Goal: Communication & Community: Answer question/provide support

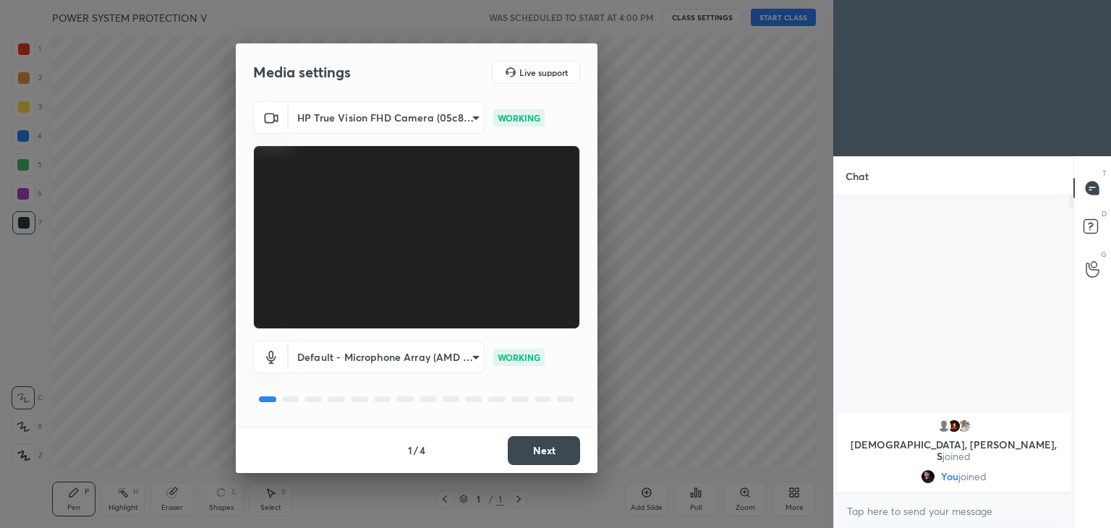
scroll to position [174, 235]
click at [544, 456] on button "Next" at bounding box center [544, 450] width 72 height 29
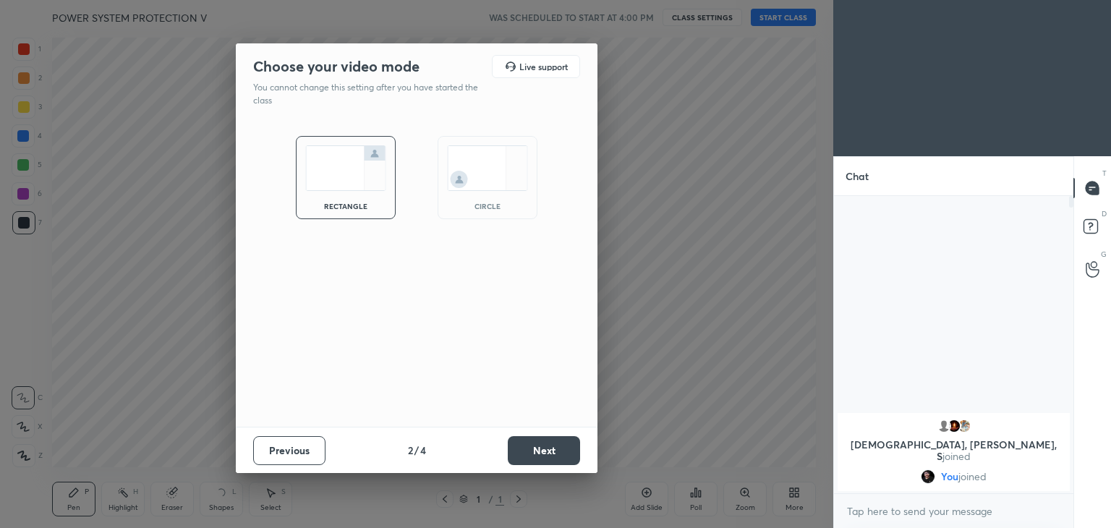
click at [544, 456] on button "Next" at bounding box center [544, 450] width 72 height 29
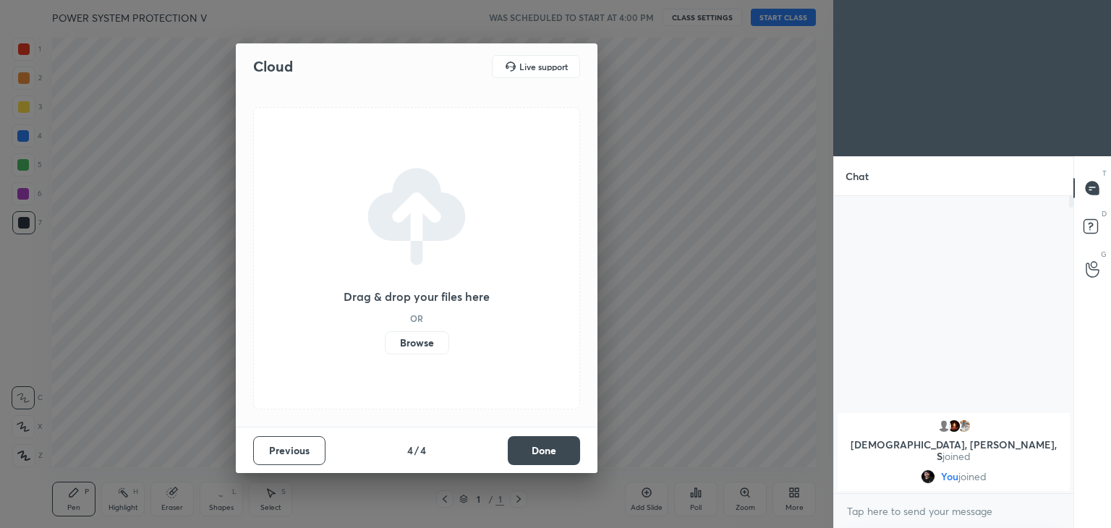
click at [544, 456] on button "Done" at bounding box center [544, 450] width 72 height 29
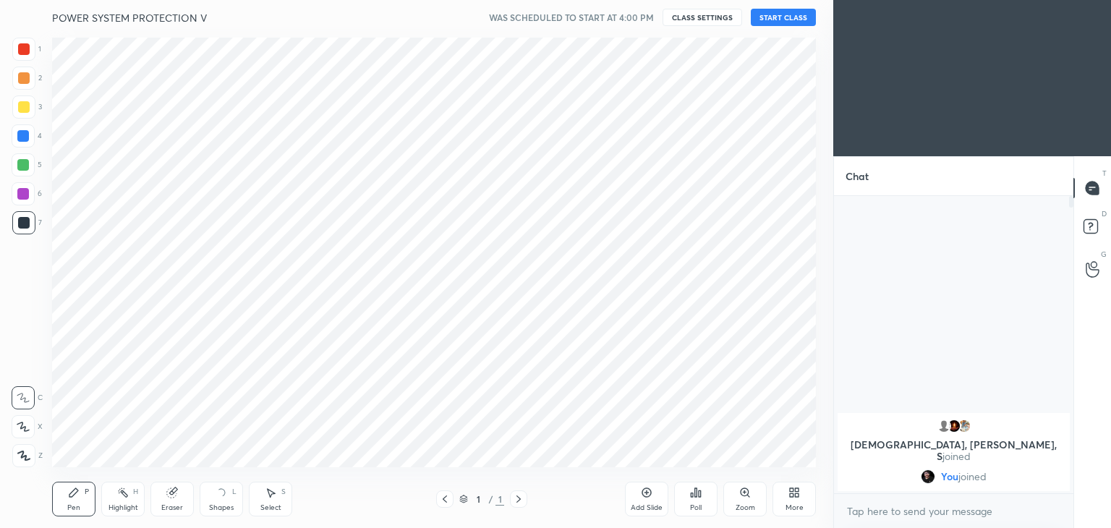
click at [774, 18] on button "START CLASS" at bounding box center [783, 17] width 65 height 17
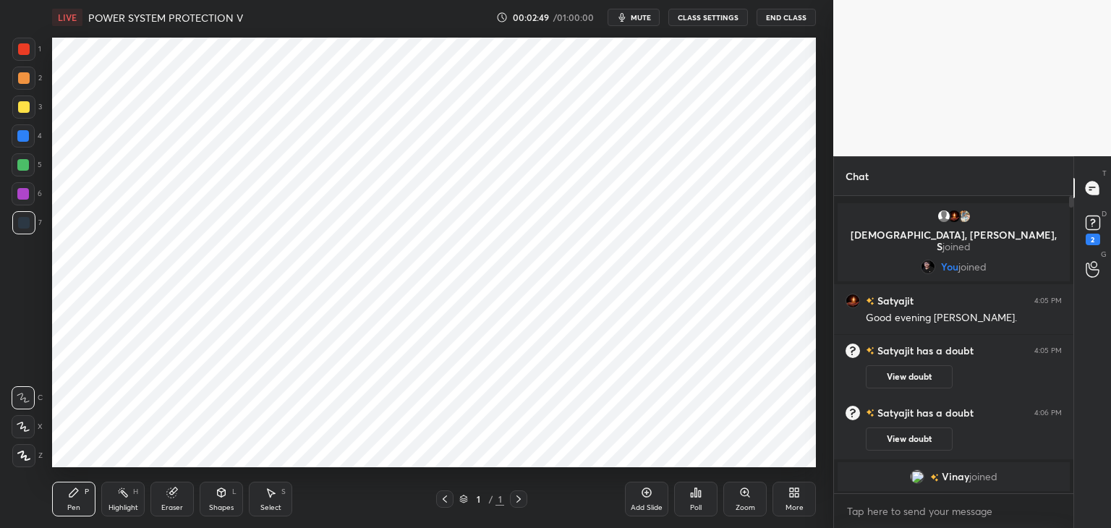
drag, startPoint x: 28, startPoint y: 50, endPoint x: 33, endPoint y: 218, distance: 167.8
click at [29, 50] on div at bounding box center [24, 49] width 12 height 12
click at [27, 457] on icon at bounding box center [23, 456] width 13 height 10
click at [69, 497] on icon at bounding box center [74, 493] width 12 height 12
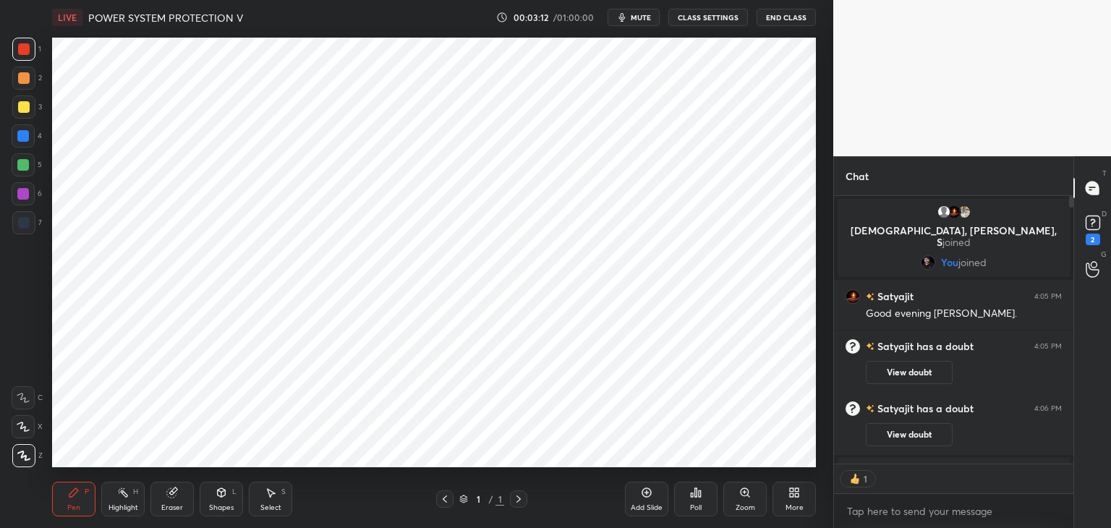
scroll to position [5, 4]
click at [925, 377] on button "View doubt" at bounding box center [909, 372] width 87 height 23
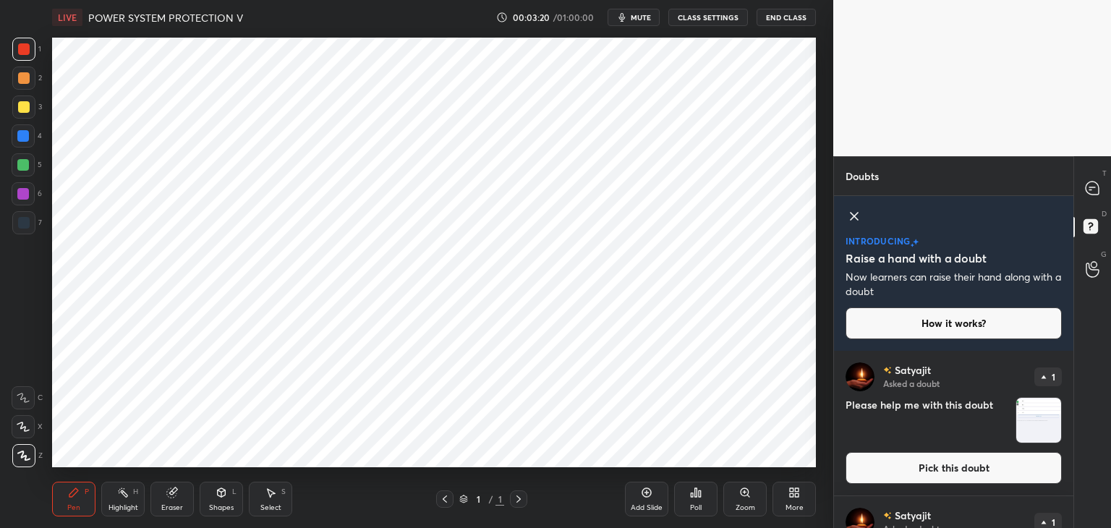
click at [1038, 417] on img "grid" at bounding box center [1038, 420] width 45 height 45
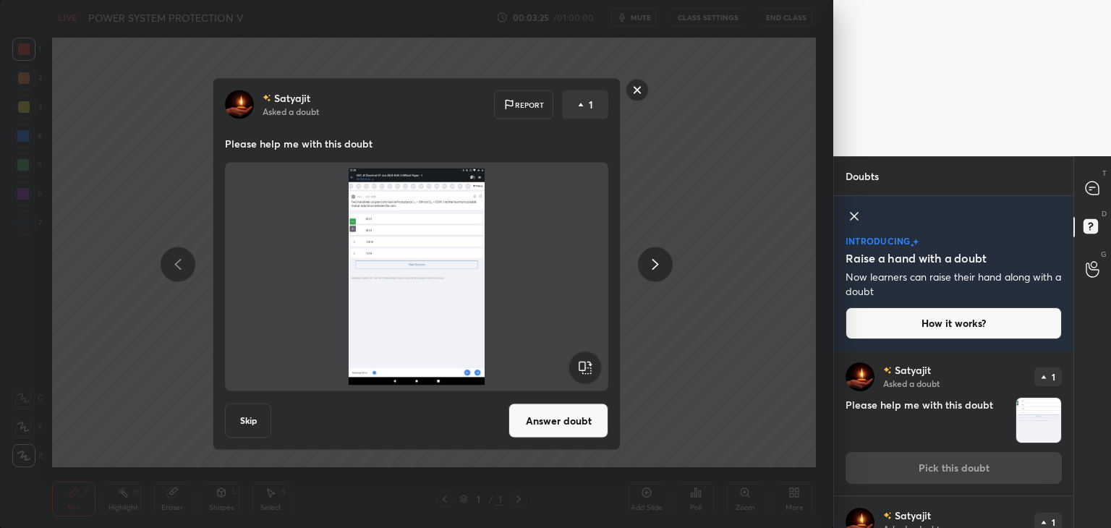
click at [547, 423] on button "Answer doubt" at bounding box center [558, 421] width 100 height 35
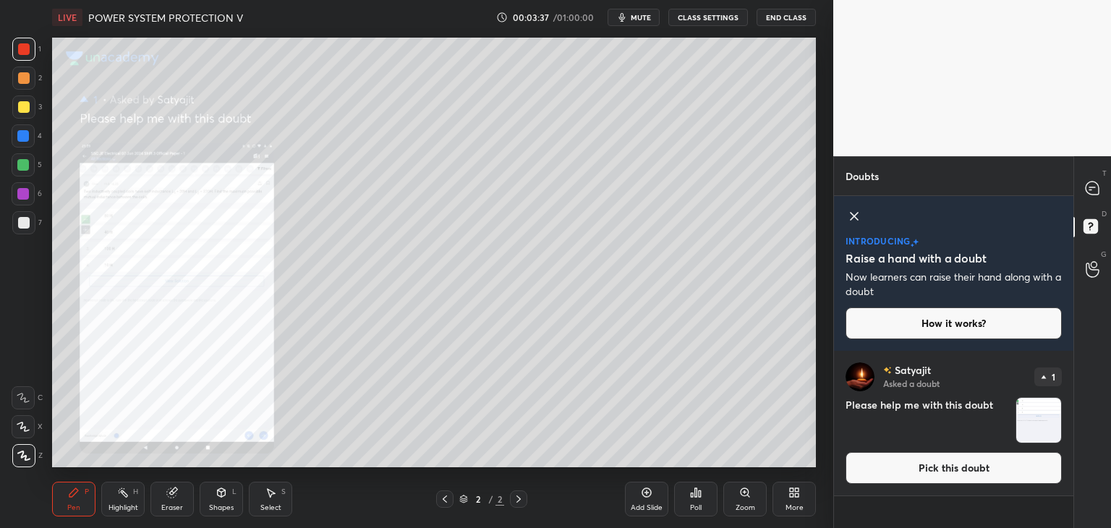
click at [751, 493] on div "Zoom" at bounding box center [744, 499] width 43 height 35
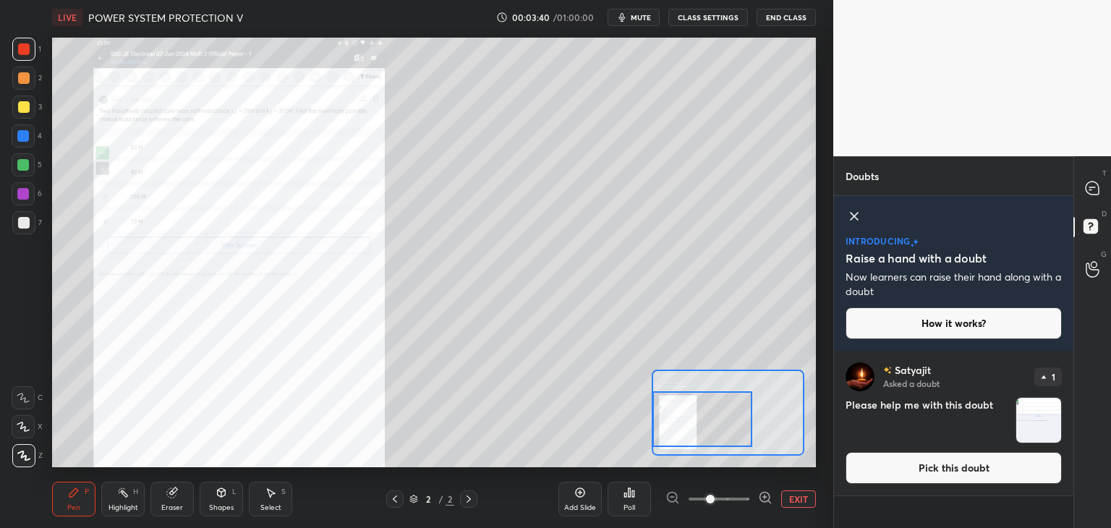
click at [647, 430] on div "Setting up your live class Poll for secs No correct answer Start poll" at bounding box center [434, 253] width 764 height 430
click at [761, 495] on icon at bounding box center [765, 497] width 14 height 14
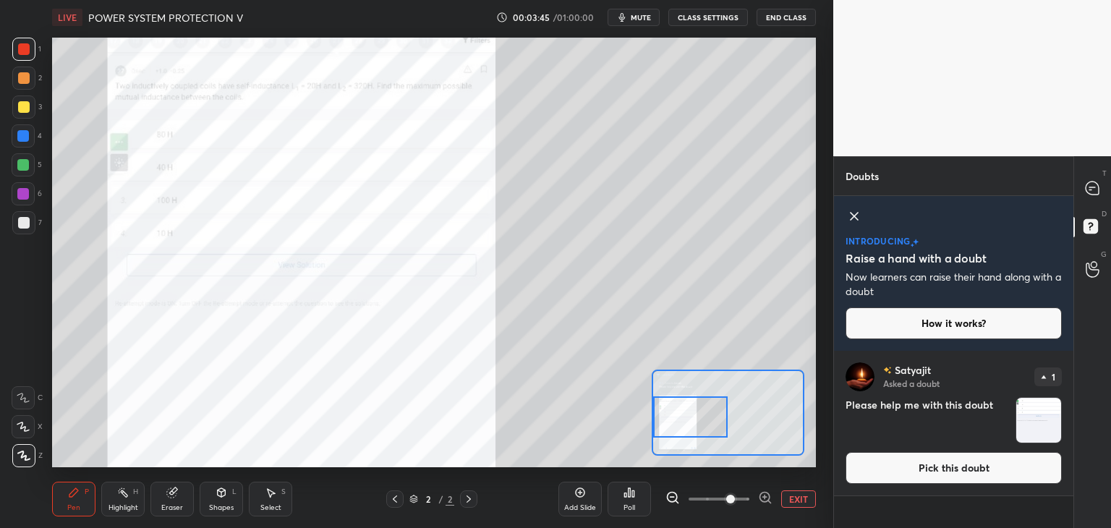
drag, startPoint x: 712, startPoint y: 440, endPoint x: 674, endPoint y: 435, distance: 37.9
click at [667, 437] on div at bounding box center [690, 416] width 75 height 41
click at [1096, 187] on icon at bounding box center [1091, 188] width 13 height 13
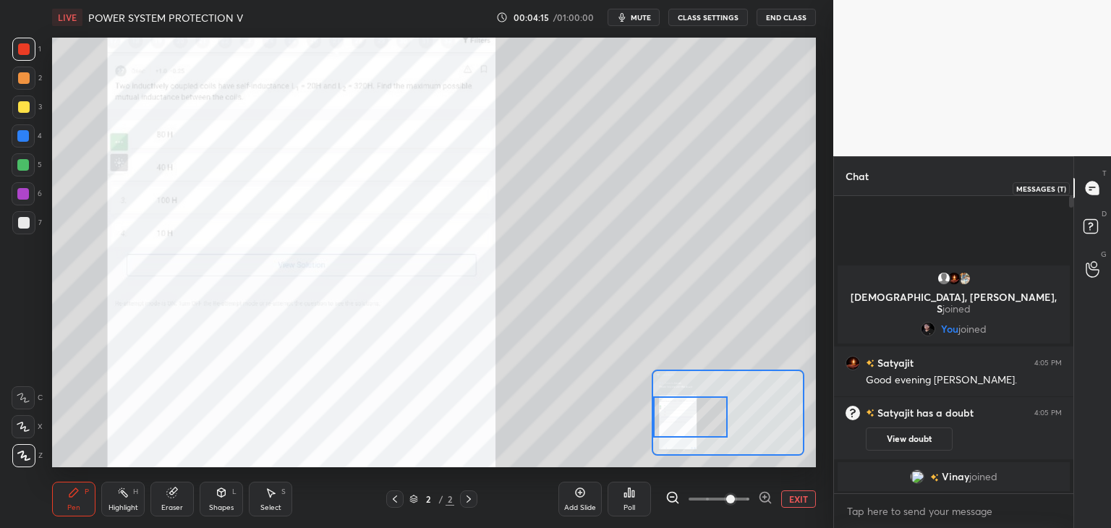
scroll to position [293, 235]
click at [921, 432] on button "View doubt" at bounding box center [909, 438] width 87 height 23
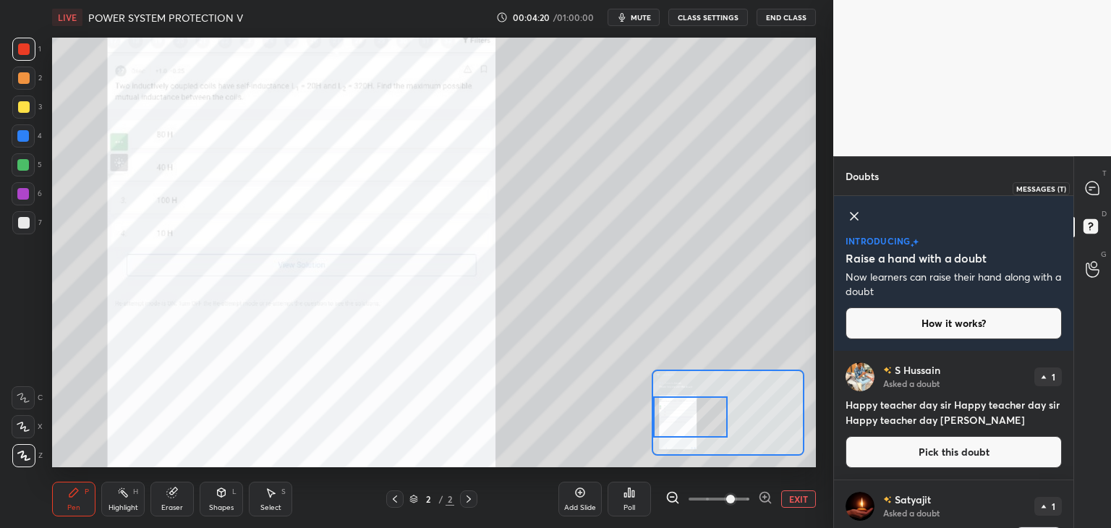
click at [1094, 189] on icon at bounding box center [1091, 188] width 13 height 13
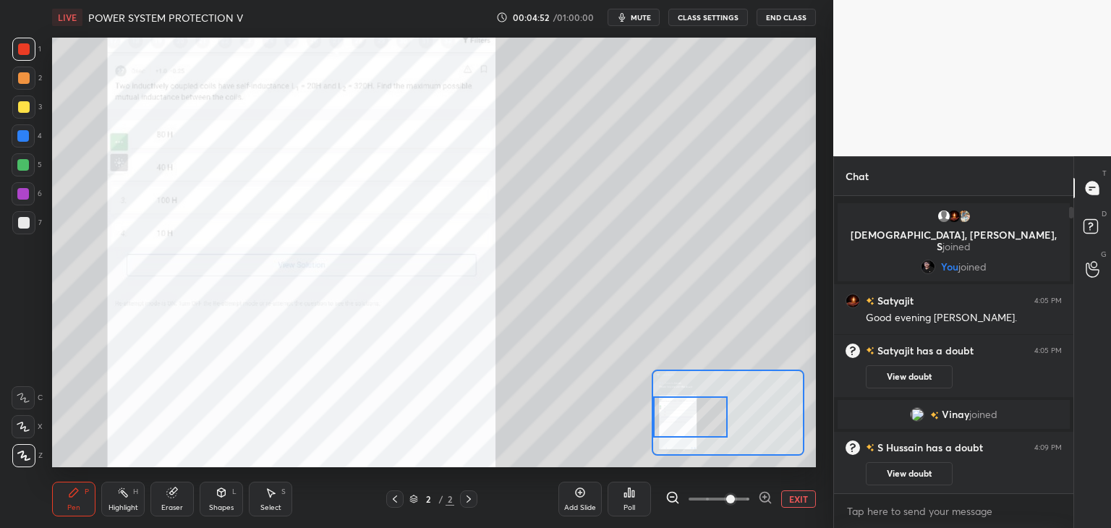
click at [795, 500] on button "EXIT" at bounding box center [798, 498] width 35 height 17
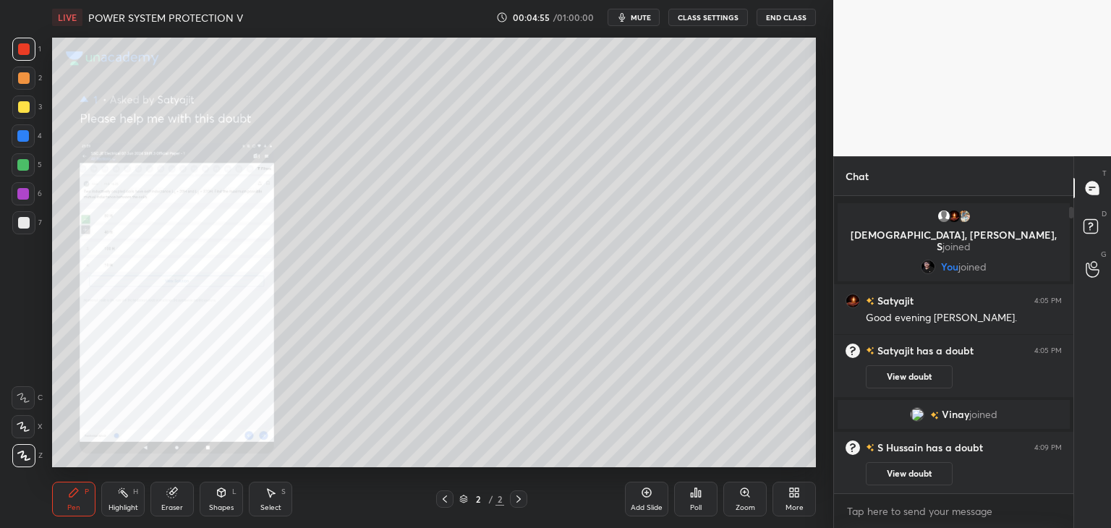
click at [745, 492] on icon at bounding box center [745, 493] width 12 height 12
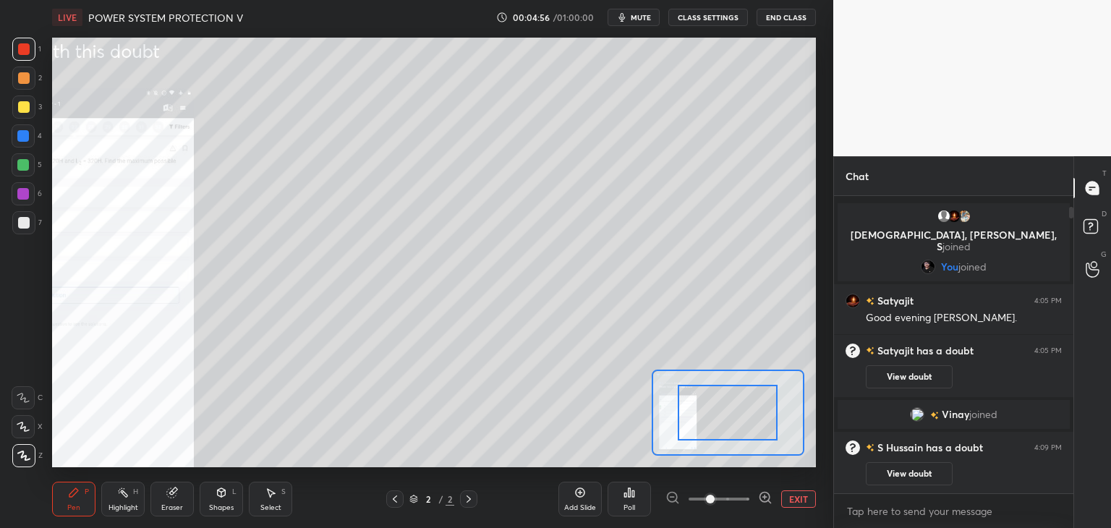
click at [767, 498] on icon at bounding box center [765, 497] width 14 height 14
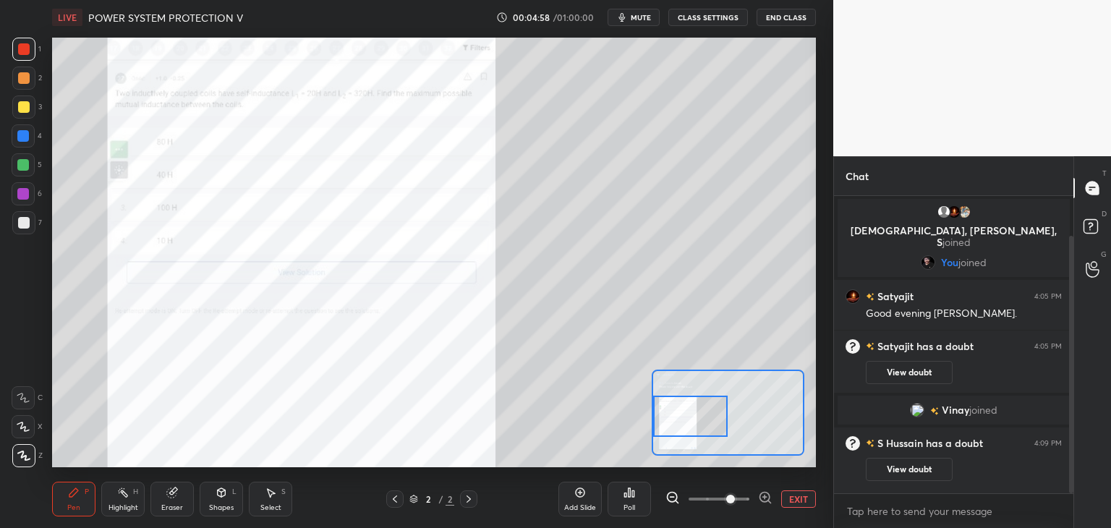
scroll to position [46, 0]
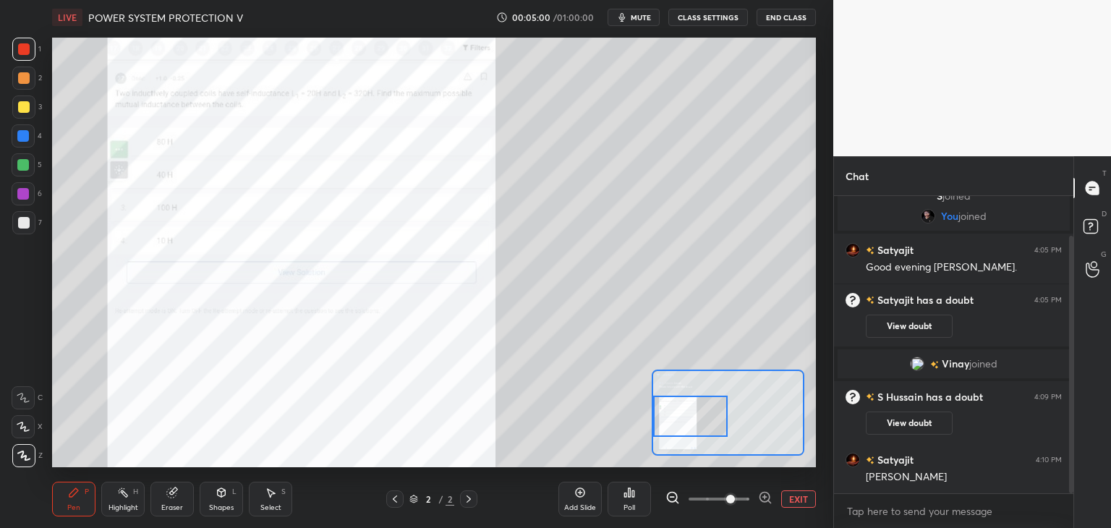
drag, startPoint x: 749, startPoint y: 425, endPoint x: 703, endPoint y: 427, distance: 46.3
click at [703, 427] on div at bounding box center [690, 416] width 75 height 41
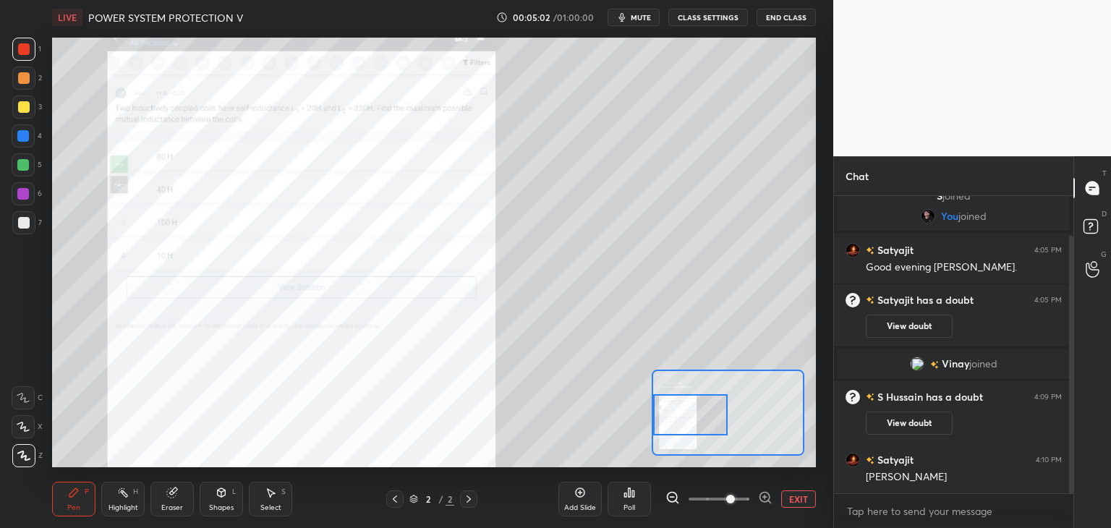
click at [708, 429] on div at bounding box center [690, 414] width 75 height 41
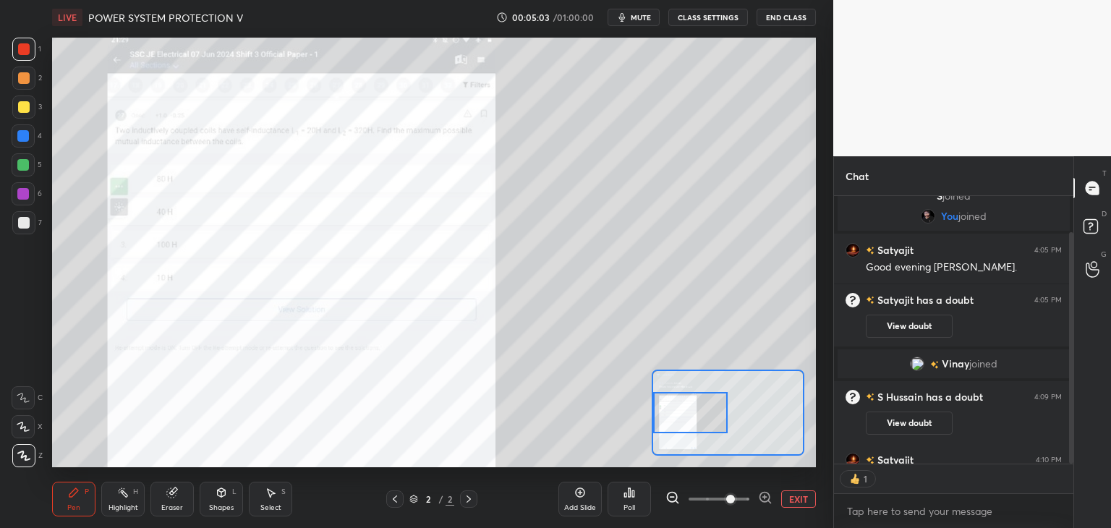
scroll to position [264, 235]
click at [0, 35] on div "1 2 3 4 5 6 7 C X Z C X Z E E Erase all H H LIVE POWER SYSTEM PROTECTION V 00:0…" at bounding box center [410, 264] width 821 height 528
click at [26, 130] on div at bounding box center [23, 136] width 12 height 12
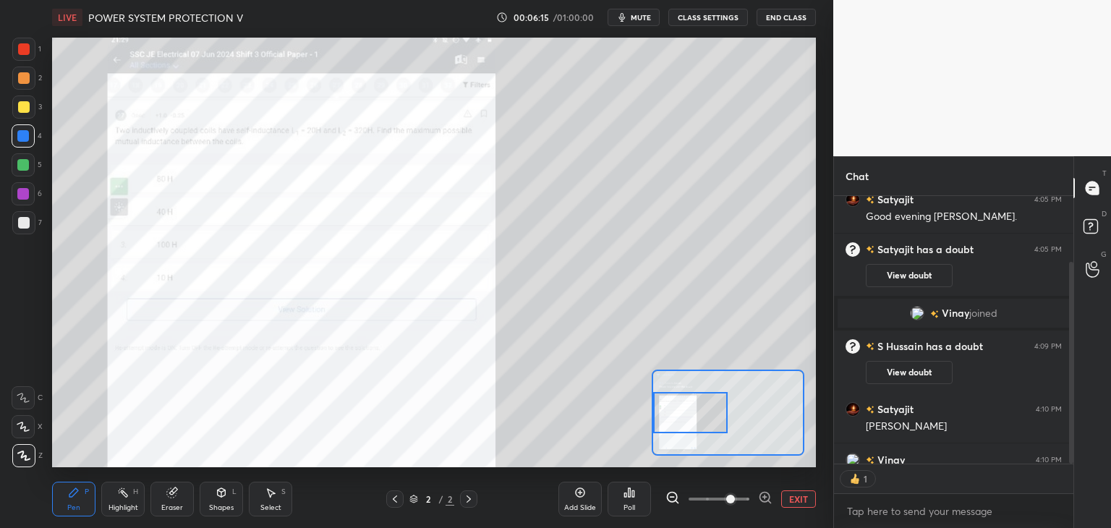
scroll to position [5, 4]
click at [20, 56] on div at bounding box center [23, 49] width 23 height 23
click at [550, 35] on div "Setting up your live class Poll for secs No correct answer Start poll" at bounding box center [433, 252] width 775 height 435
click at [179, 498] on div "Eraser" at bounding box center [171, 499] width 43 height 35
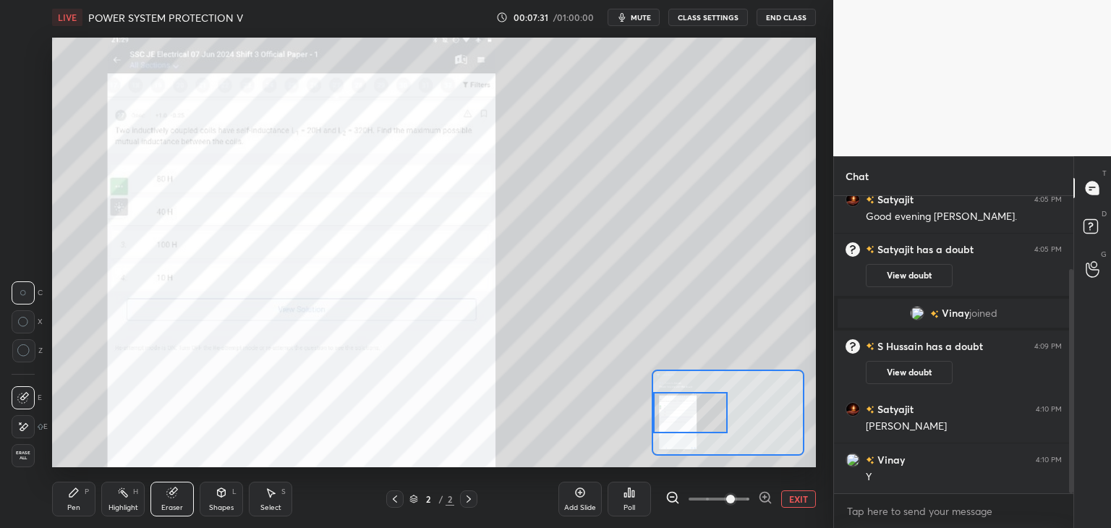
scroll to position [5, 4]
click at [72, 487] on icon at bounding box center [74, 493] width 12 height 12
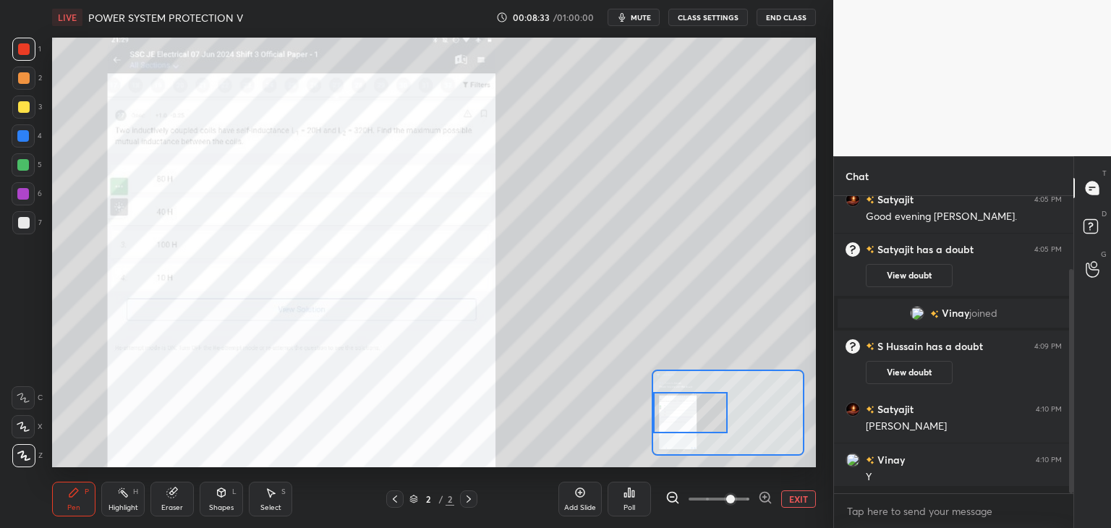
scroll to position [293, 235]
click at [175, 498] on icon at bounding box center [172, 493] width 12 height 12
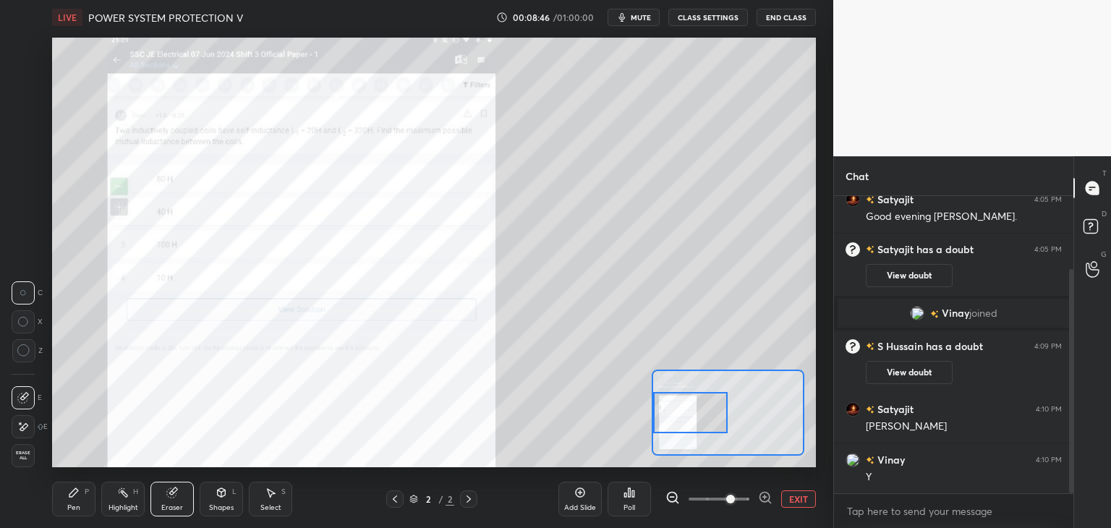
click at [128, 500] on div "Highlight H" at bounding box center [122, 499] width 43 height 35
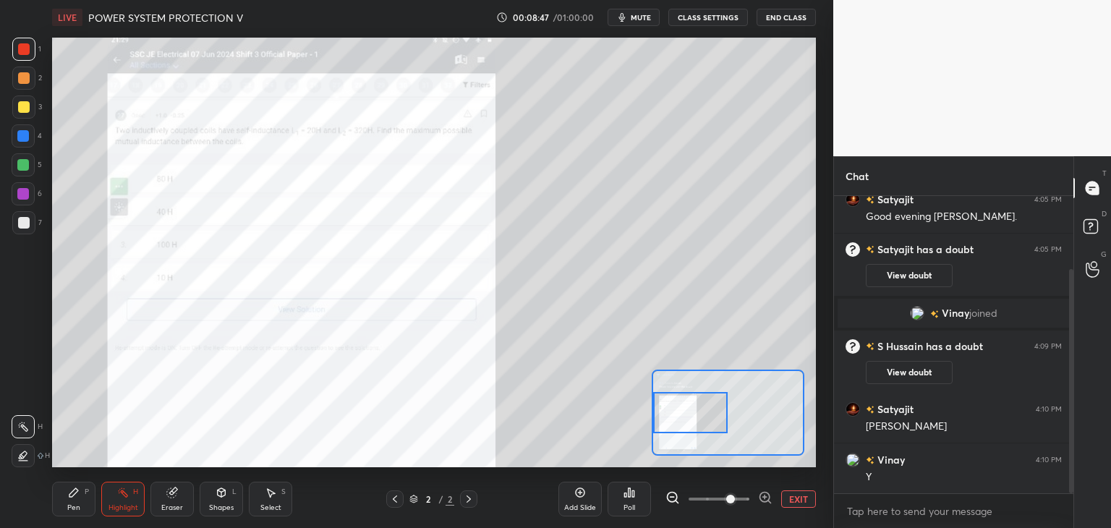
drag, startPoint x: 27, startPoint y: 458, endPoint x: 64, endPoint y: 490, distance: 48.2
click at [29, 458] on div at bounding box center [23, 455] width 23 height 23
click at [81, 497] on div "Pen P" at bounding box center [73, 499] width 43 height 35
click at [176, 500] on div "Eraser" at bounding box center [171, 499] width 43 height 35
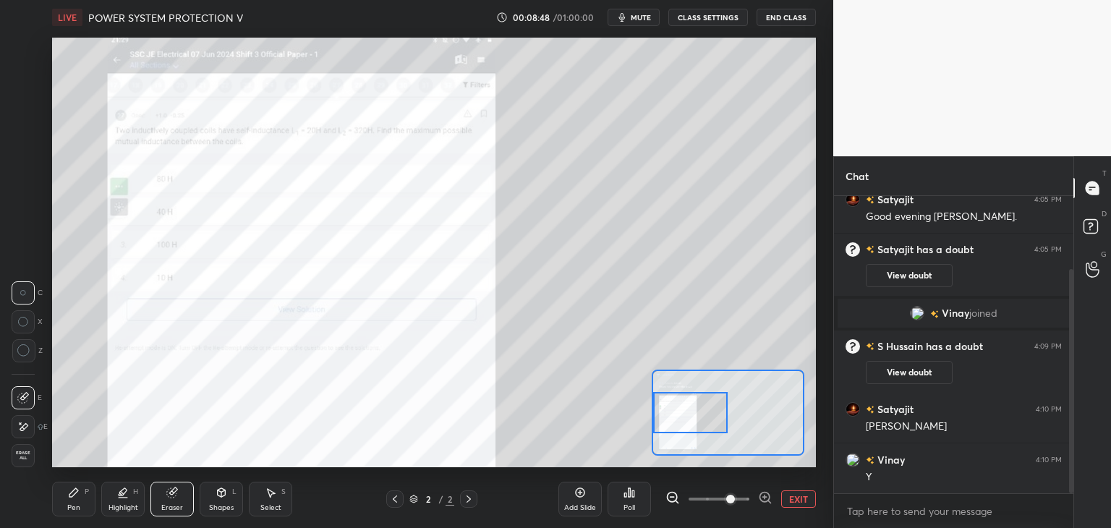
click at [26, 457] on span "Erase all" at bounding box center [23, 456] width 22 height 10
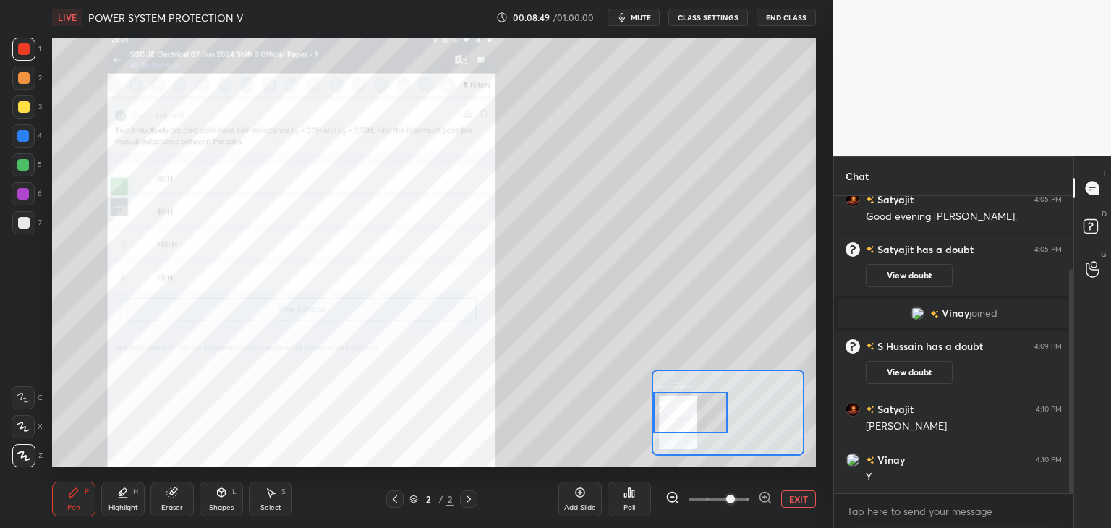
click at [87, 492] on div "P" at bounding box center [87, 491] width 4 height 7
click at [168, 498] on icon at bounding box center [172, 493] width 12 height 12
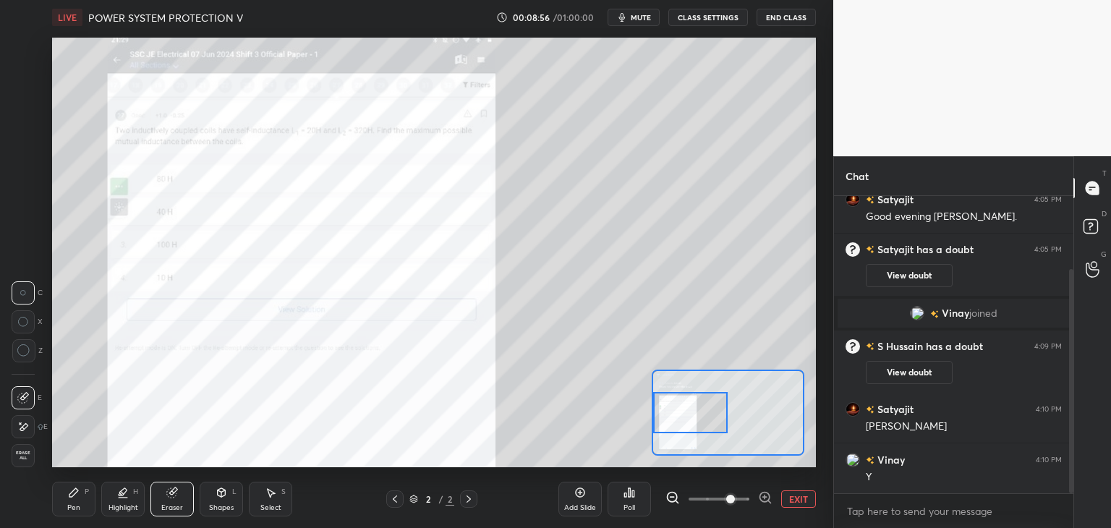
click at [74, 510] on div "Pen" at bounding box center [73, 507] width 13 height 7
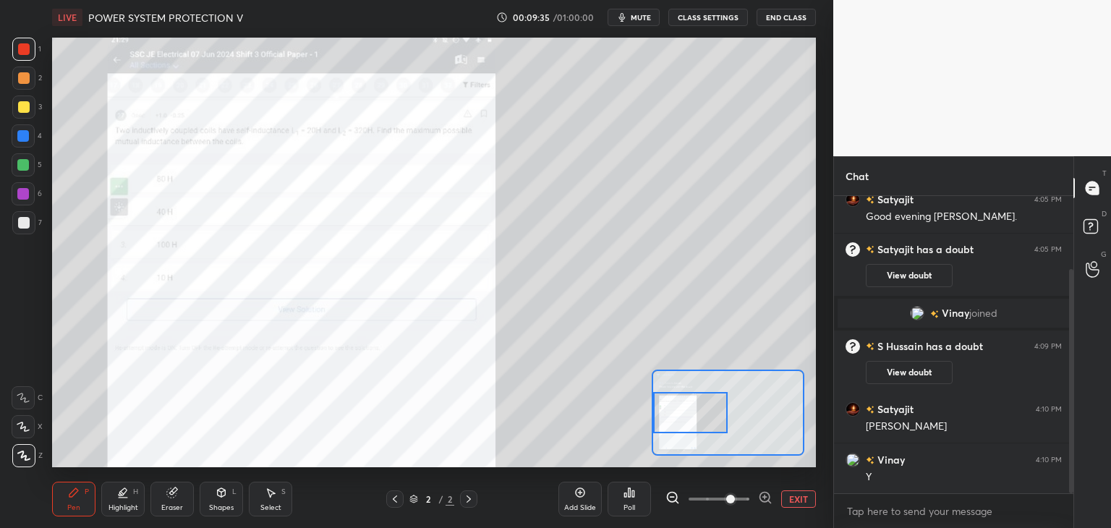
scroll to position [5, 4]
click at [25, 137] on div at bounding box center [23, 136] width 12 height 12
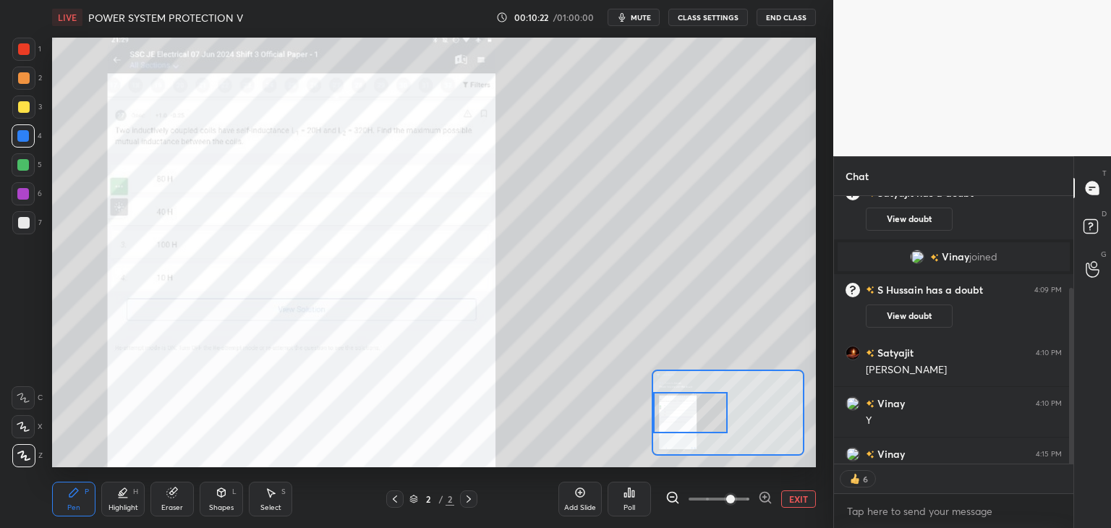
scroll to position [176, 0]
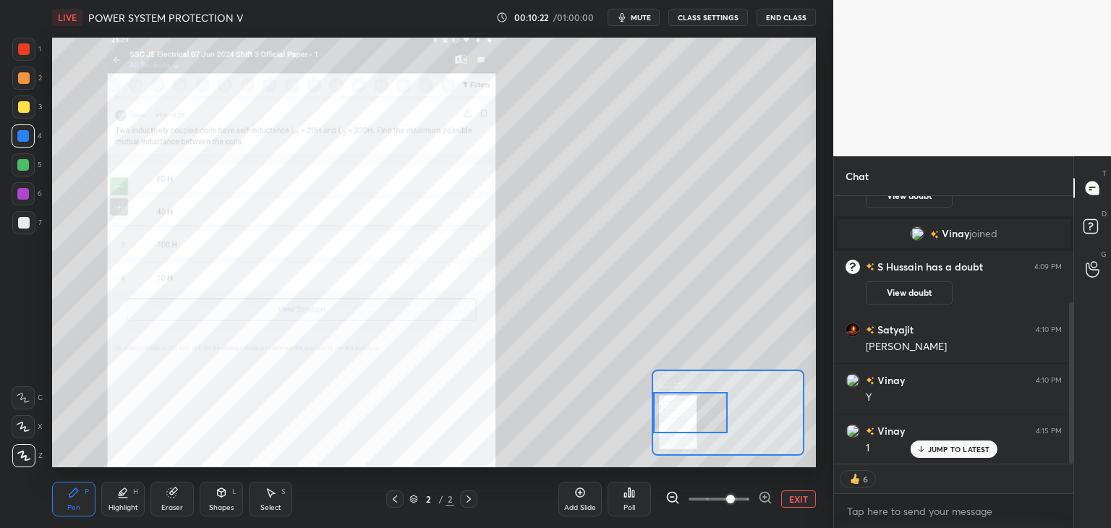
drag, startPoint x: 1072, startPoint y: 351, endPoint x: 1102, endPoint y: 400, distance: 57.2
click at [1076, 423] on div "Chat [PERSON_NAME] 4:05 PM Good evening [PERSON_NAME]. [PERSON_NAME] has a doub…" at bounding box center [972, 342] width 278 height 372
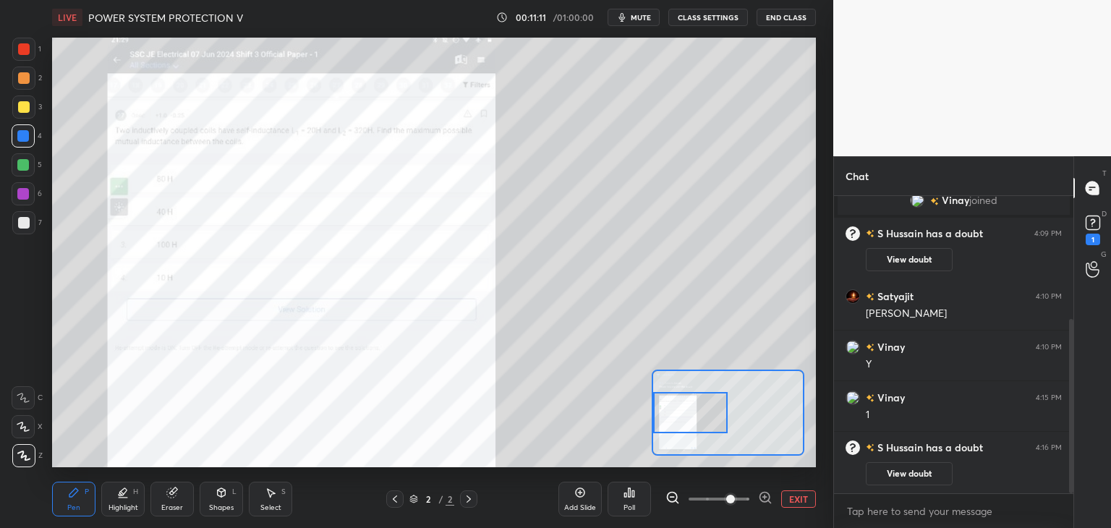
scroll to position [260, 0]
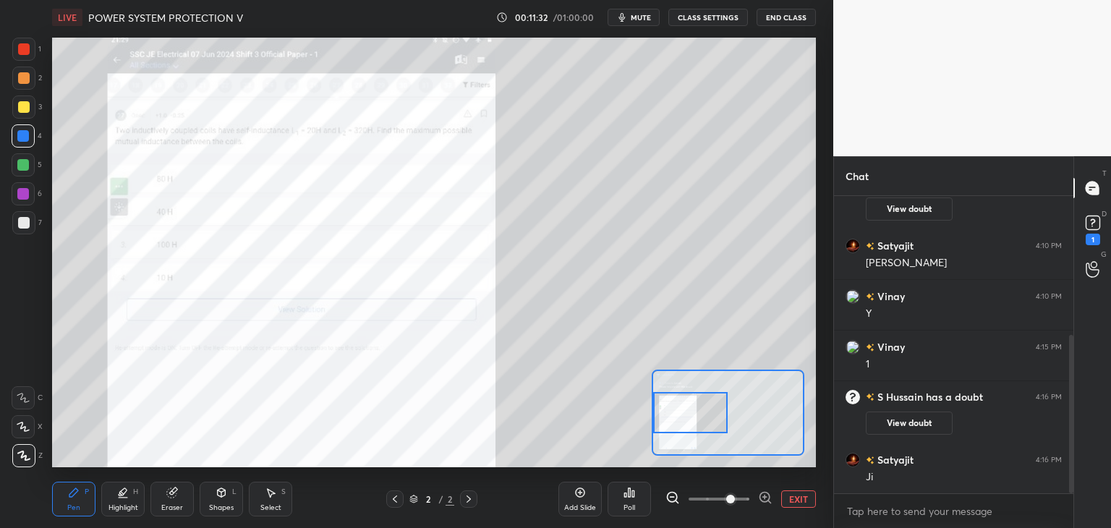
click at [209, 496] on div "Shapes L" at bounding box center [221, 499] width 43 height 35
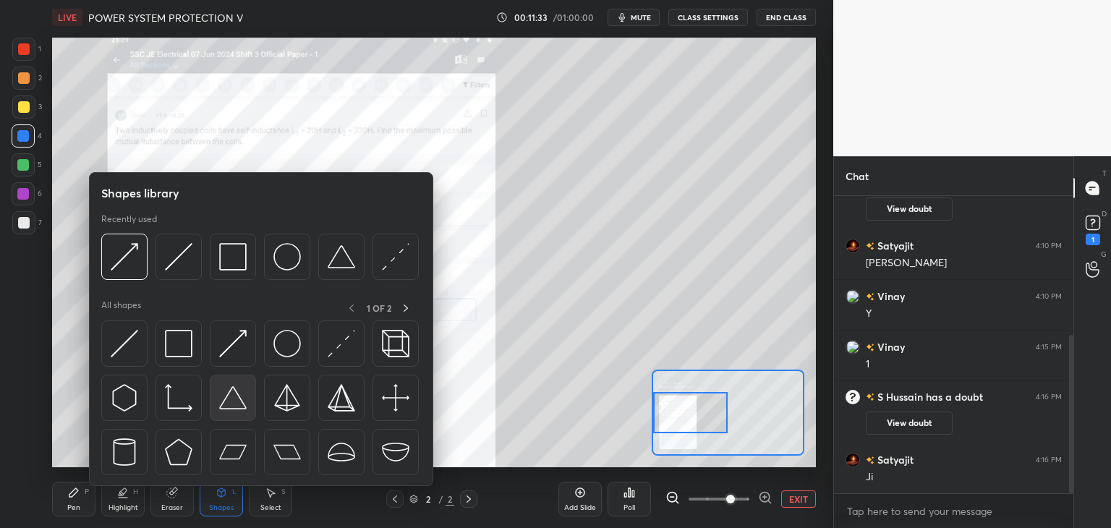
scroll to position [264, 235]
click at [70, 498] on div "Pen P" at bounding box center [73, 499] width 43 height 35
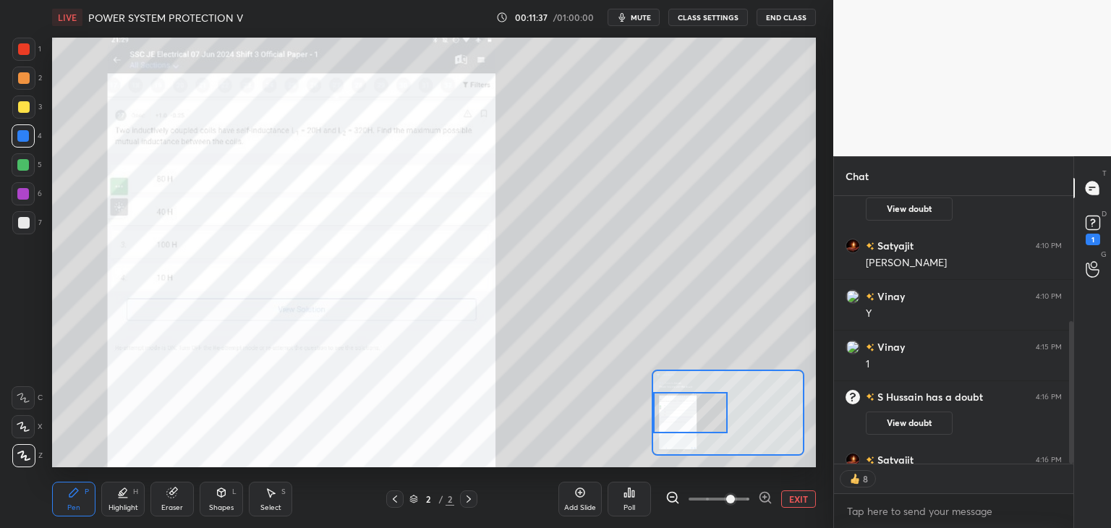
click at [26, 53] on div at bounding box center [24, 49] width 12 height 12
click at [638, 16] on span "mute" at bounding box center [641, 17] width 20 height 10
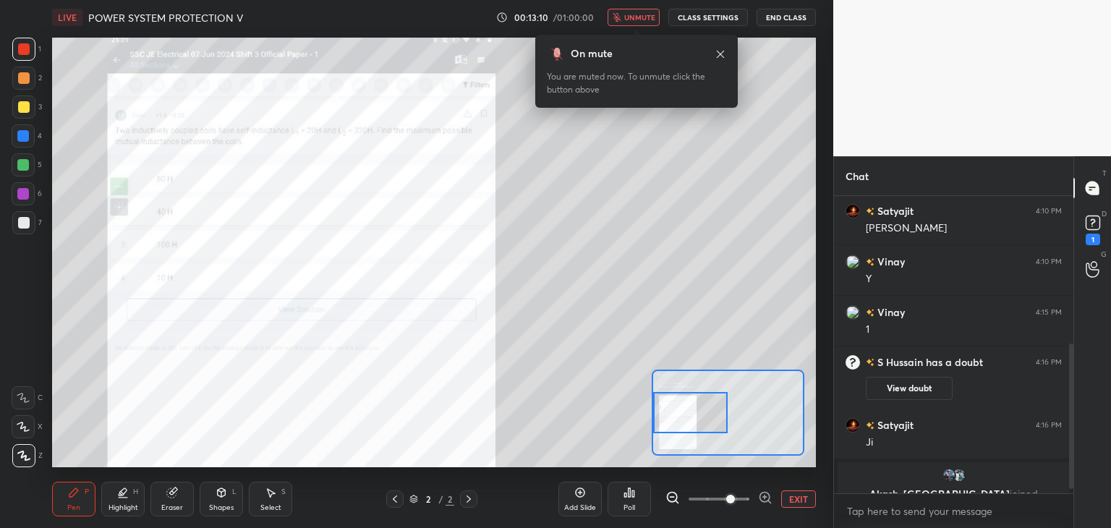
scroll to position [312, 0]
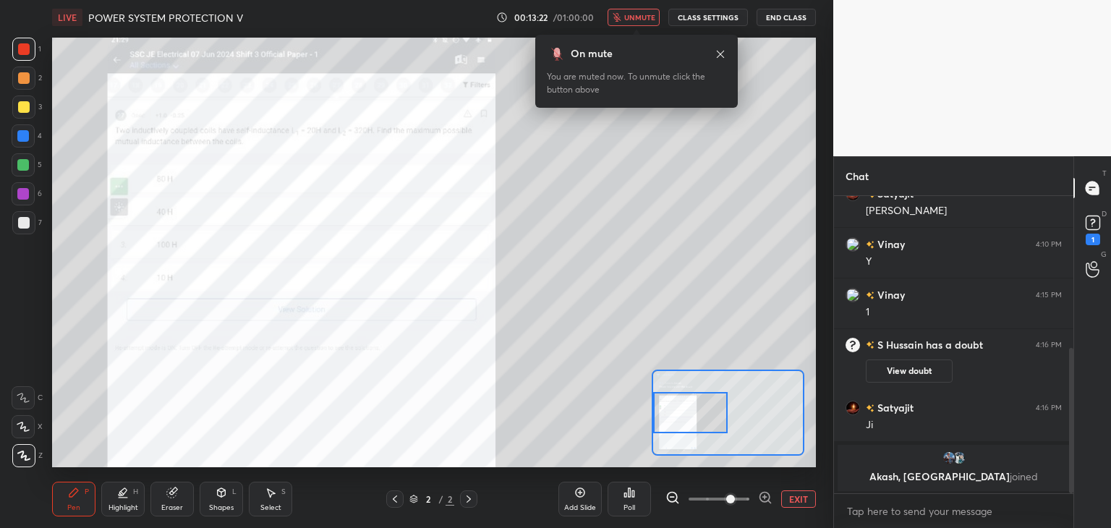
click at [558, 20] on div "00:13:22 / 01:00:00 unmute CLASS SETTINGS End Class" at bounding box center [656, 17] width 320 height 17
click at [574, 13] on div "00:13:29 / 01:00:00 unmute CLASS SETTINGS End Class" at bounding box center [656, 17] width 320 height 17
click at [644, 21] on button "unmute" at bounding box center [633, 17] width 52 height 17
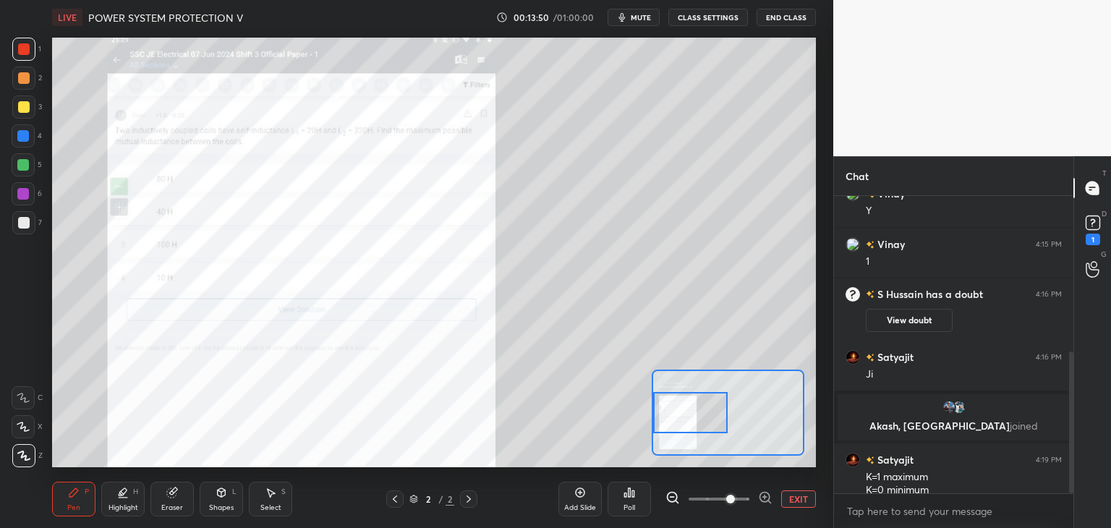
scroll to position [325, 0]
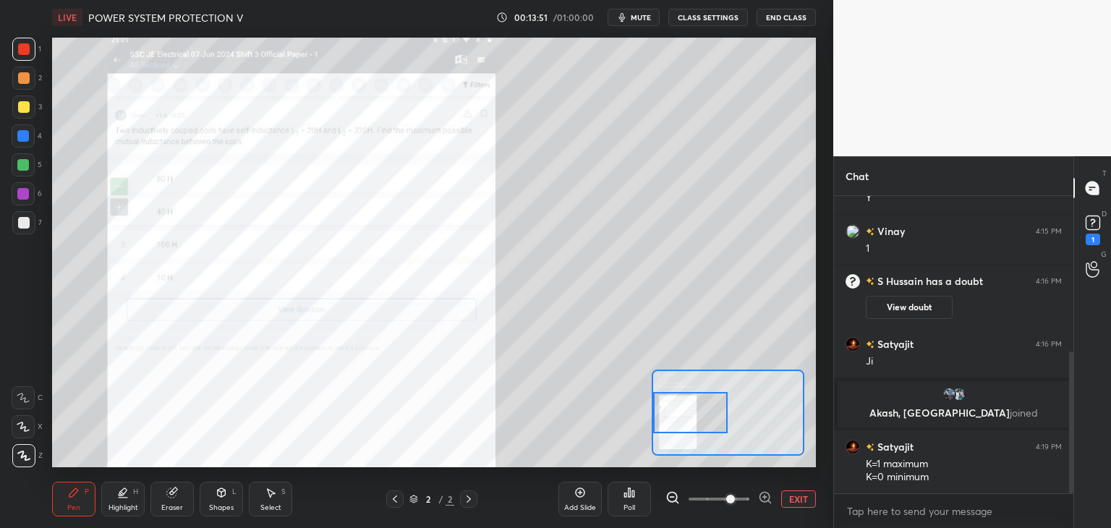
drag, startPoint x: 169, startPoint y: 495, endPoint x: 157, endPoint y: 490, distance: 13.3
click at [168, 496] on icon at bounding box center [172, 493] width 12 height 12
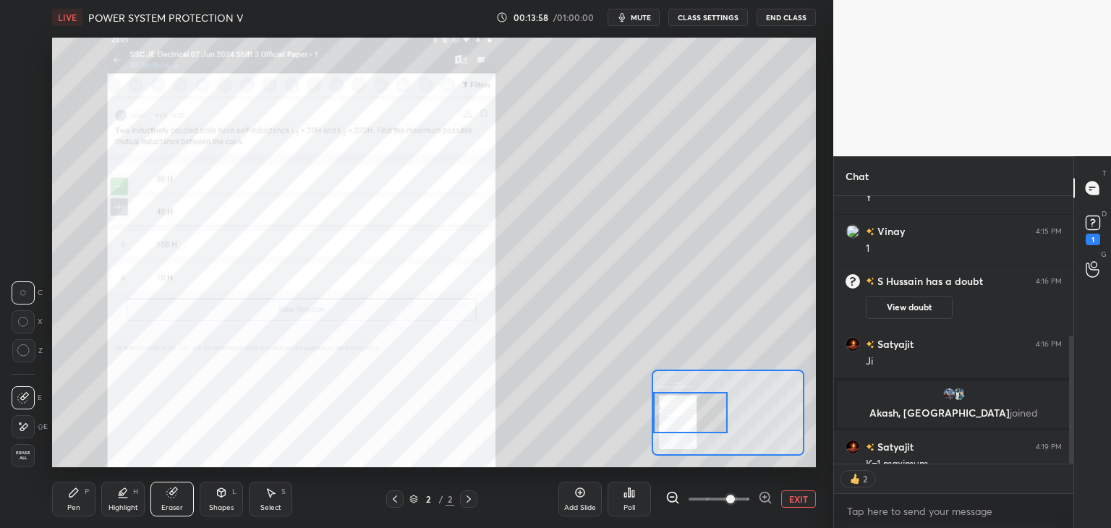
scroll to position [5, 4]
click at [30, 456] on div "Erase all" at bounding box center [23, 455] width 23 height 23
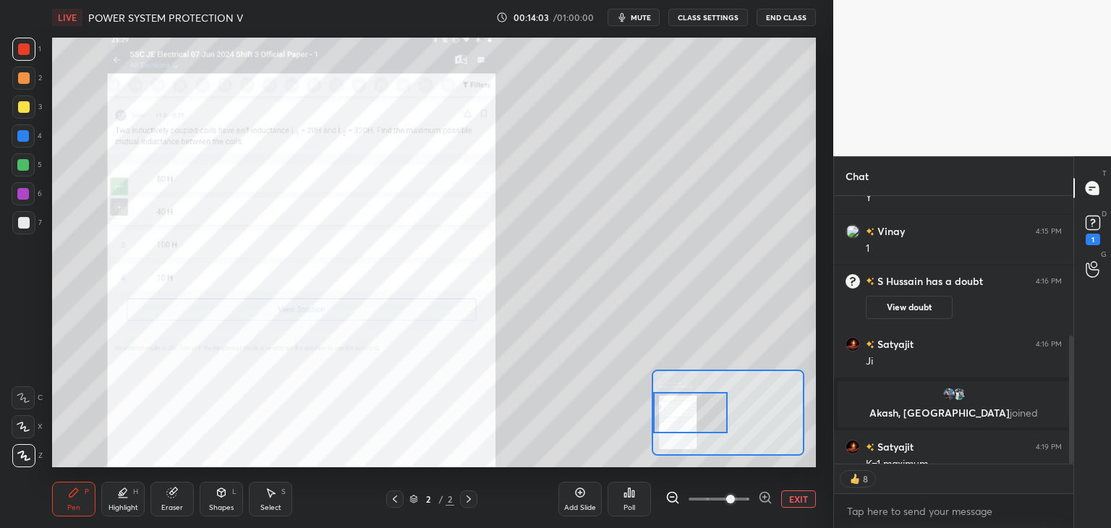
click at [69, 500] on div "Pen P" at bounding box center [73, 499] width 43 height 35
click at [1096, 226] on rect at bounding box center [1092, 223] width 14 height 14
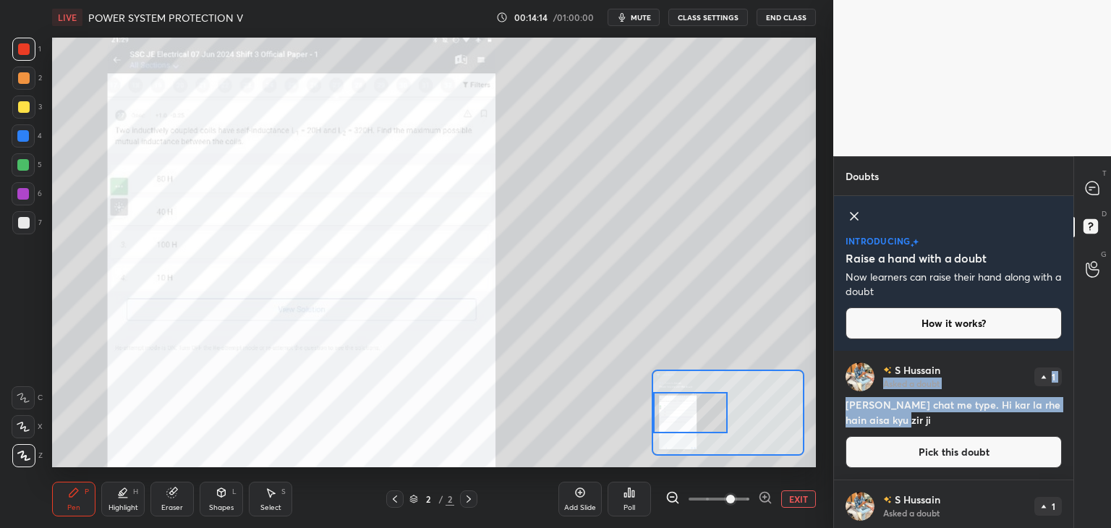
click at [960, 349] on div "introducing Raise a hand with a doubt Now learners can raise their hand along w…" at bounding box center [953, 362] width 239 height 332
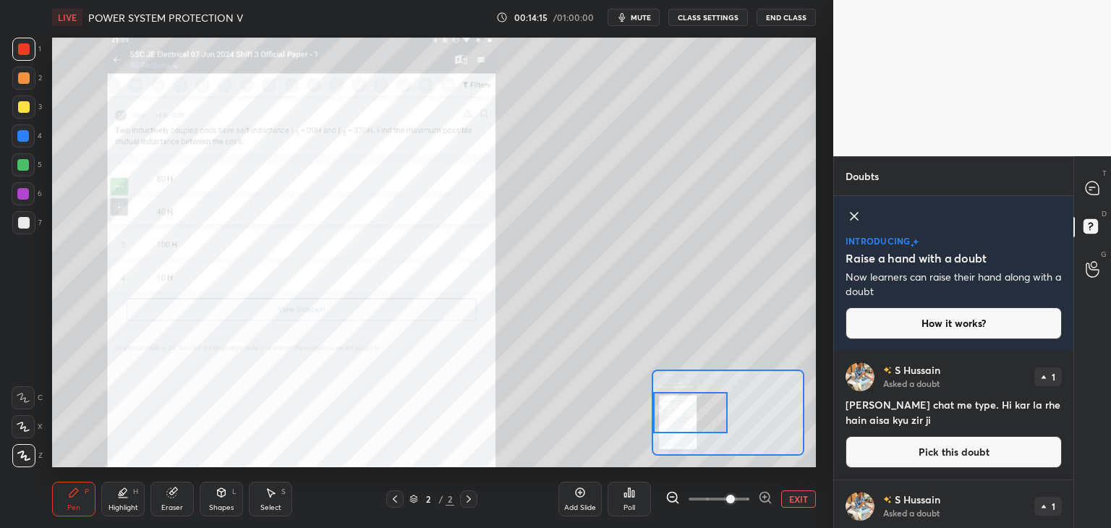
click at [1053, 502] on div "1" at bounding box center [1047, 506] width 27 height 19
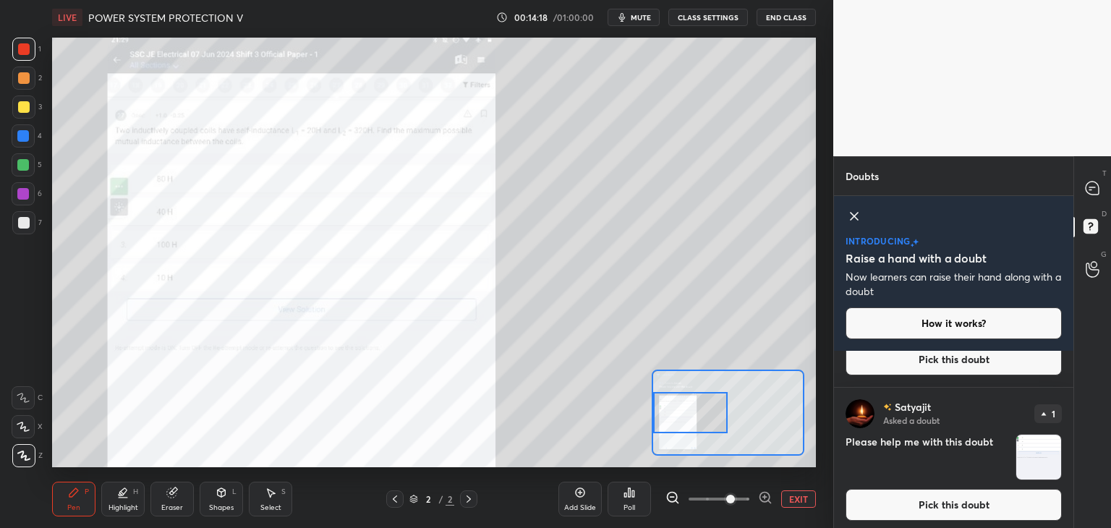
scroll to position [227, 0]
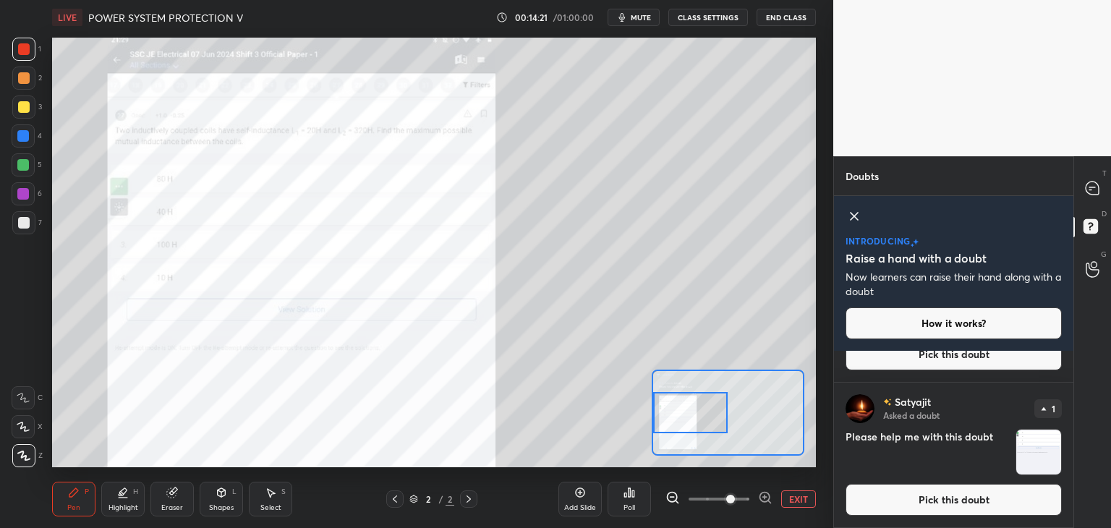
click at [1033, 454] on img "grid" at bounding box center [1038, 452] width 45 height 45
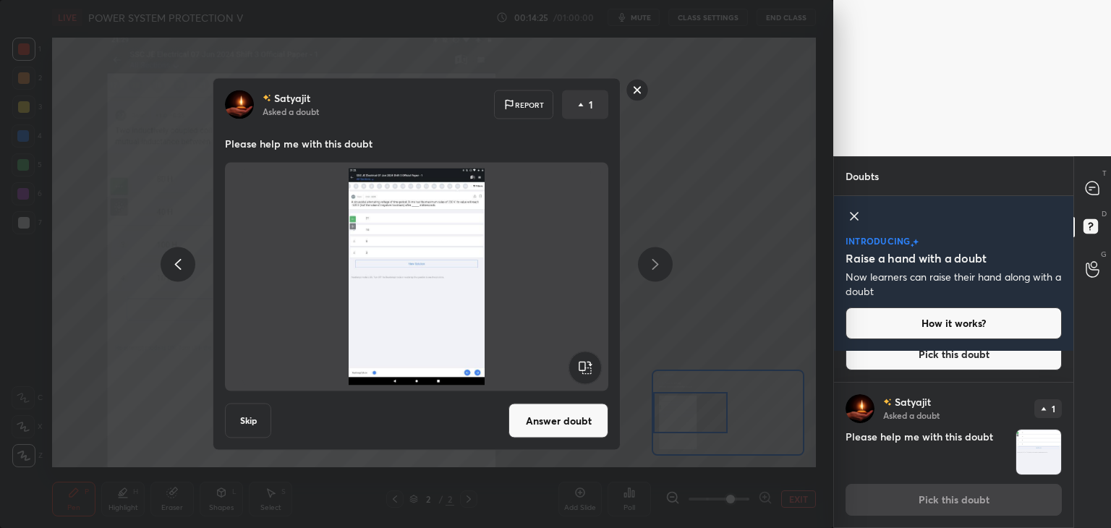
click at [531, 411] on button "Answer doubt" at bounding box center [558, 421] width 100 height 35
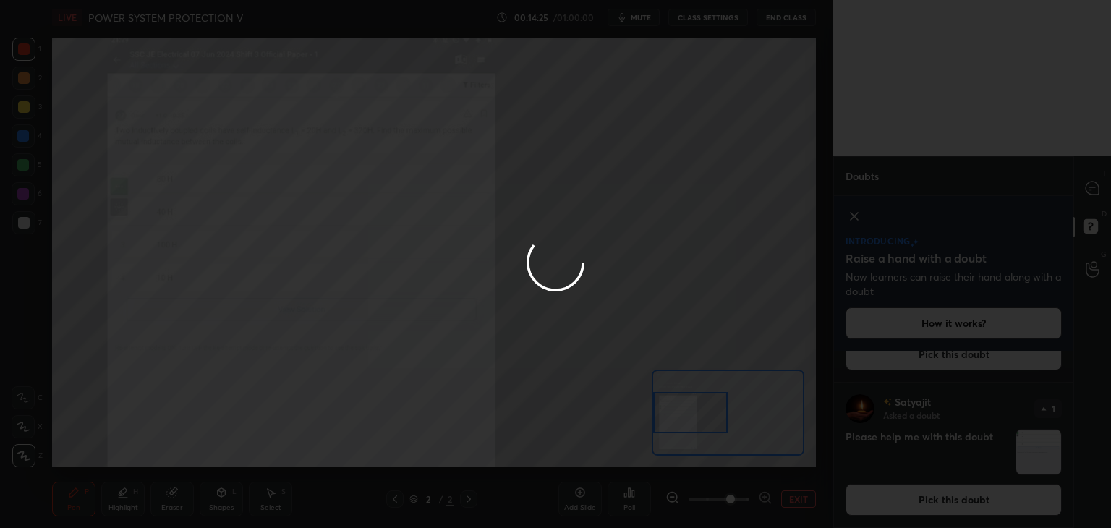
scroll to position [0, 0]
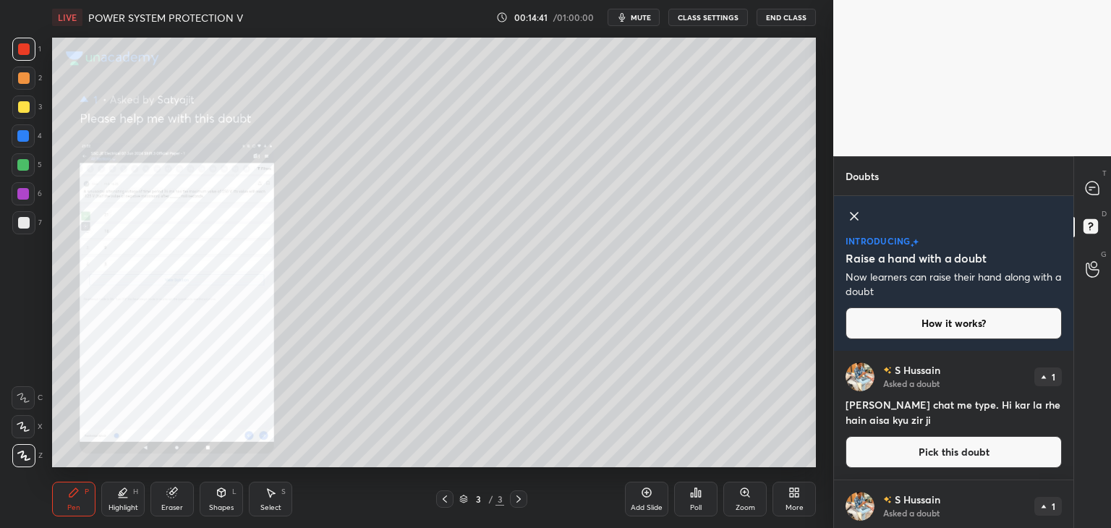
click at [654, 493] on div "Add Slide" at bounding box center [646, 499] width 43 height 35
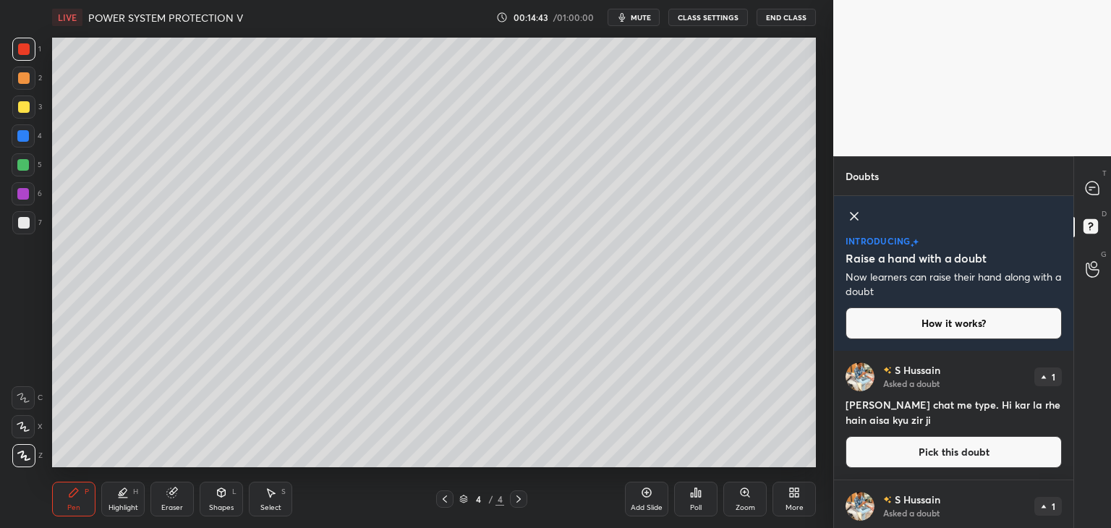
click at [447, 496] on icon at bounding box center [445, 499] width 12 height 12
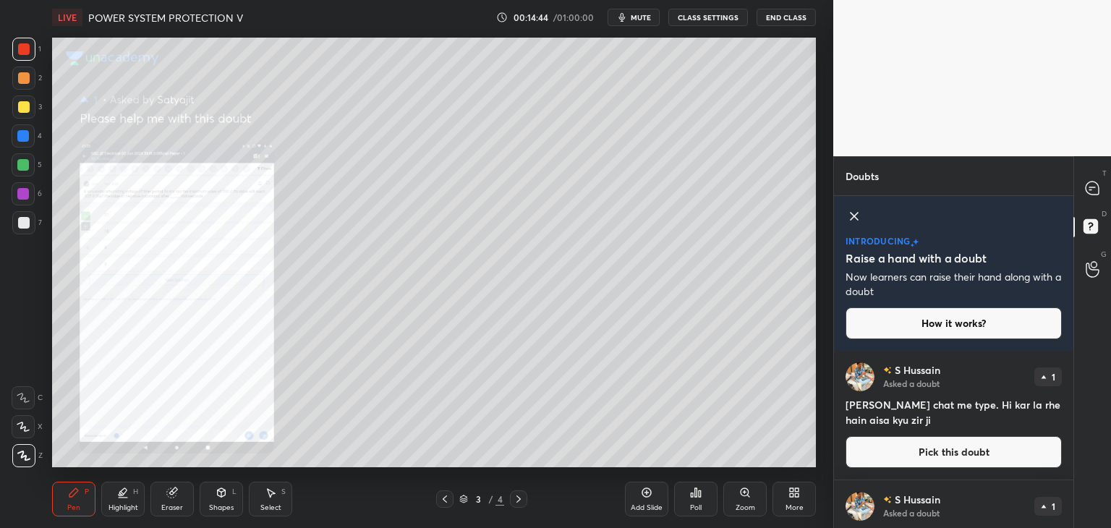
click at [748, 497] on icon at bounding box center [745, 493] width 12 height 12
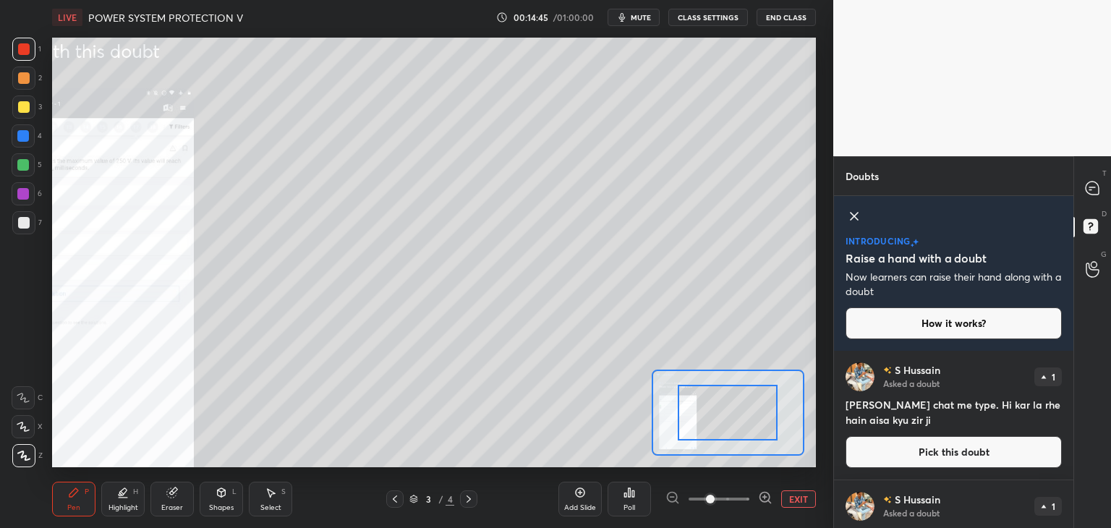
click at [765, 498] on icon at bounding box center [765, 497] width 14 height 14
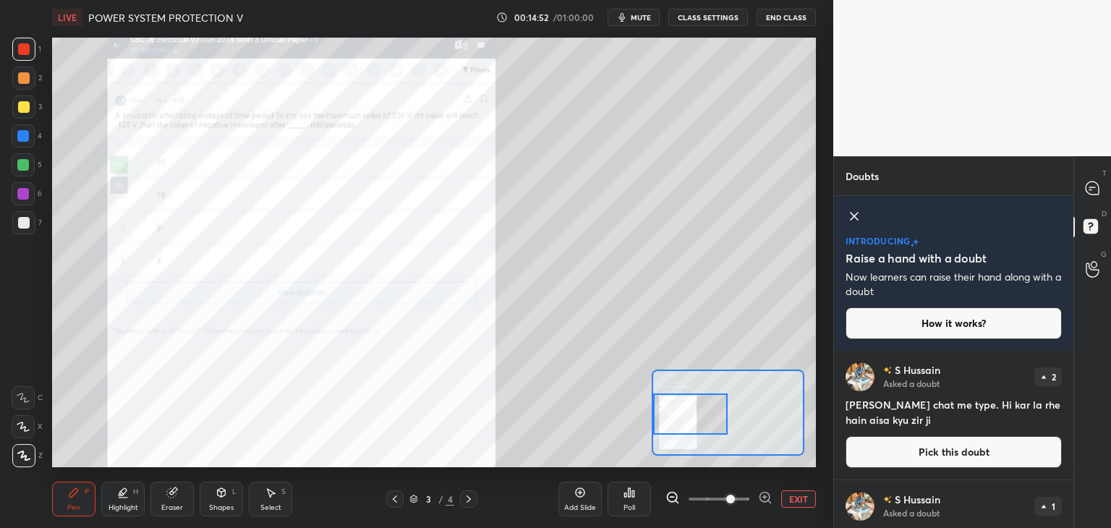
drag, startPoint x: 700, startPoint y: 421, endPoint x: 694, endPoint y: 414, distance: 8.7
click at [695, 417] on div at bounding box center [690, 413] width 75 height 41
click at [764, 493] on icon at bounding box center [765, 497] width 14 height 14
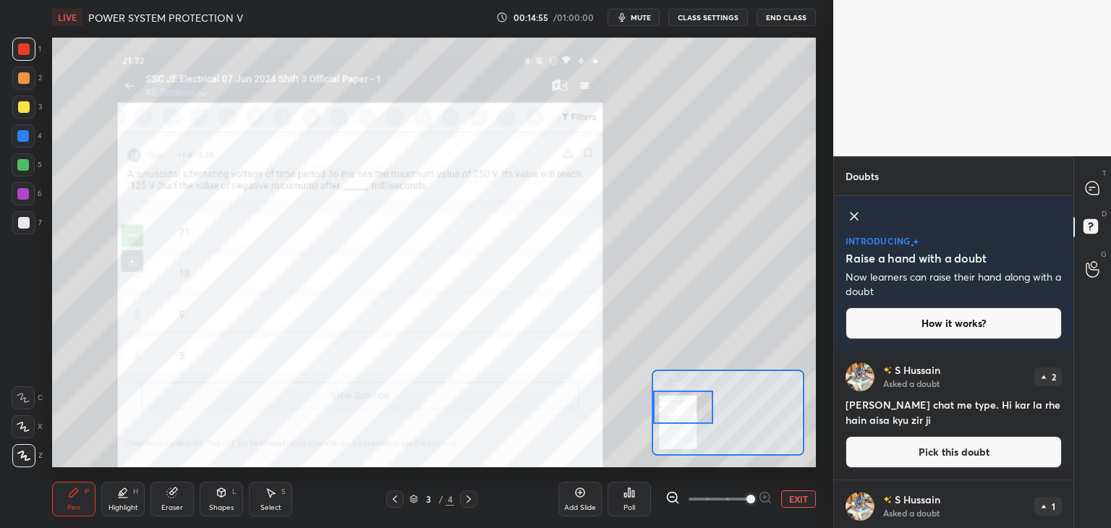
click at [696, 417] on div at bounding box center [683, 406] width 60 height 33
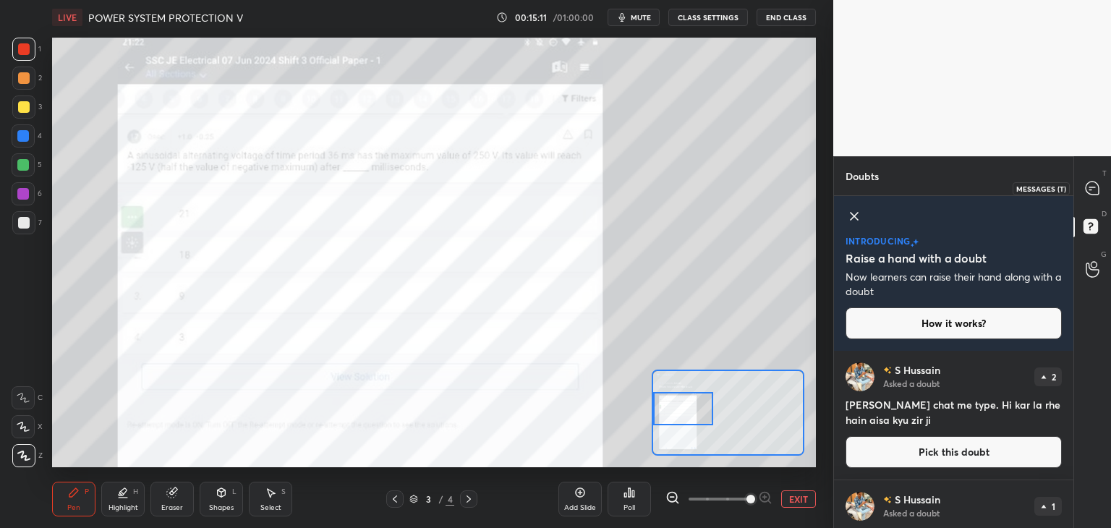
click at [1090, 186] on icon at bounding box center [1092, 188] width 15 height 15
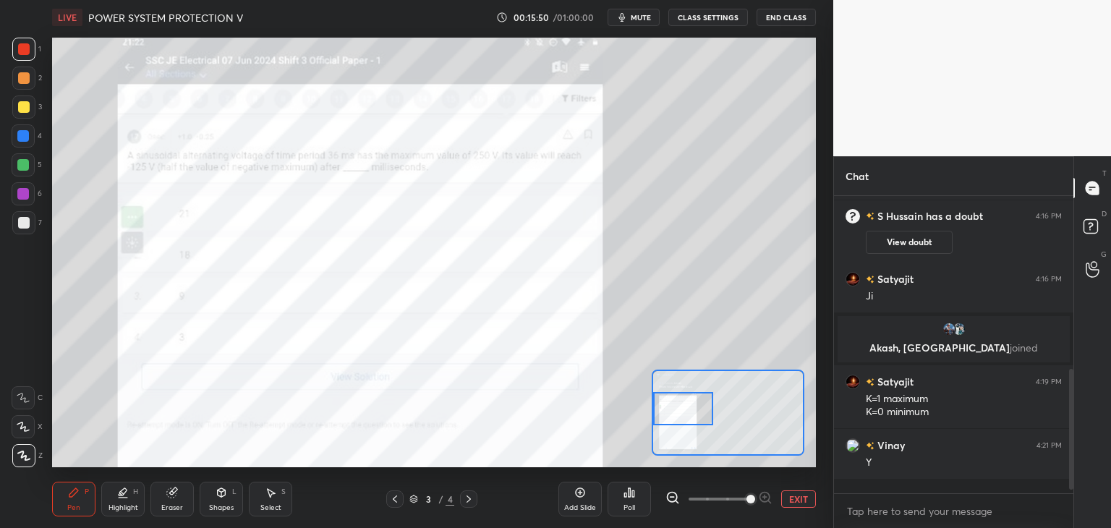
scroll to position [293, 235]
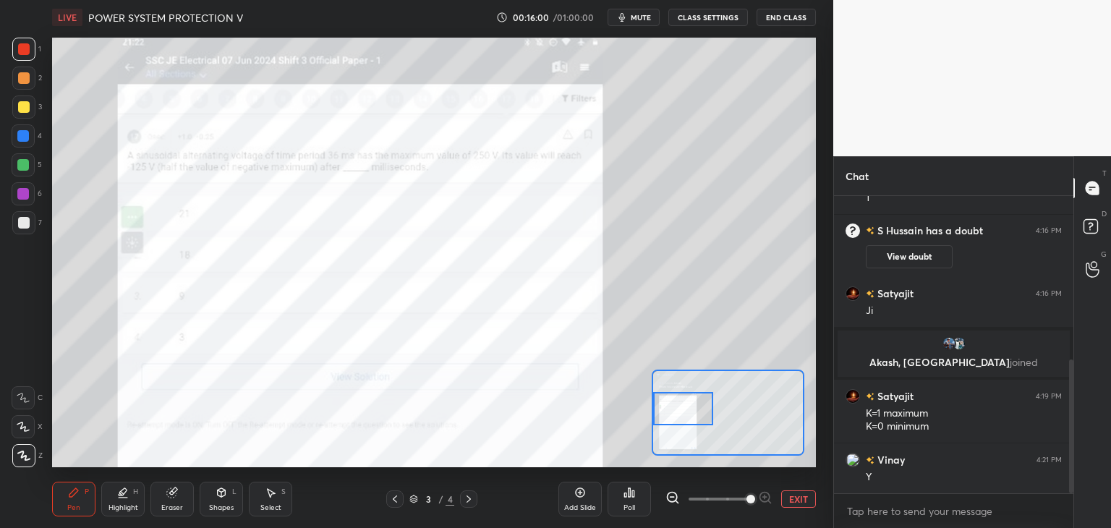
drag, startPoint x: 30, startPoint y: 400, endPoint x: 35, endPoint y: 409, distance: 10.4
click at [30, 401] on div at bounding box center [23, 397] width 23 height 23
click at [77, 511] on div "Pen" at bounding box center [73, 507] width 13 height 7
click at [26, 137] on div at bounding box center [23, 136] width 12 height 12
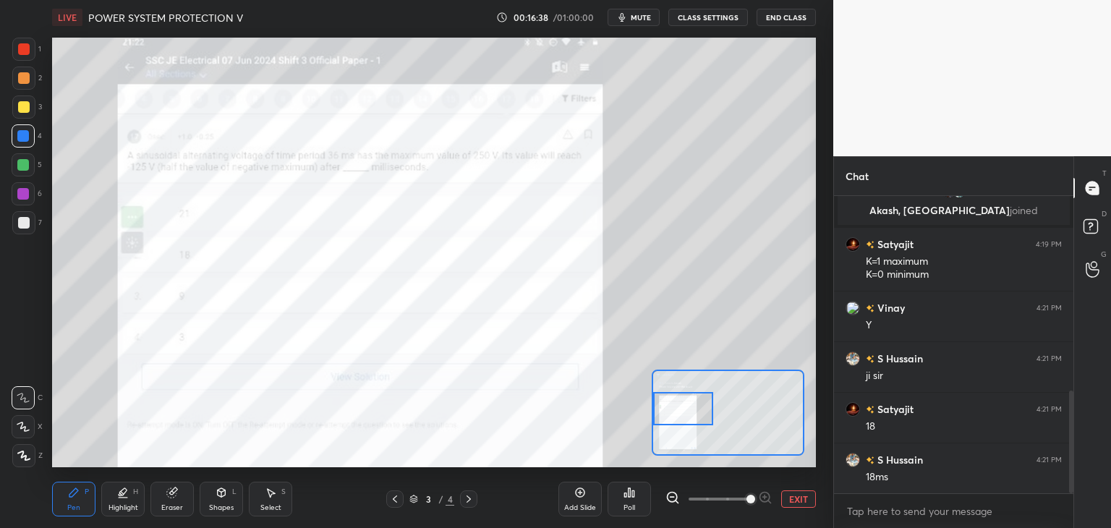
scroll to position [567, 0]
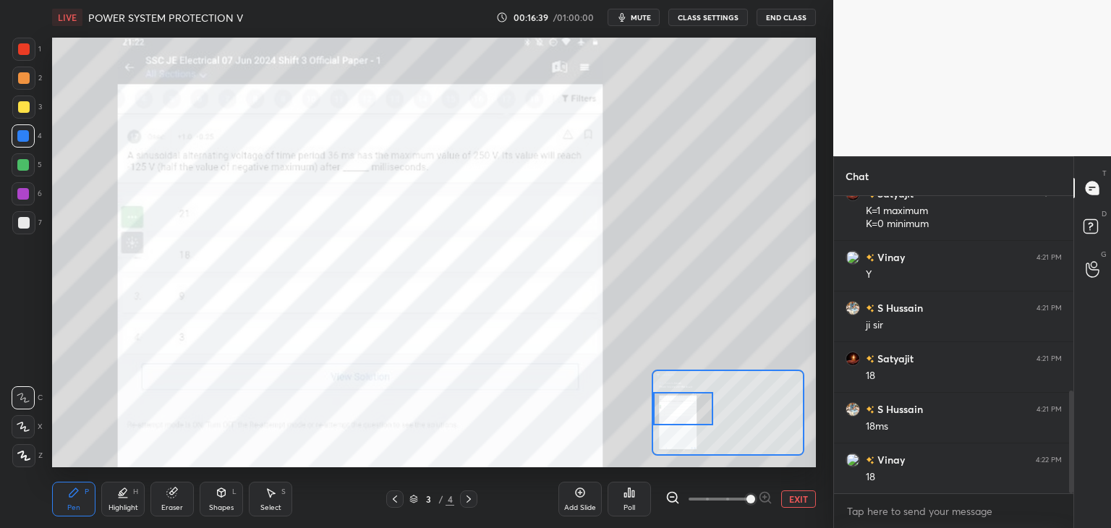
drag, startPoint x: 25, startPoint y: 189, endPoint x: 23, endPoint y: 180, distance: 8.8
click at [25, 189] on div at bounding box center [23, 194] width 12 height 12
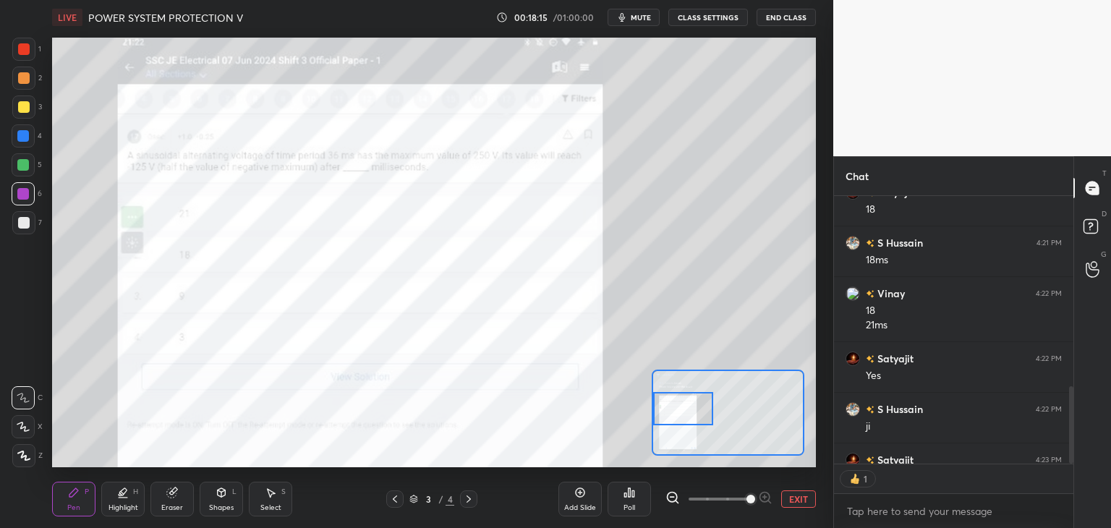
scroll to position [264, 235]
click at [644, 14] on span "mute" at bounding box center [641, 17] width 20 height 10
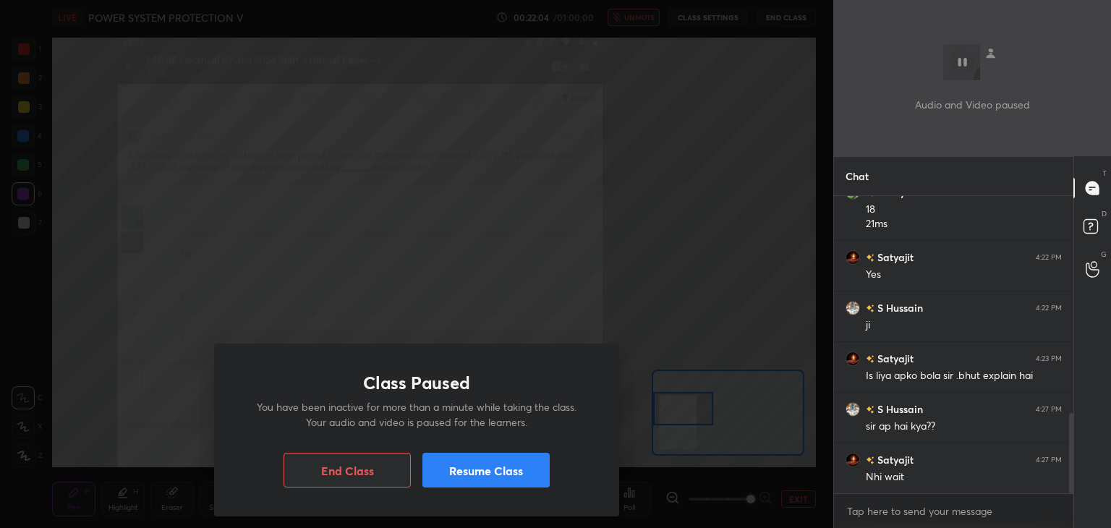
scroll to position [861, 0]
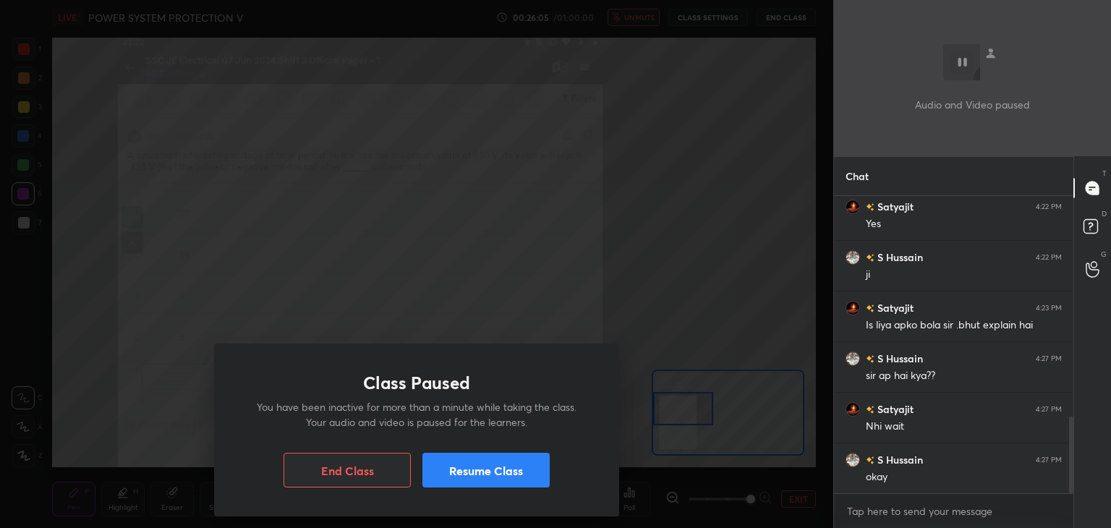
click at [513, 463] on button "Resume Class" at bounding box center [485, 470] width 127 height 35
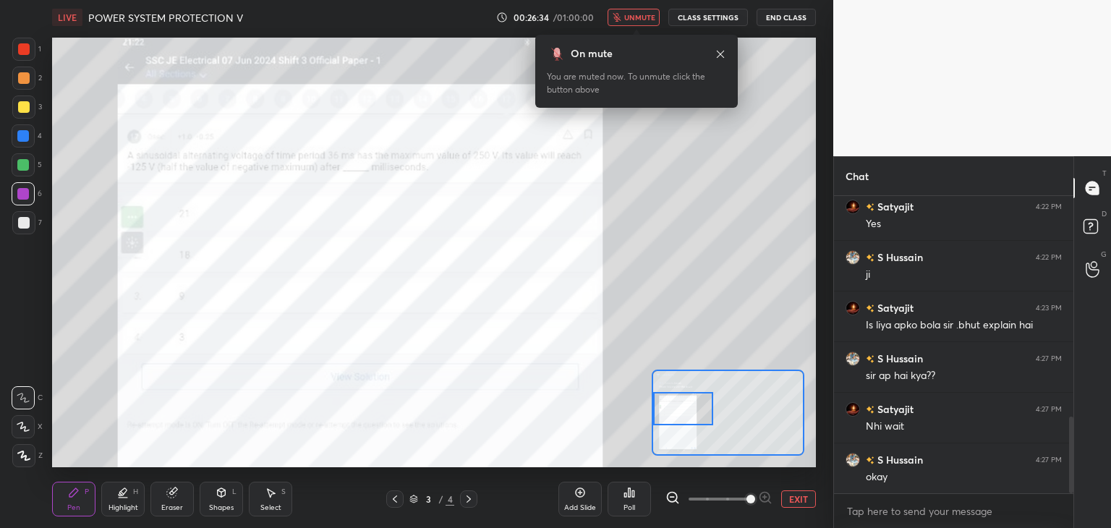
scroll to position [911, 0]
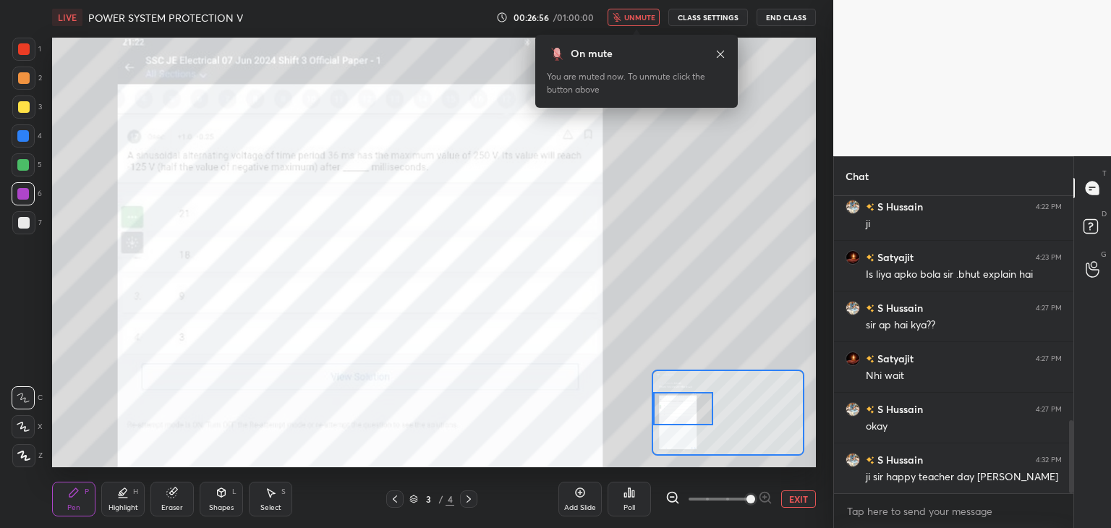
click at [633, 10] on button "unmute" at bounding box center [633, 17] width 52 height 17
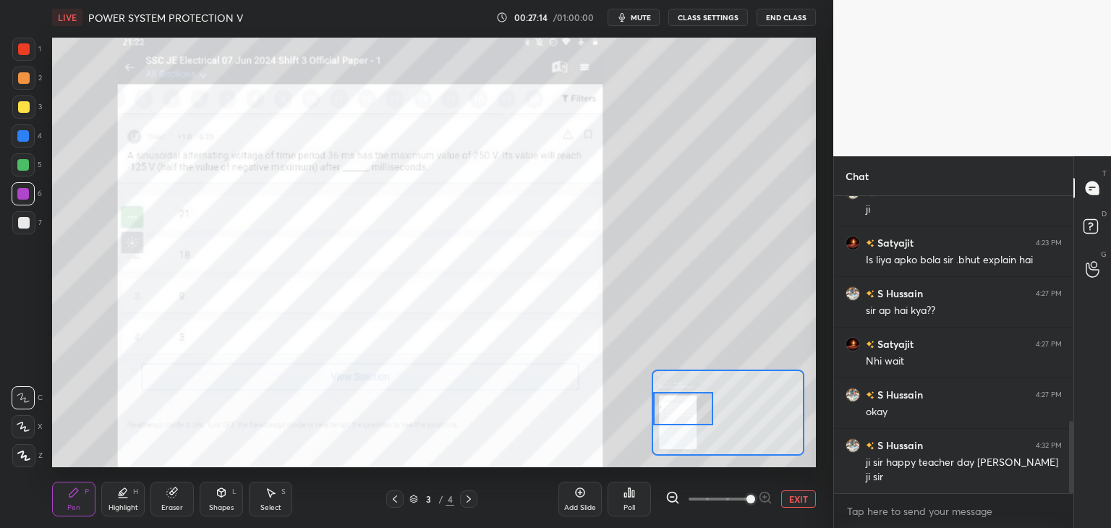
scroll to position [4, 4]
click at [173, 498] on icon at bounding box center [172, 493] width 12 height 12
click at [22, 464] on div "Erase all" at bounding box center [23, 455] width 23 height 23
click at [41, 513] on div "1 2 3 4 5 6 7 C X Z C X Z E E Erase all H H LIVE POWER SYSTEM PROTECTION V 00:2…" at bounding box center [410, 264] width 821 height 528
click at [169, 33] on div "LIVE POWER SYSTEM PROTECTION V 00:27:20 / 01:00:00 mute CLASS SETTINGS End Clas…" at bounding box center [433, 264] width 775 height 528
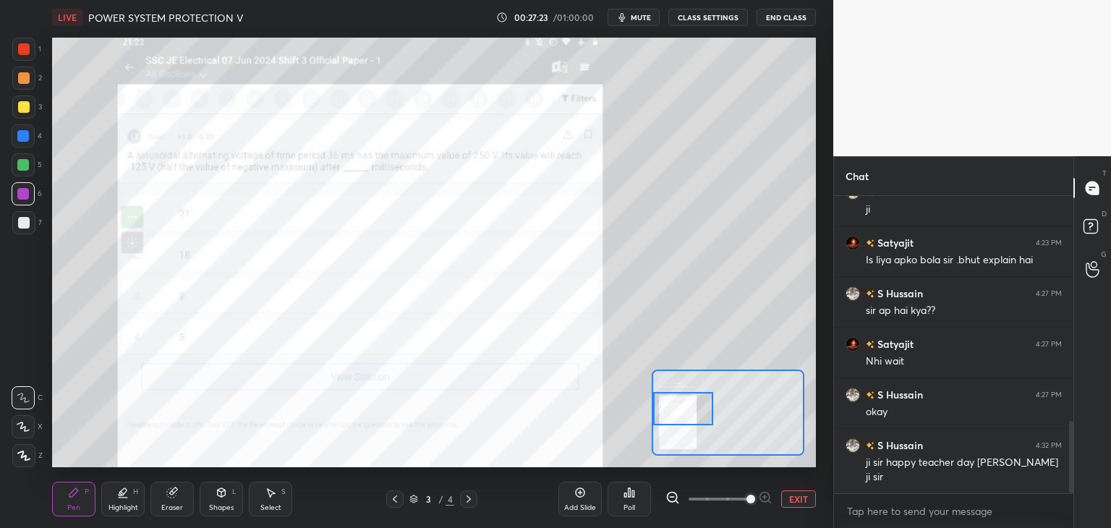
click at [172, 32] on div "LIVE POWER SYSTEM PROTECTION V 00:27:23 / 01:00:00 mute CLASS SETTINGS End Clas…" at bounding box center [433, 264] width 775 height 528
click at [176, 496] on icon at bounding box center [172, 493] width 12 height 12
drag, startPoint x: 23, startPoint y: 458, endPoint x: 42, endPoint y: 469, distance: 21.7
click at [24, 461] on span "Erase all" at bounding box center [23, 456] width 22 height 10
click at [55, 490] on div "Pen P" at bounding box center [73, 499] width 43 height 35
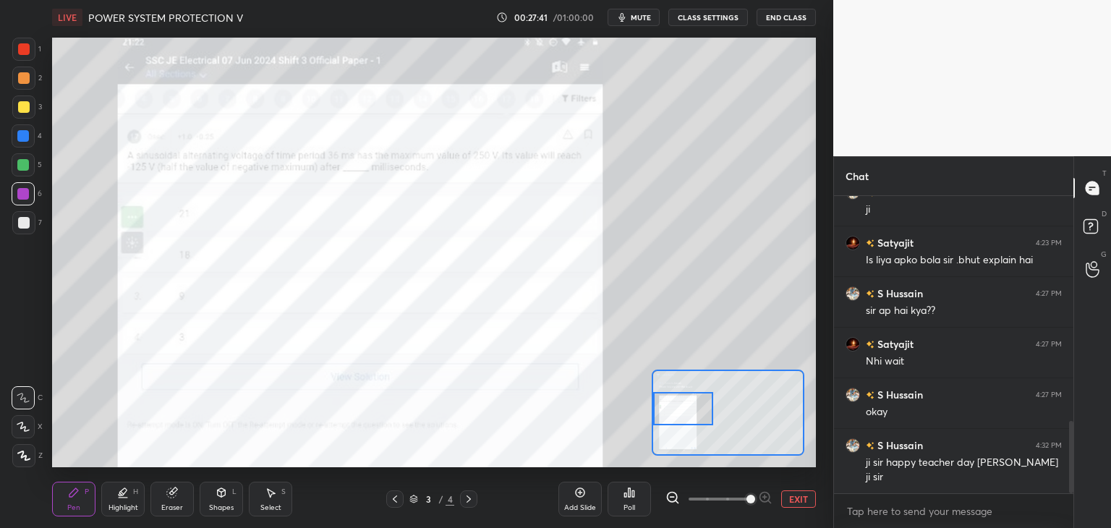
drag, startPoint x: 22, startPoint y: 168, endPoint x: 34, endPoint y: 166, distance: 12.5
click at [24, 166] on div at bounding box center [23, 165] width 12 height 12
click at [168, 504] on div "Eraser" at bounding box center [172, 507] width 22 height 7
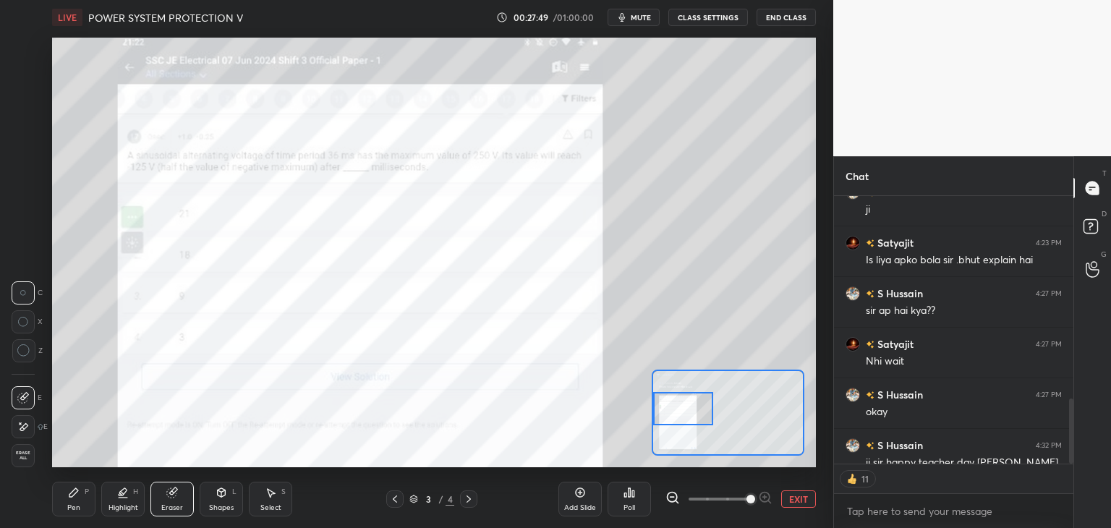
click at [27, 446] on div "Erase all" at bounding box center [23, 455] width 23 height 23
click at [46, 479] on div "LIVE POWER SYSTEM PROTECTION V 00:27:49 / 01:00:00 mute CLASS SETTINGS End Clas…" at bounding box center [433, 264] width 775 height 528
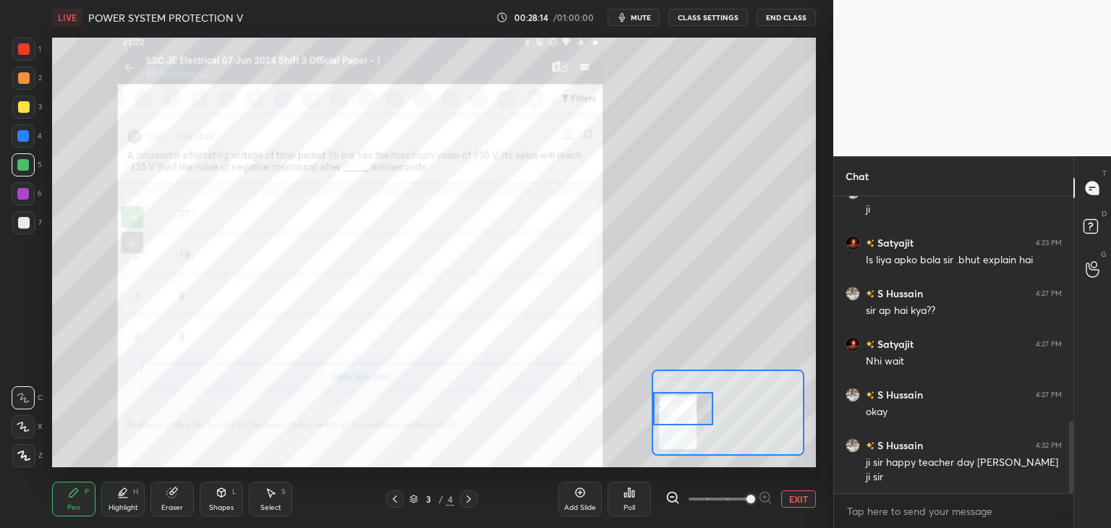
scroll to position [293, 235]
click at [793, 504] on button "EXIT" at bounding box center [798, 498] width 35 height 17
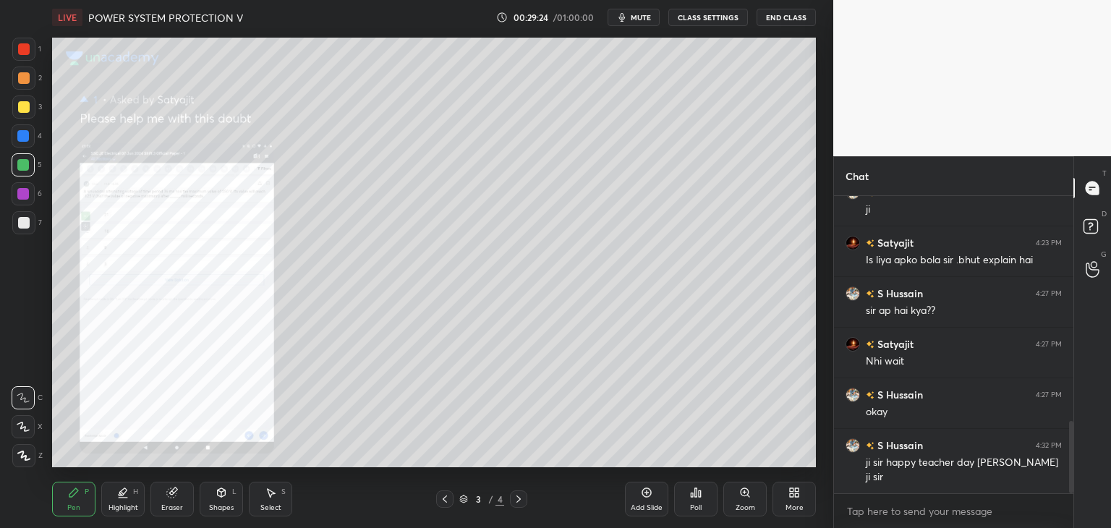
click at [793, 490] on icon at bounding box center [792, 490] width 4 height 4
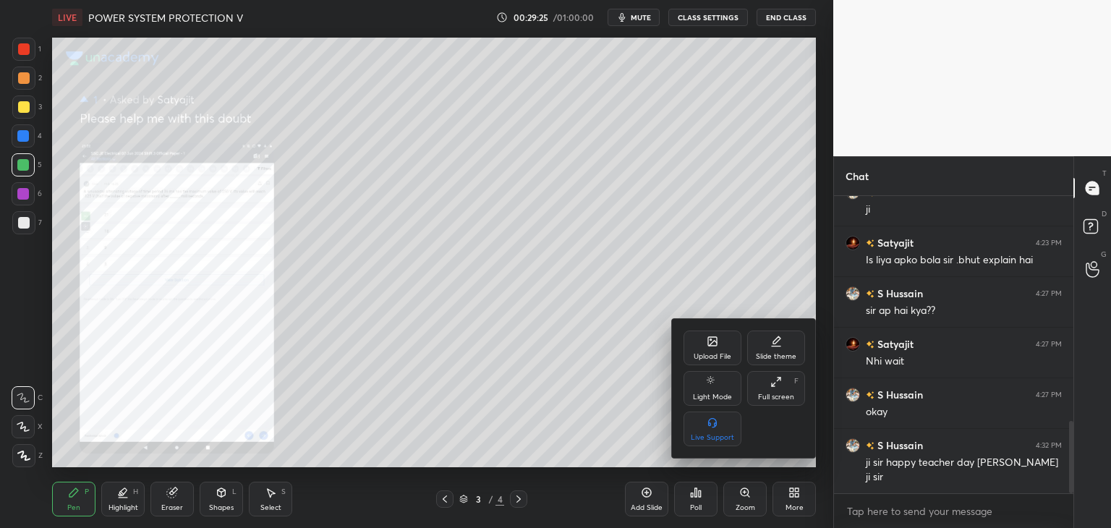
click at [719, 348] on div "Upload File" at bounding box center [712, 347] width 58 height 35
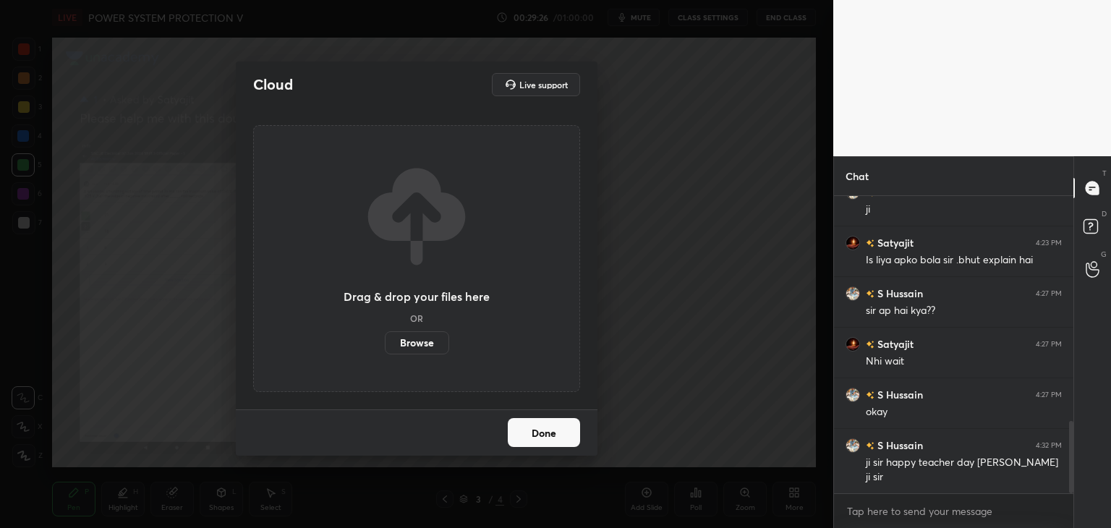
click at [411, 345] on label "Browse" at bounding box center [417, 342] width 64 height 23
click at [385, 345] on input "Browse" at bounding box center [385, 342] width 0 height 23
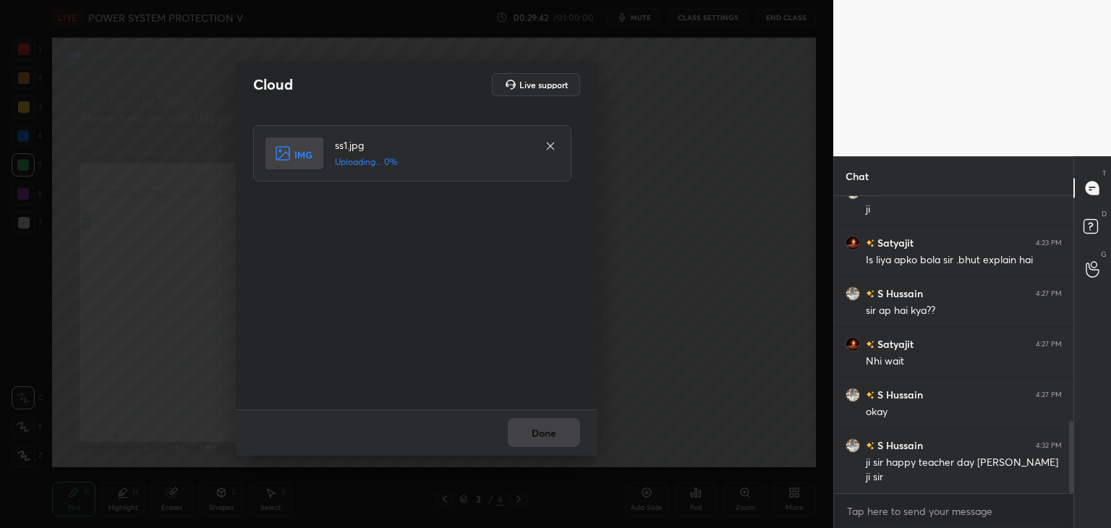
click at [535, 310] on div "ss1.jpg Uploading... 0%" at bounding box center [418, 258] width 330 height 267
click at [544, 304] on div "ss1.jpg Uploading... 0%" at bounding box center [418, 258] width 330 height 267
click at [539, 443] on button "Done" at bounding box center [544, 432] width 72 height 29
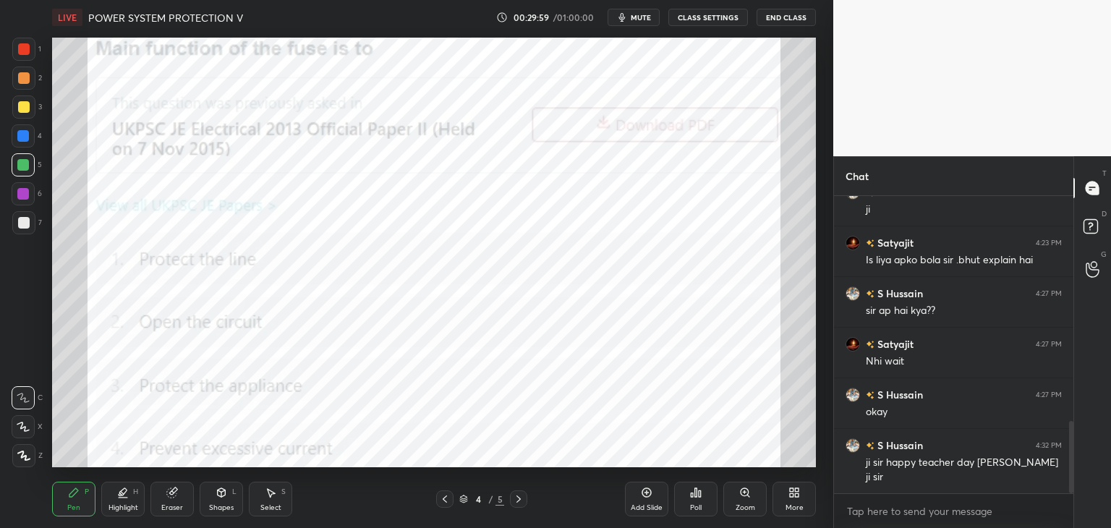
click at [700, 504] on div "Poll" at bounding box center [696, 507] width 12 height 7
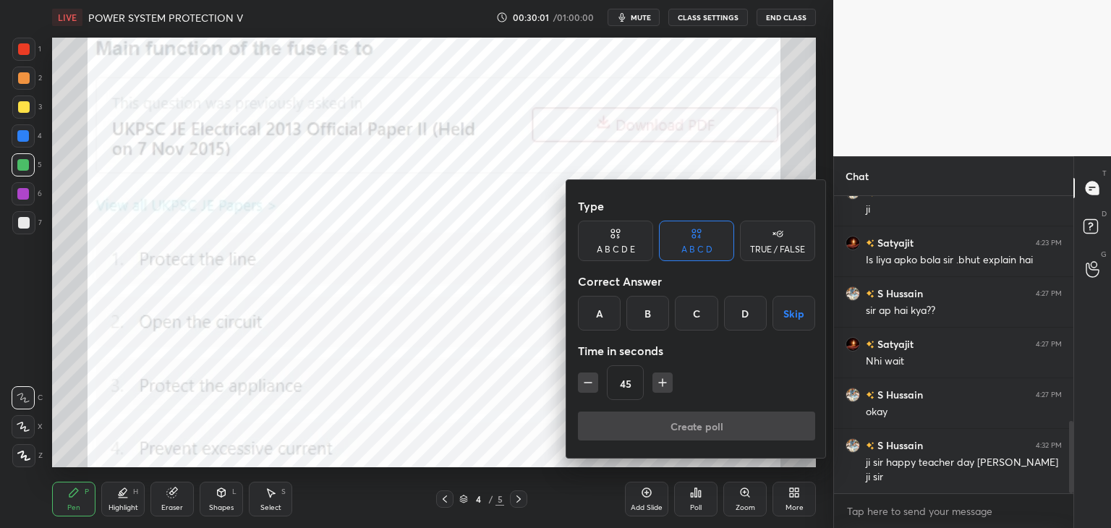
click at [745, 311] on div "D" at bounding box center [745, 313] width 43 height 35
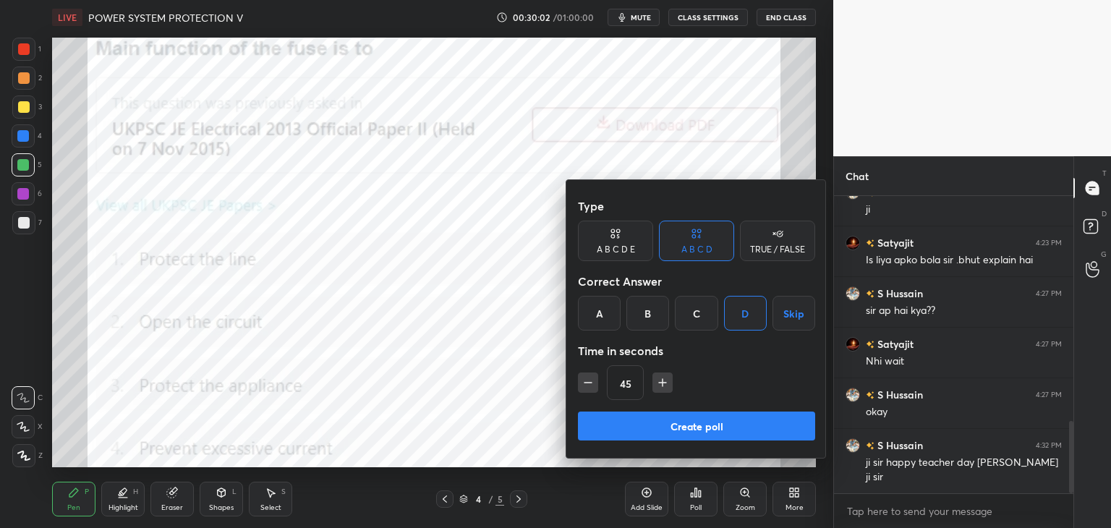
click at [645, 428] on button "Create poll" at bounding box center [696, 425] width 237 height 29
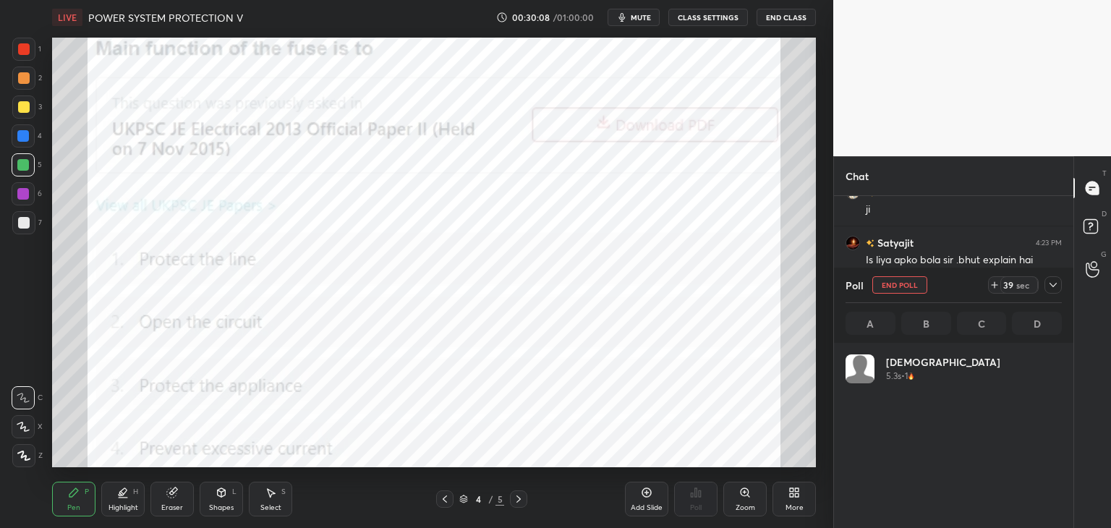
scroll to position [4, 4]
click at [26, 51] on div at bounding box center [24, 49] width 12 height 12
click at [21, 460] on icon at bounding box center [23, 456] width 13 height 10
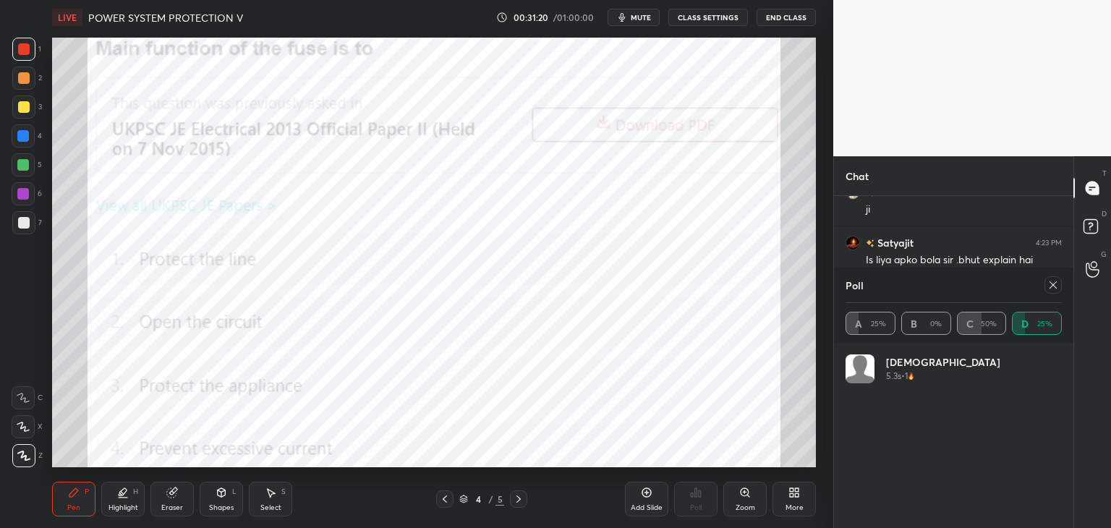
click at [86, 511] on div "Pen P" at bounding box center [73, 499] width 43 height 35
click at [172, 491] on icon at bounding box center [171, 492] width 9 height 9
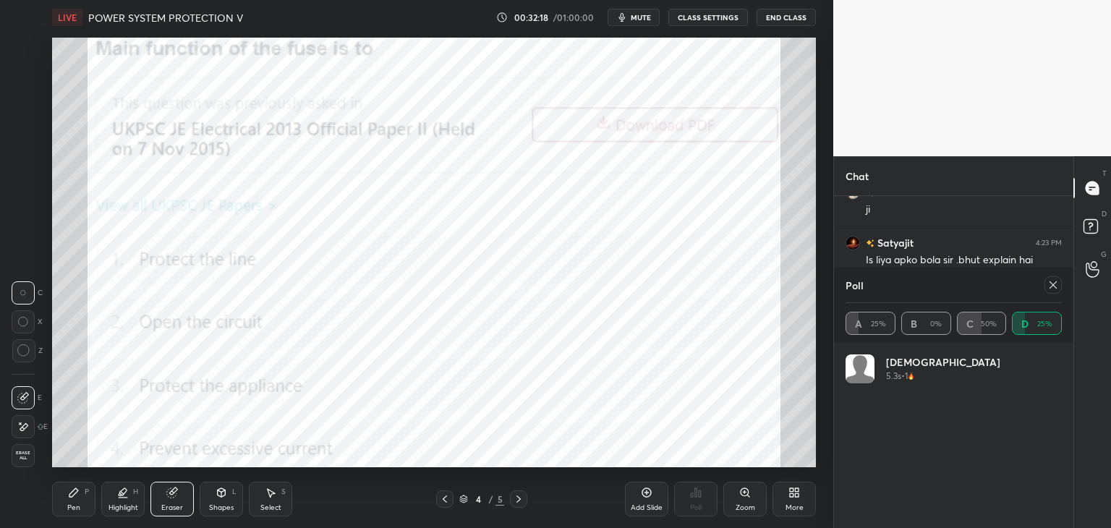
click at [0, 472] on div "1 2 3 4 5 6 7 C X Z C X Z E E Erase all H H LIVE POWER SYSTEM PROTECTION V 00:3…" at bounding box center [410, 264] width 821 height 528
click at [22, 461] on span "Erase all" at bounding box center [23, 456] width 22 height 10
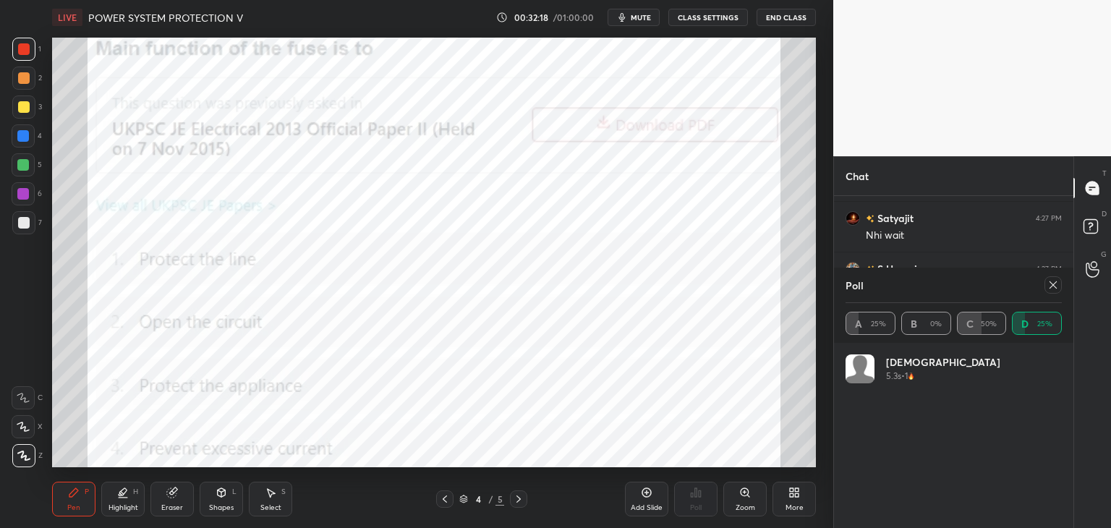
click at [58, 496] on div "Pen P" at bounding box center [73, 499] width 43 height 35
click at [1059, 287] on div at bounding box center [1052, 284] width 17 height 17
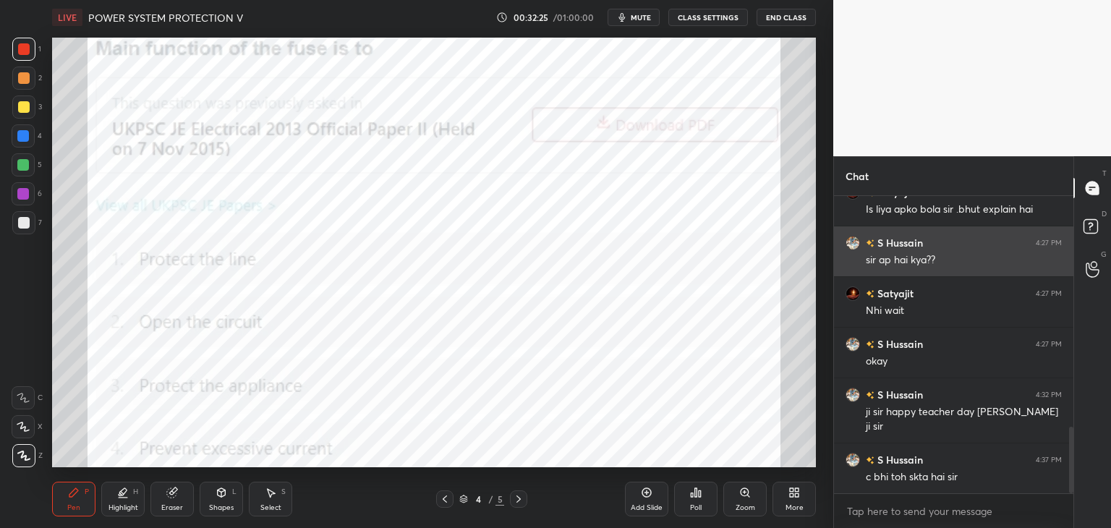
scroll to position [1027, 0]
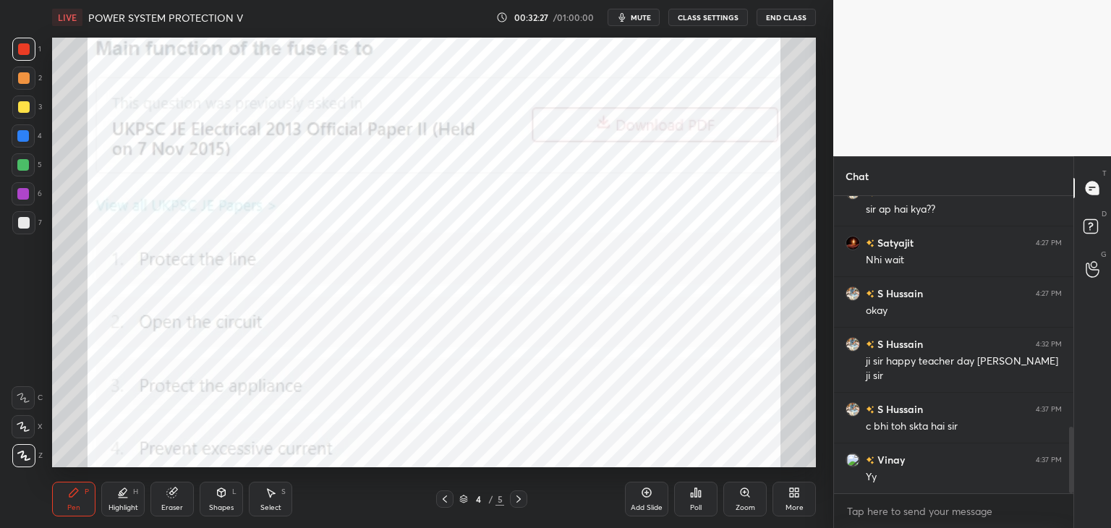
click at [182, 487] on div "Eraser" at bounding box center [171, 499] width 43 height 35
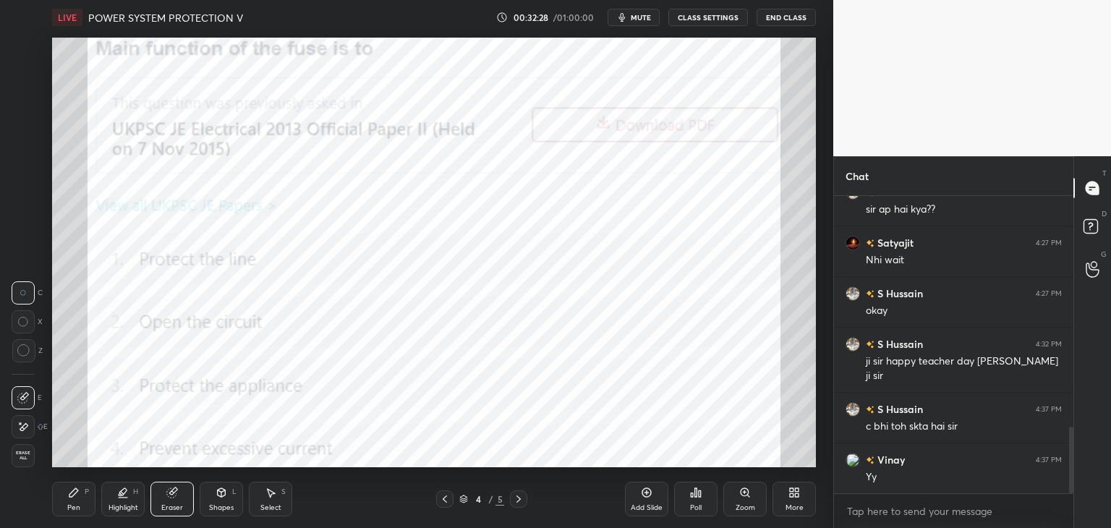
drag, startPoint x: 12, startPoint y: 457, endPoint x: 64, endPoint y: 491, distance: 62.2
click at [15, 460] on span "Erase all" at bounding box center [23, 456] width 22 height 10
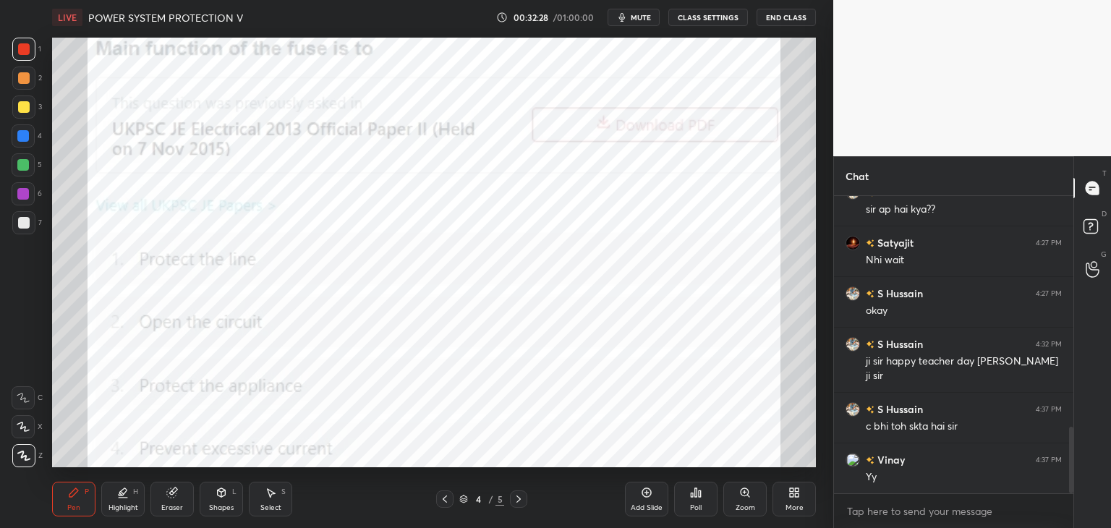
click at [77, 499] on div "Pen P" at bounding box center [73, 499] width 43 height 35
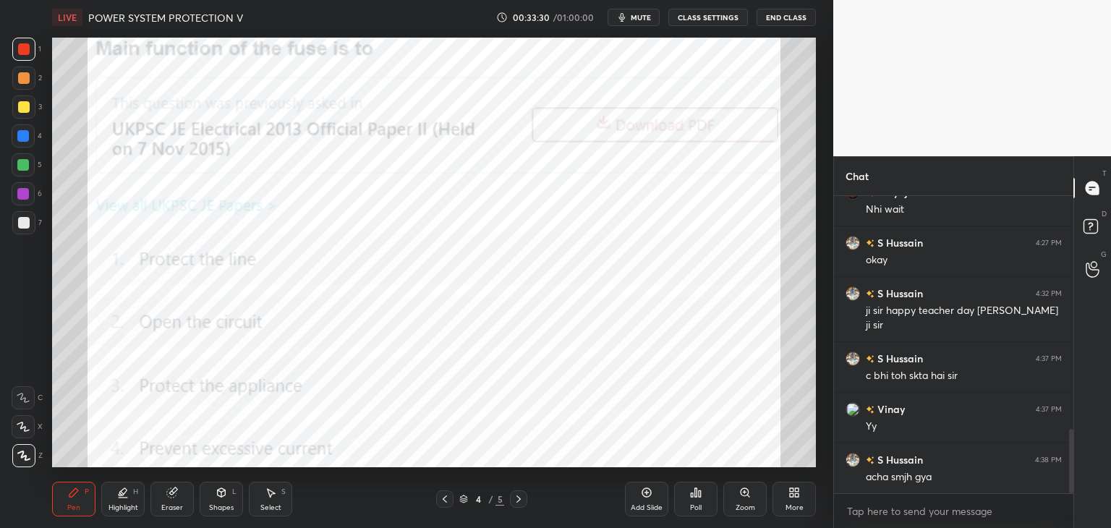
click at [697, 494] on icon at bounding box center [696, 493] width 12 height 12
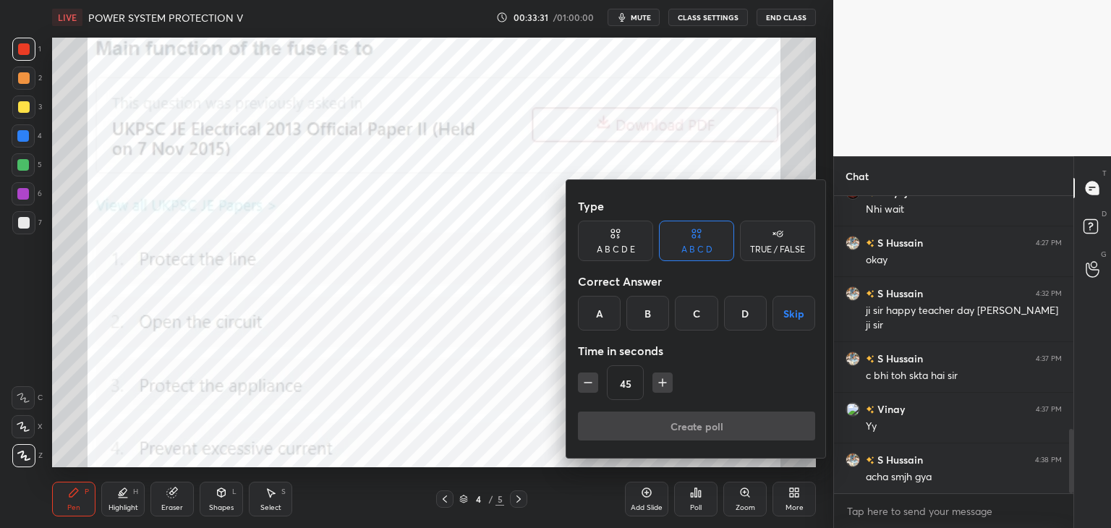
click at [609, 320] on div "A" at bounding box center [599, 313] width 43 height 35
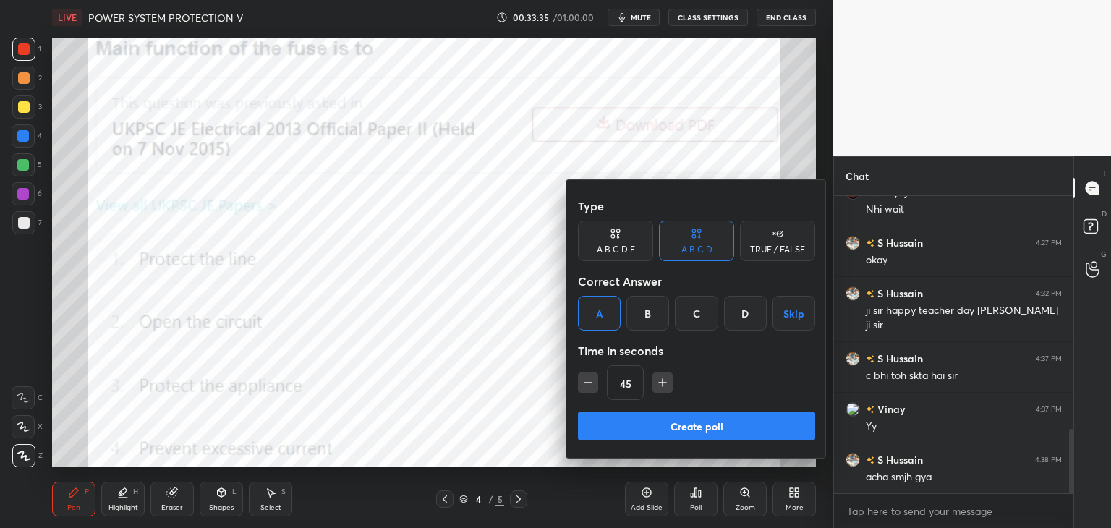
click at [685, 432] on button "Create poll" at bounding box center [696, 425] width 237 height 29
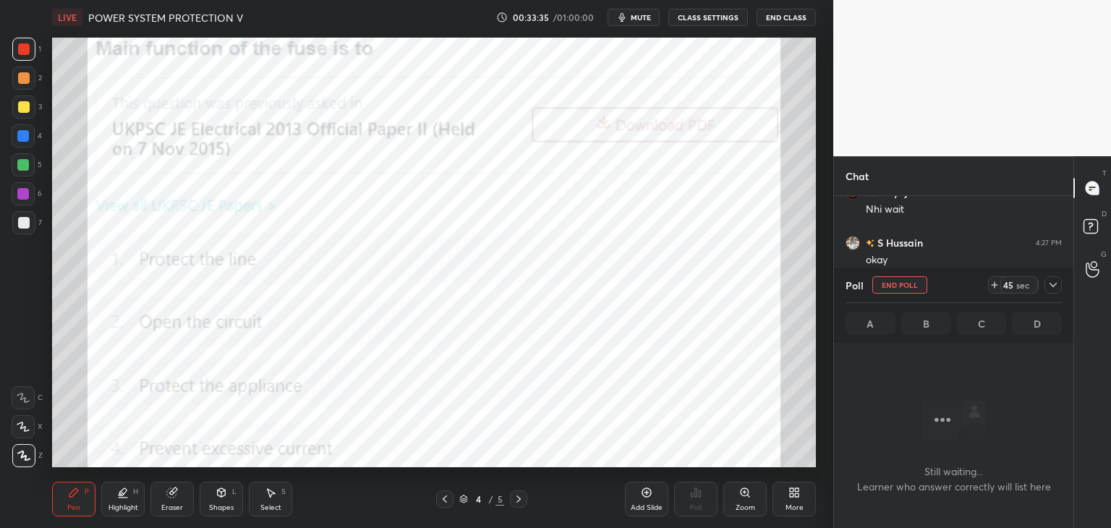
scroll to position [4, 4]
click at [907, 288] on button "End Poll" at bounding box center [899, 284] width 55 height 17
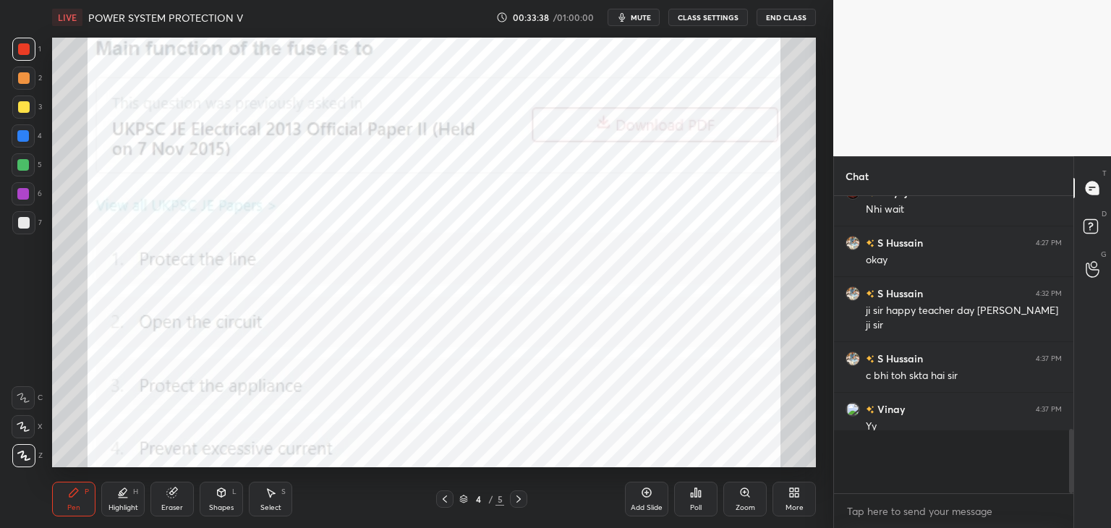
scroll to position [174, 235]
click at [795, 499] on div "More" at bounding box center [793, 499] width 43 height 35
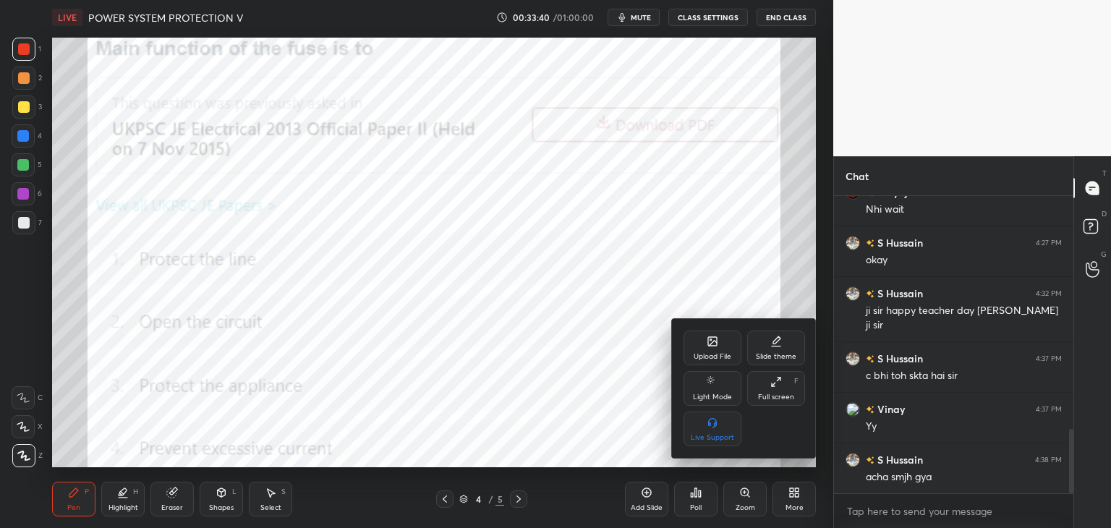
click at [706, 353] on div "Upload File" at bounding box center [712, 356] width 38 height 7
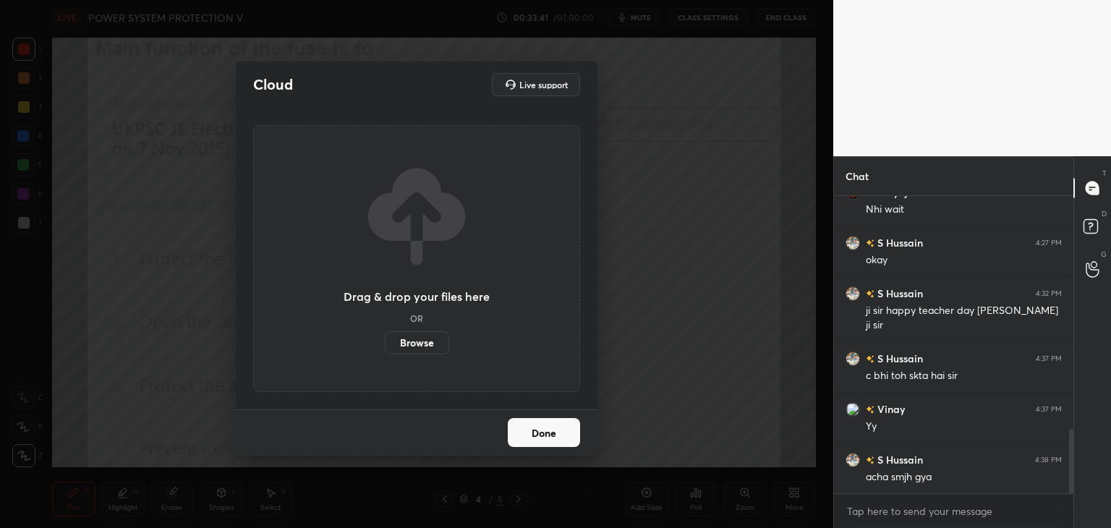
click at [435, 346] on label "Browse" at bounding box center [417, 342] width 64 height 23
click at [385, 346] on input "Browse" at bounding box center [385, 342] width 0 height 23
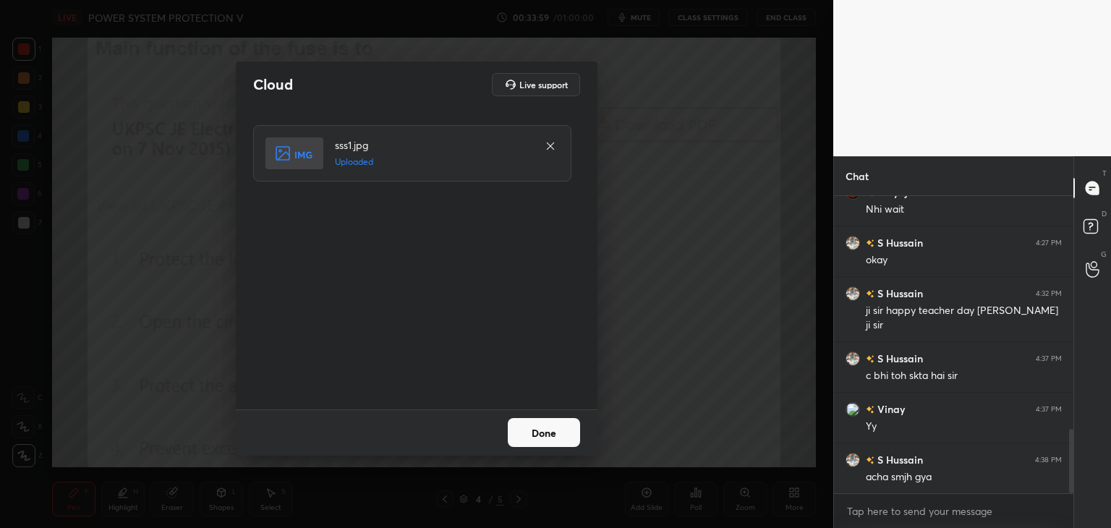
click at [532, 431] on button "Done" at bounding box center [544, 432] width 72 height 29
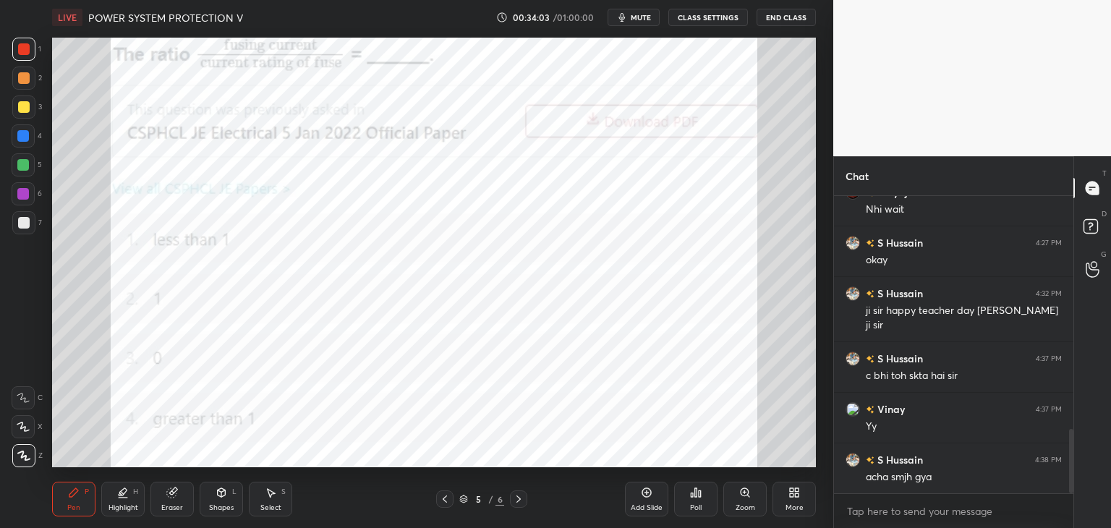
click at [697, 496] on icon at bounding box center [696, 493] width 12 height 12
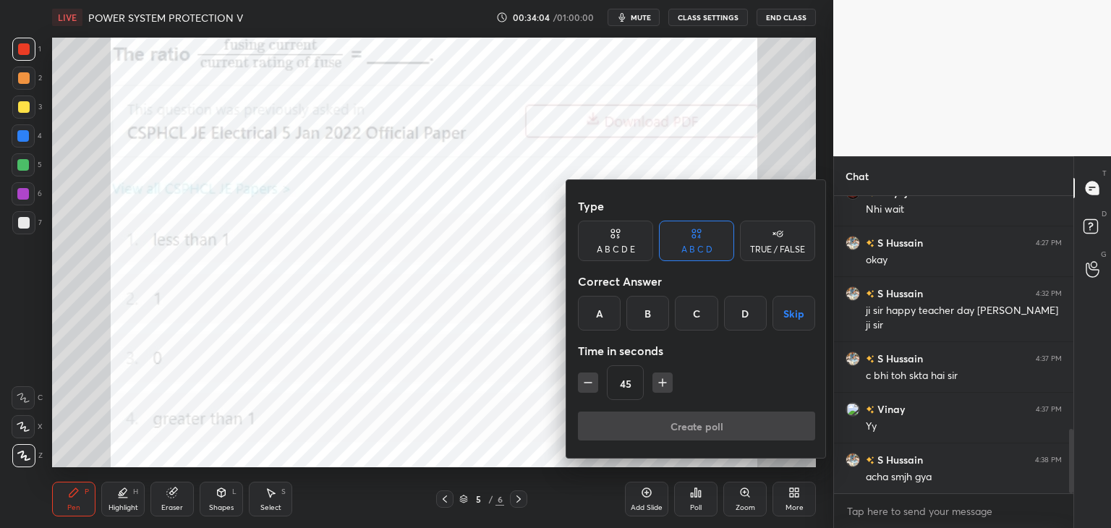
click at [748, 316] on div "D" at bounding box center [745, 313] width 43 height 35
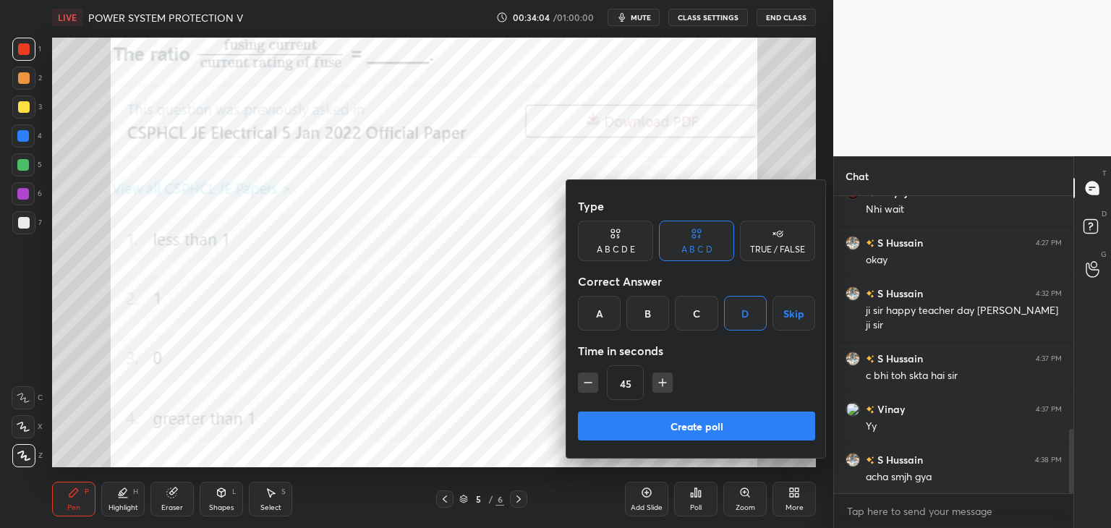
click at [700, 424] on button "Create poll" at bounding box center [696, 425] width 237 height 29
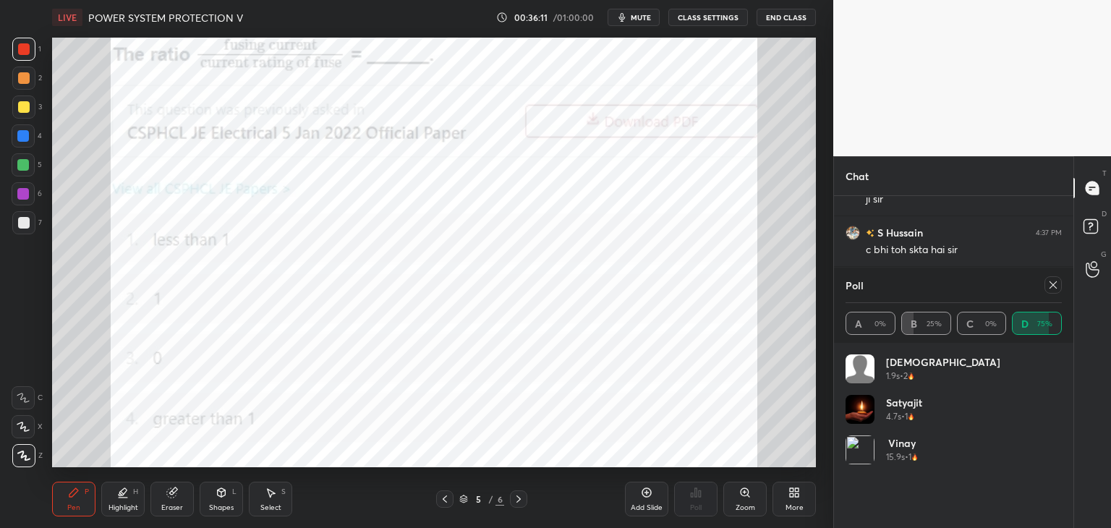
scroll to position [5, 4]
click at [1054, 279] on icon at bounding box center [1053, 285] width 12 height 12
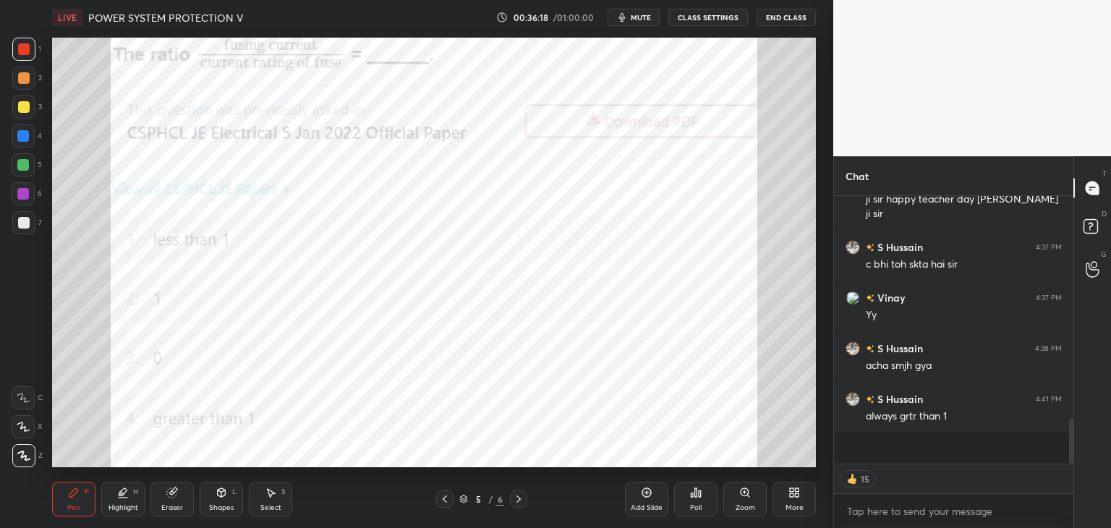
scroll to position [4, 4]
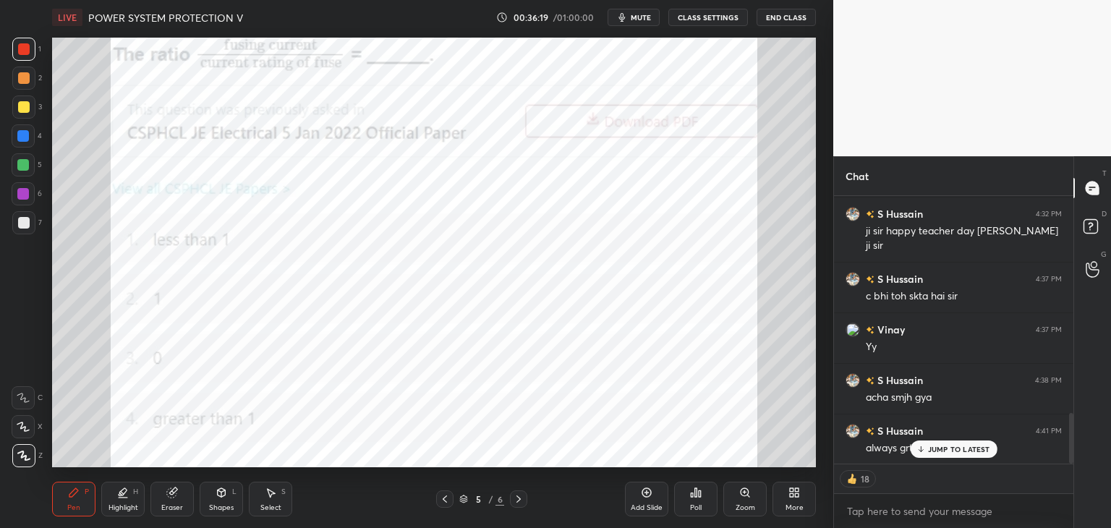
click at [934, 440] on div "Vinay 4:21 PM [PERSON_NAME] 4:21 PM ji [PERSON_NAME] 4:21 PM 18 S Hussain 4:21 …" at bounding box center [953, 330] width 239 height 268
click at [933, 458] on div "S Hussain 4:27 PM okay S Hussain 4:32 PM ji sir happy teacher day [PERSON_NAME]…" at bounding box center [953, 330] width 239 height 268
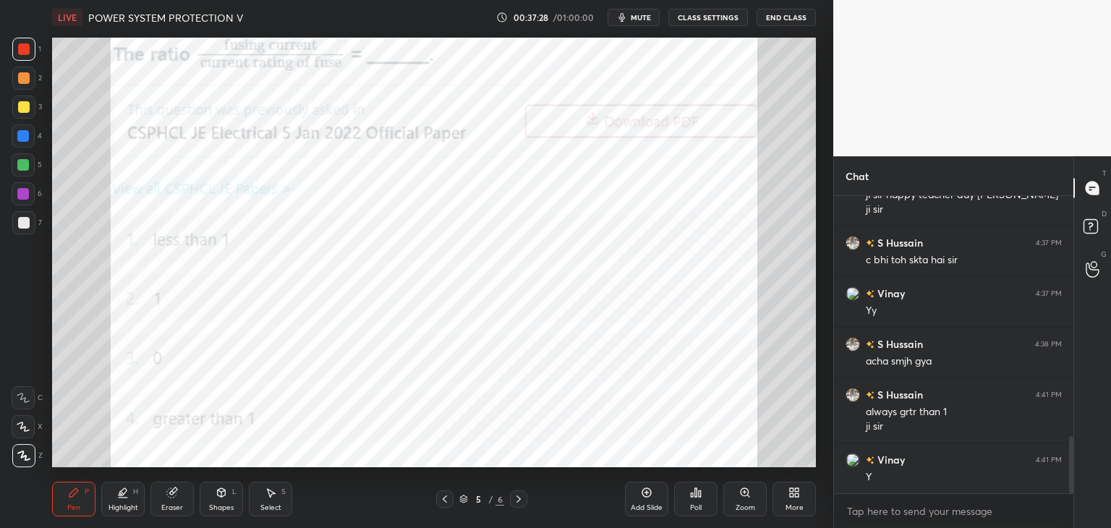
scroll to position [1244, 0]
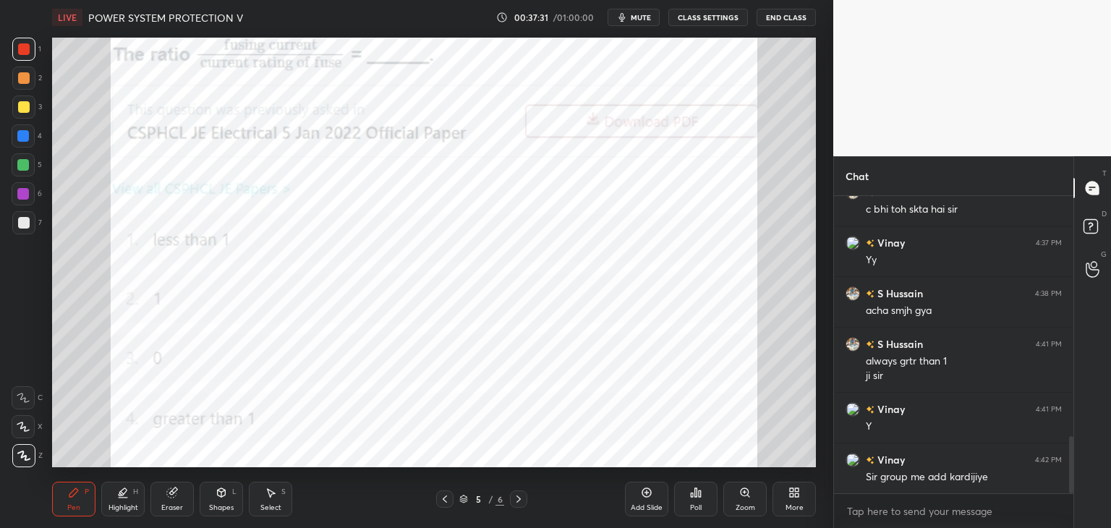
click at [802, 495] on div "More" at bounding box center [793, 499] width 43 height 35
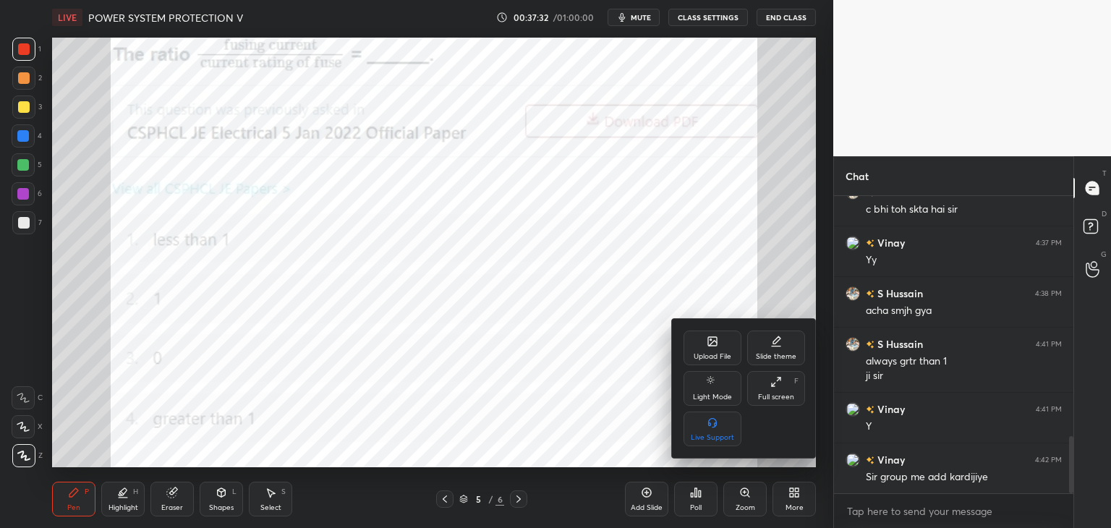
click at [723, 354] on div "Upload File" at bounding box center [712, 356] width 38 height 7
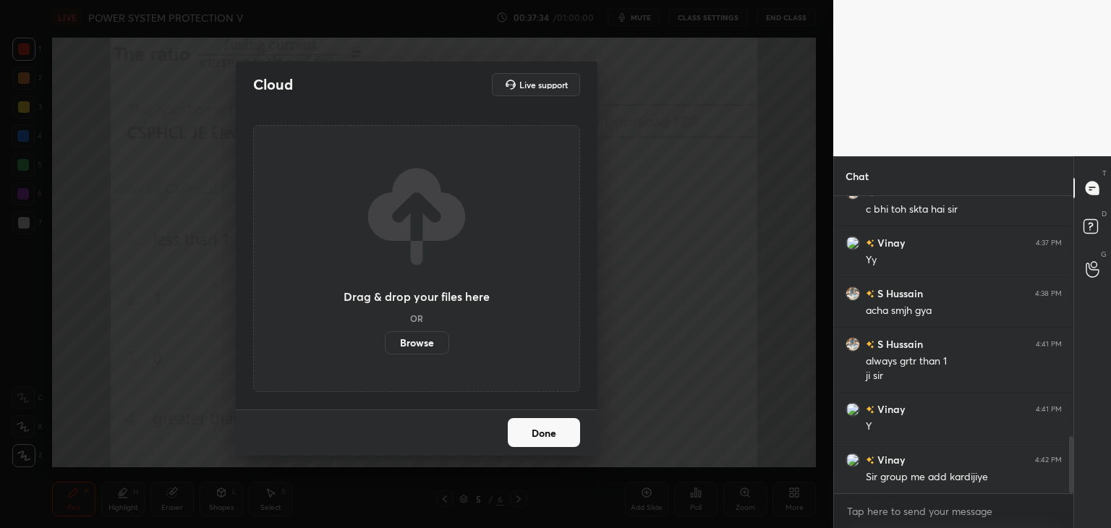
click at [427, 342] on label "Browse" at bounding box center [417, 342] width 64 height 23
click at [385, 342] on input "Browse" at bounding box center [385, 342] width 0 height 23
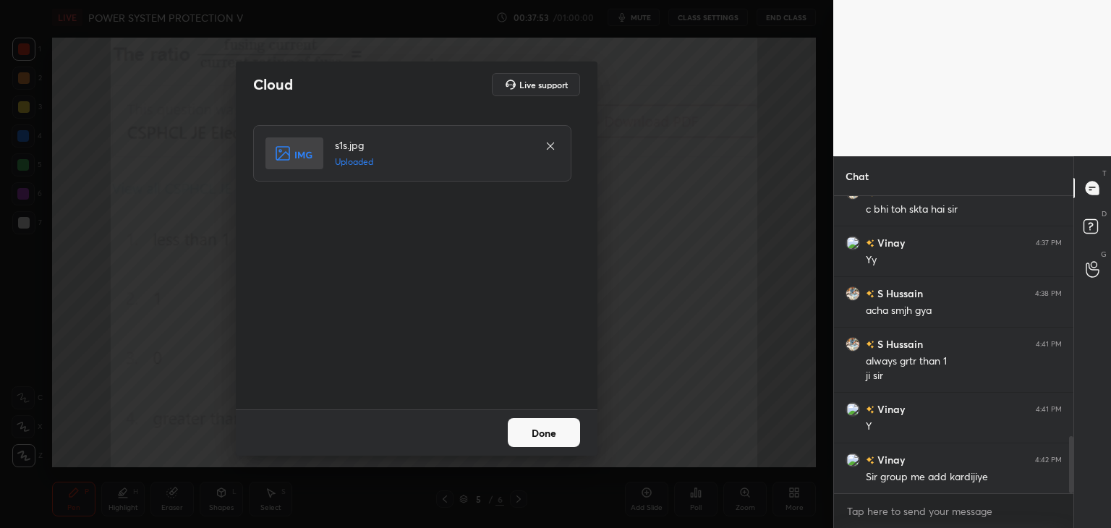
click at [537, 429] on button "Done" at bounding box center [544, 432] width 72 height 29
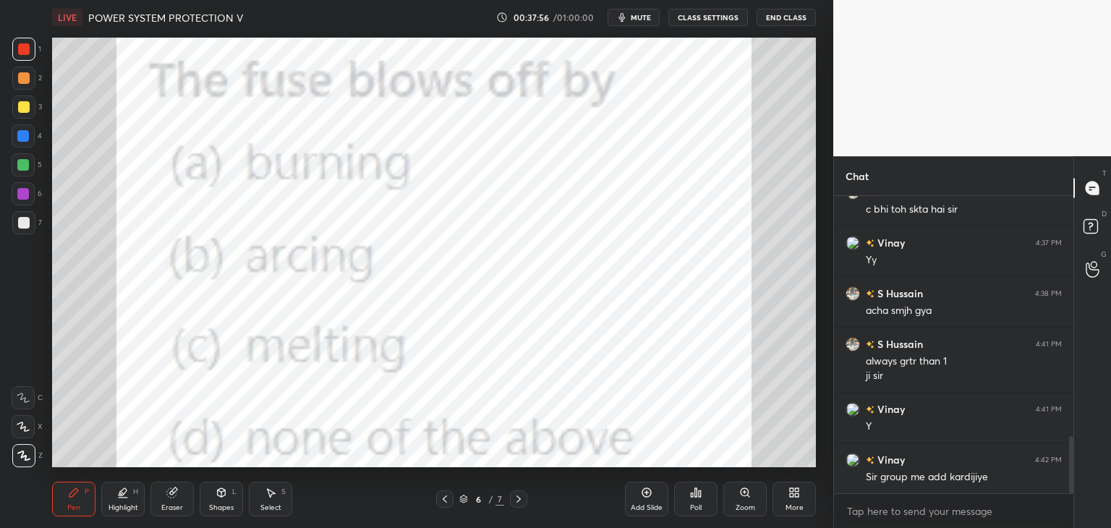
click at [703, 498] on div "Poll" at bounding box center [695, 499] width 43 height 35
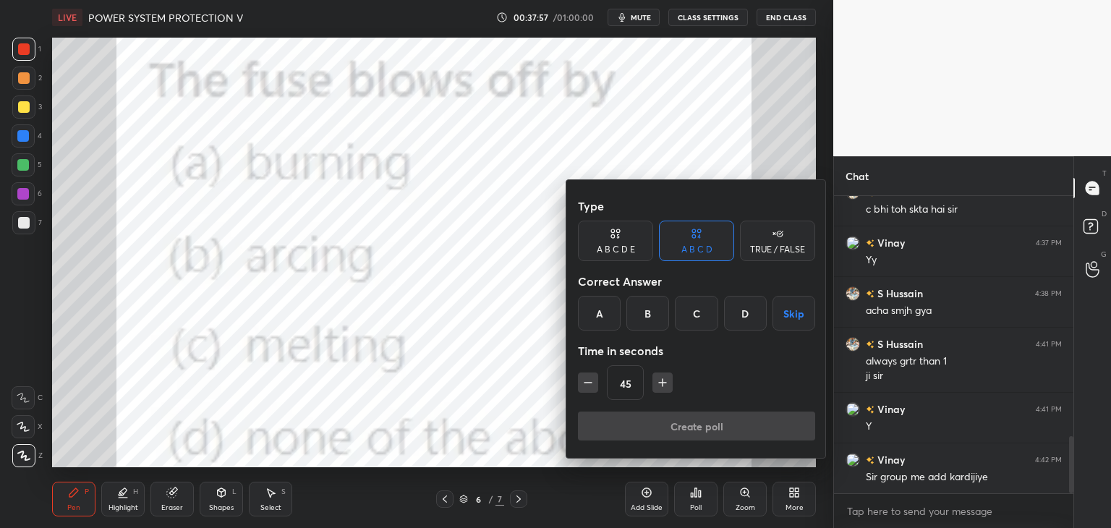
drag, startPoint x: 695, startPoint y: 313, endPoint x: 683, endPoint y: 367, distance: 54.9
click at [695, 315] on div "C" at bounding box center [696, 313] width 43 height 35
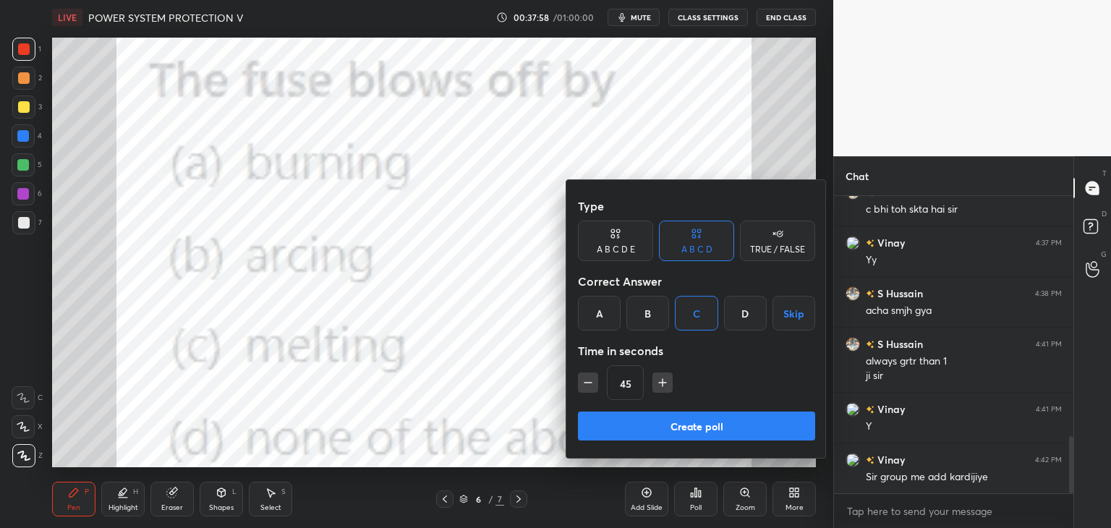
click at [665, 430] on button "Create poll" at bounding box center [696, 425] width 237 height 29
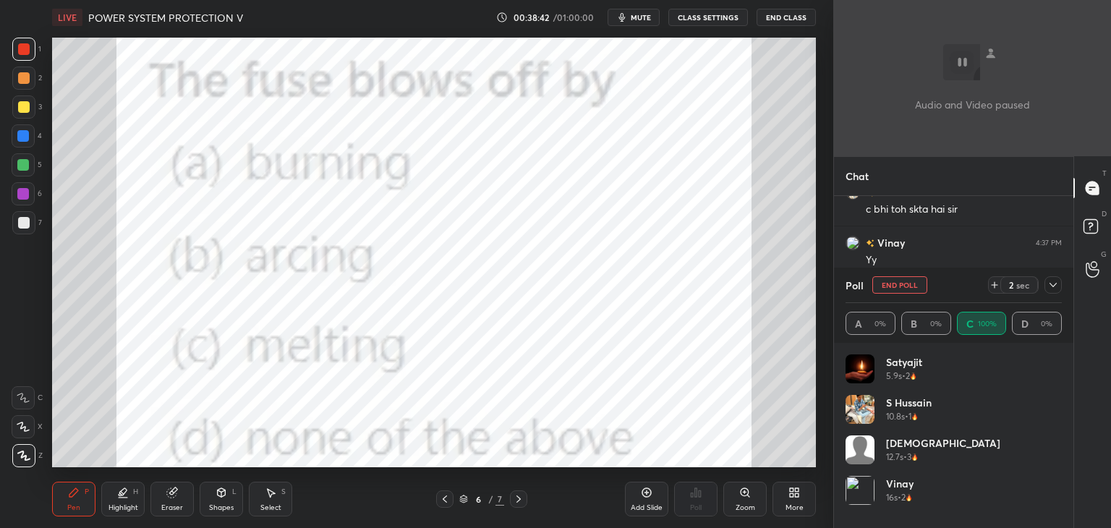
scroll to position [4, 4]
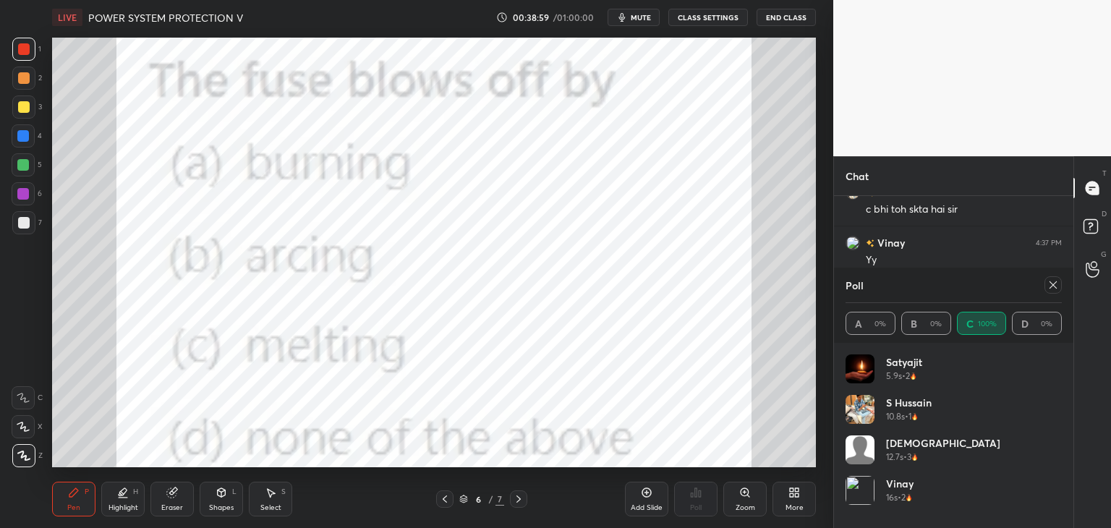
click at [26, 137] on div at bounding box center [23, 136] width 12 height 12
click at [797, 500] on div "More" at bounding box center [793, 499] width 43 height 35
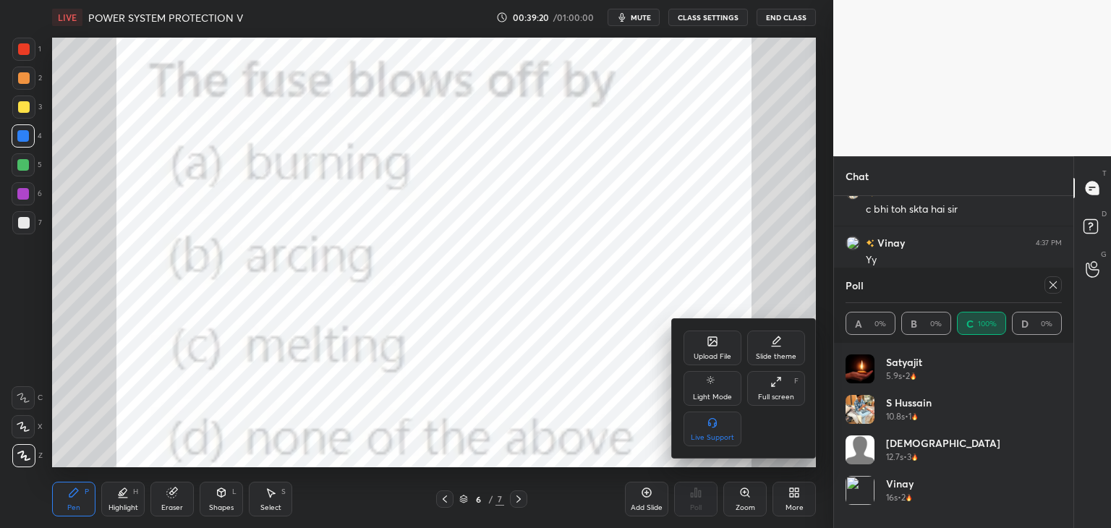
click at [730, 354] on div "Upload File" at bounding box center [712, 347] width 58 height 35
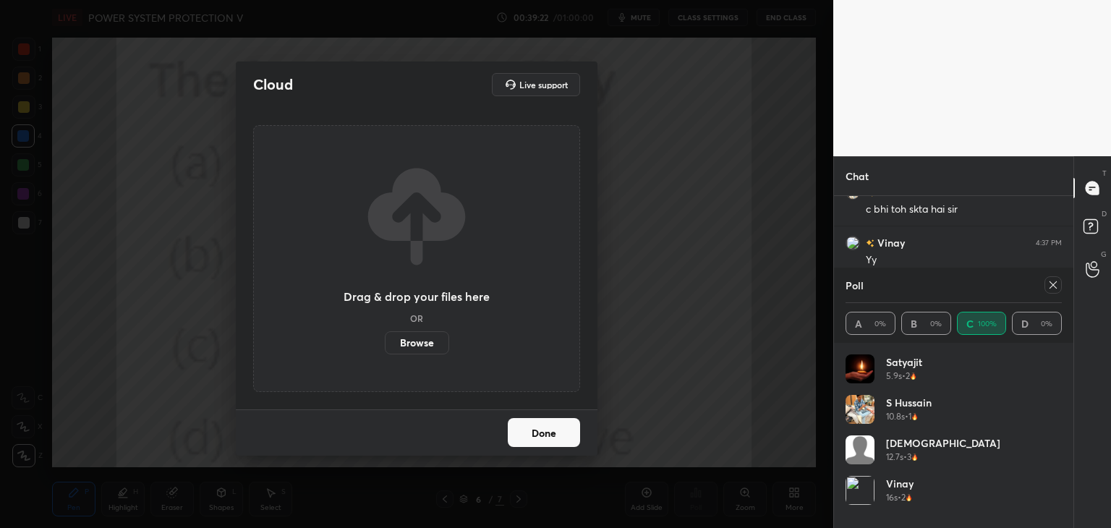
click at [419, 333] on label "Browse" at bounding box center [417, 342] width 64 height 23
click at [385, 333] on input "Browse" at bounding box center [385, 342] width 0 height 23
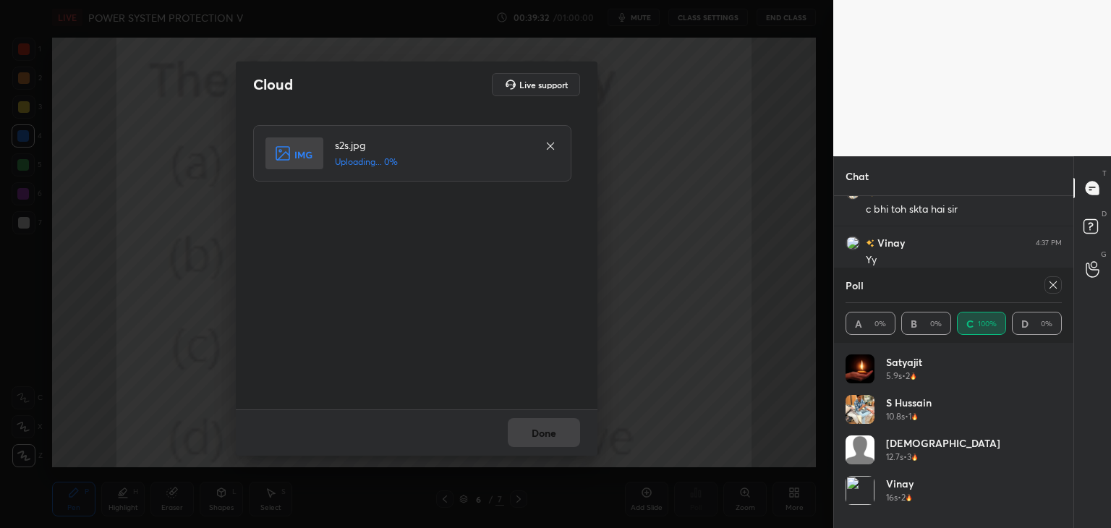
click at [1048, 289] on icon at bounding box center [1053, 285] width 12 height 12
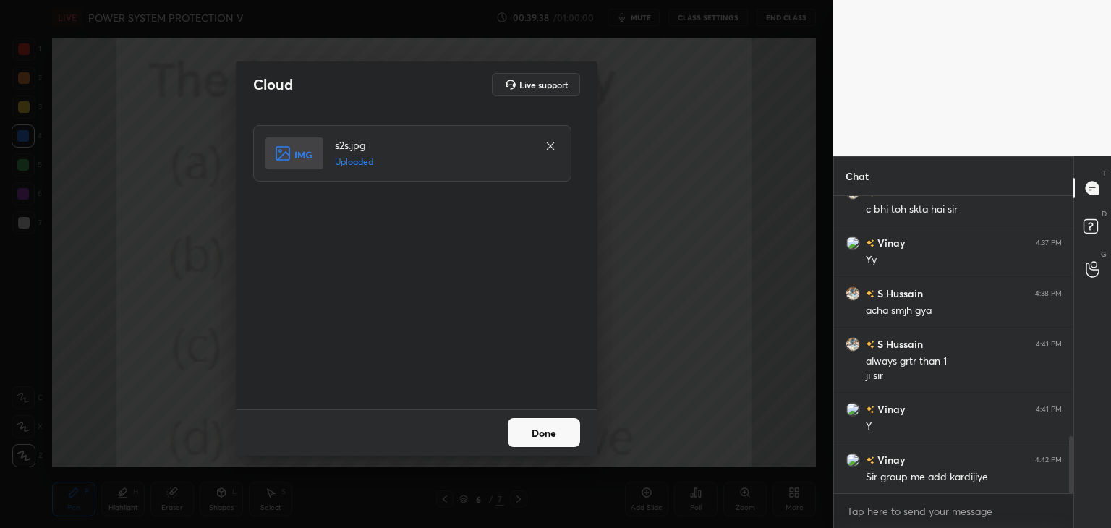
click at [550, 437] on button "Done" at bounding box center [544, 432] width 72 height 29
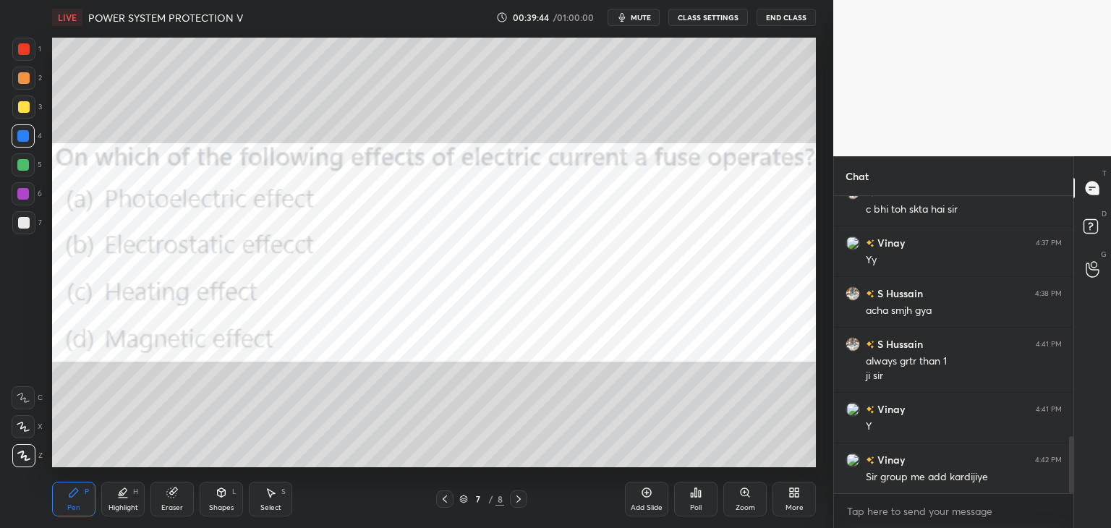
click at [694, 504] on div "Poll" at bounding box center [696, 507] width 12 height 7
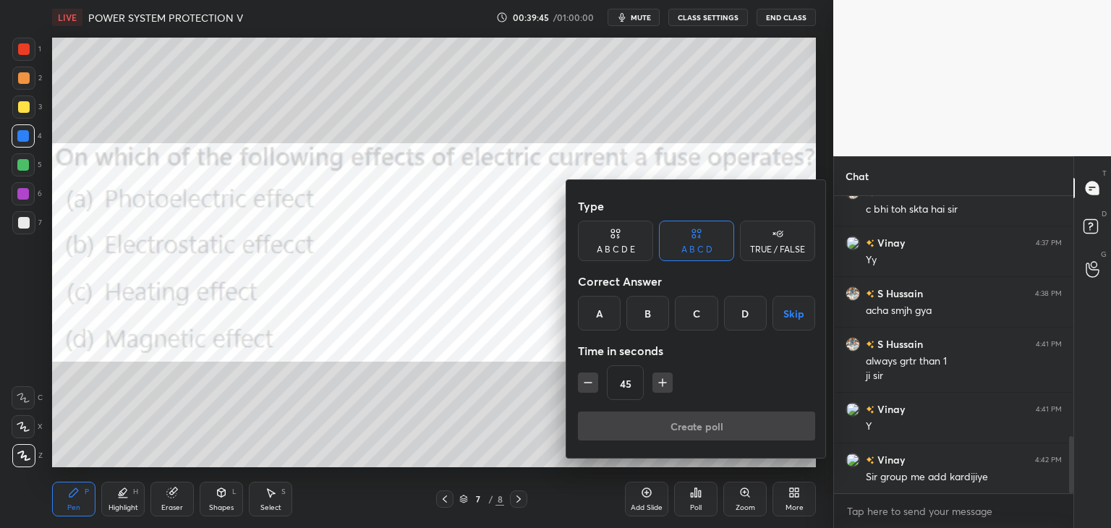
click at [697, 315] on div "C" at bounding box center [696, 313] width 43 height 35
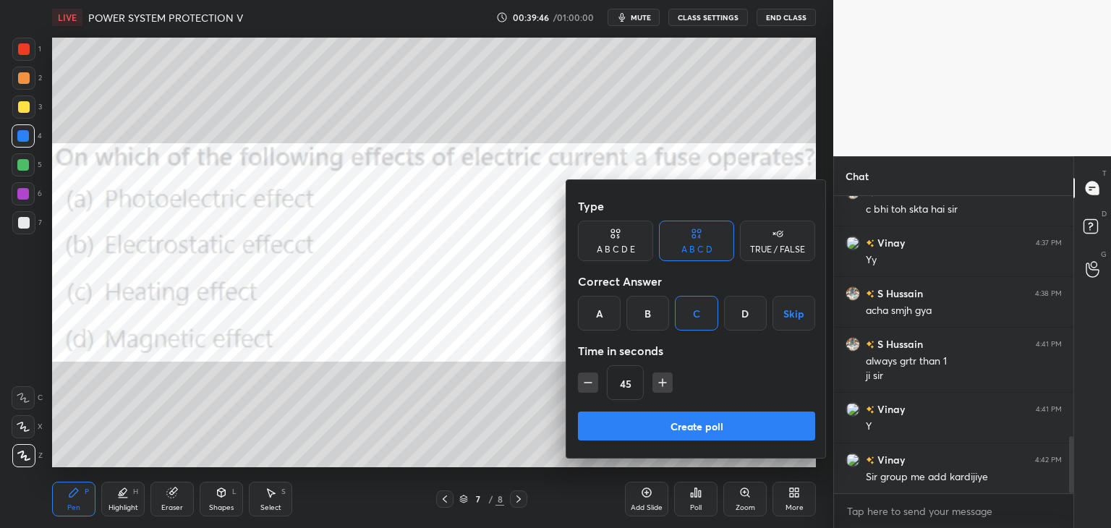
click at [657, 424] on button "Create poll" at bounding box center [696, 425] width 237 height 29
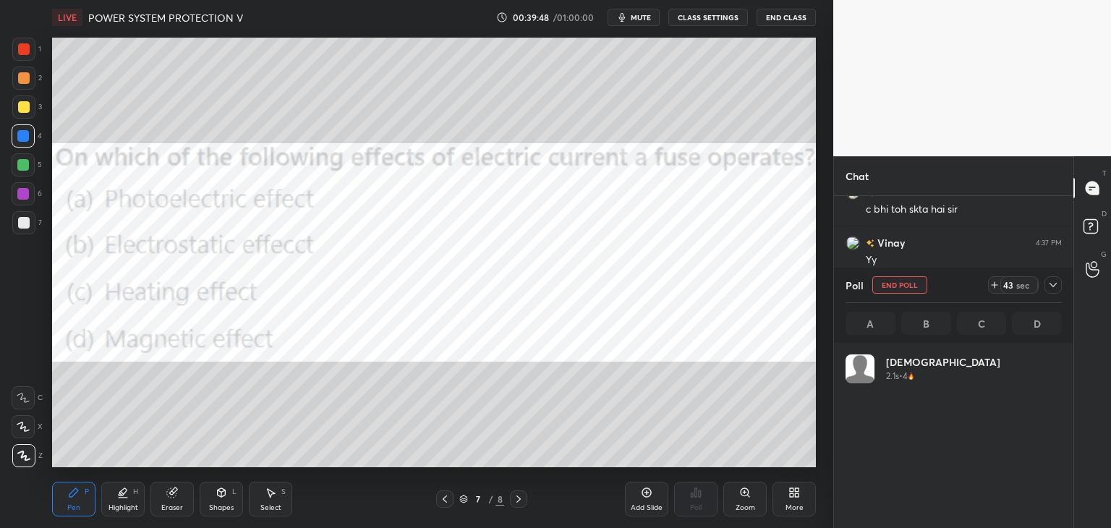
scroll to position [169, 212]
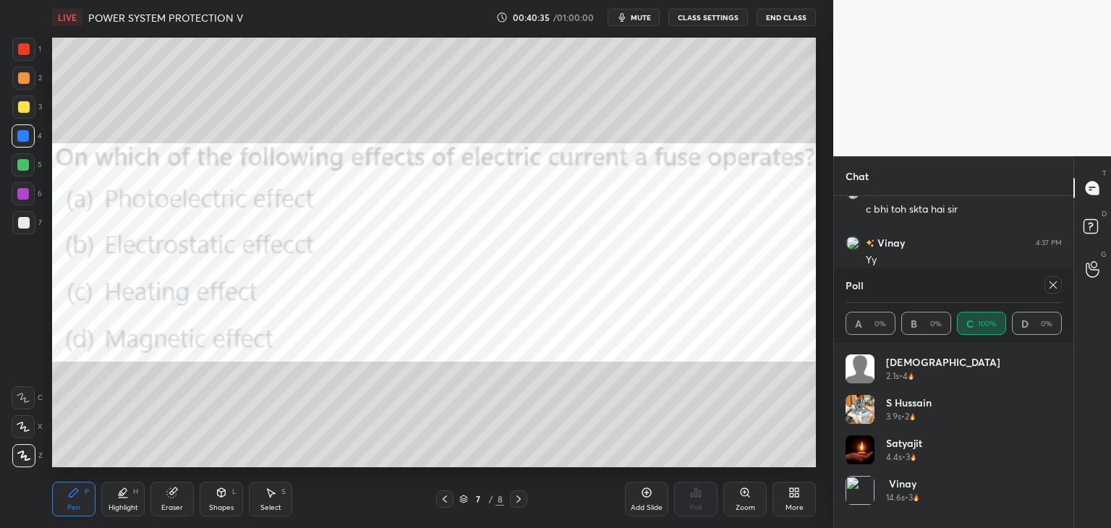
click at [191, 490] on div "Pen P Highlight H Eraser Shapes L Select S 7 / 8 Add Slide Poll Zoom More" at bounding box center [434, 499] width 764 height 58
click at [657, 501] on div "Add Slide" at bounding box center [646, 499] width 43 height 35
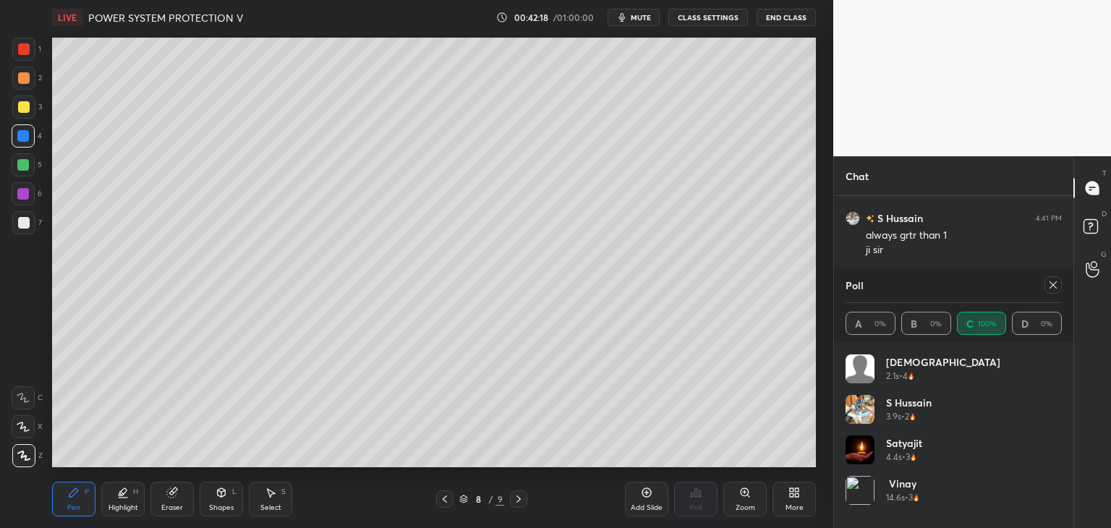
scroll to position [1420, 0]
click at [1053, 286] on icon at bounding box center [1052, 284] width 7 height 7
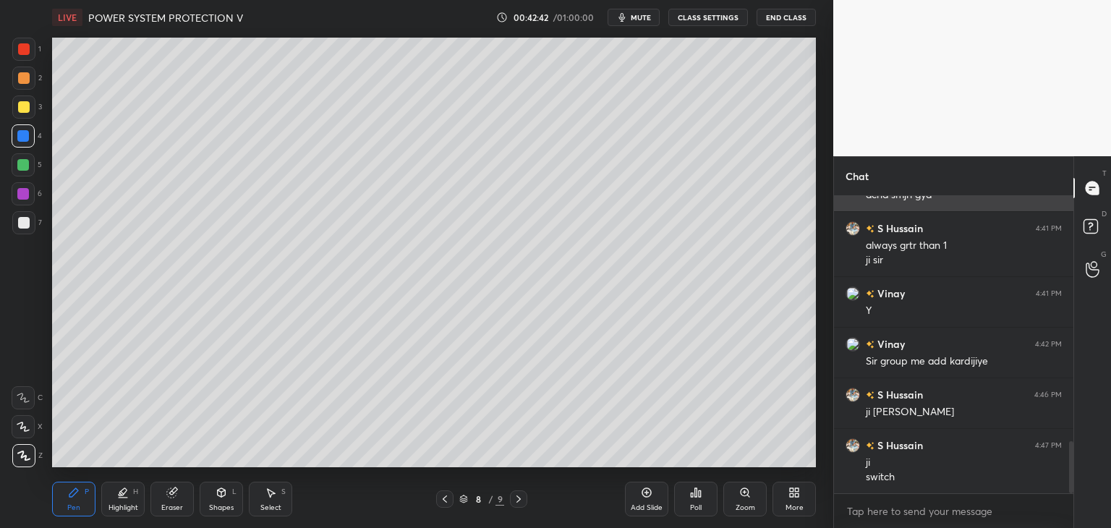
scroll to position [1410, 0]
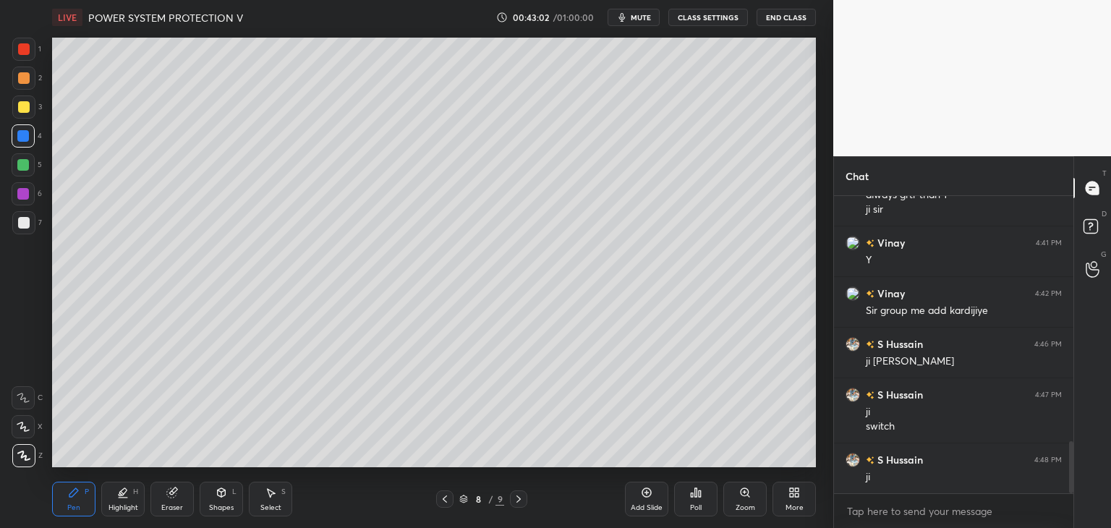
click at [23, 49] on div at bounding box center [24, 49] width 12 height 12
click at [18, 136] on div at bounding box center [23, 136] width 12 height 12
click at [27, 226] on div at bounding box center [24, 223] width 12 height 12
click at [177, 495] on div "Eraser" at bounding box center [171, 499] width 43 height 35
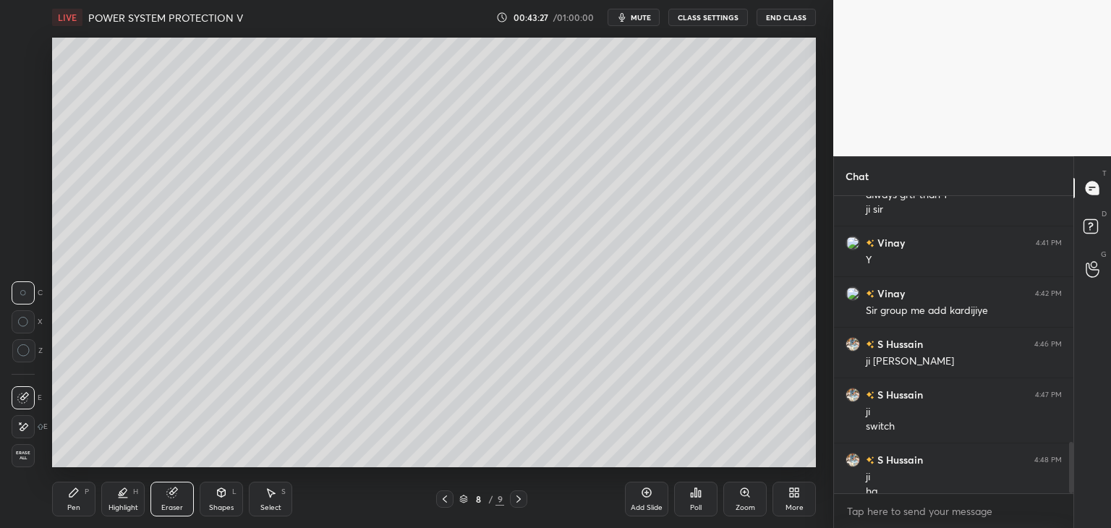
scroll to position [1425, 0]
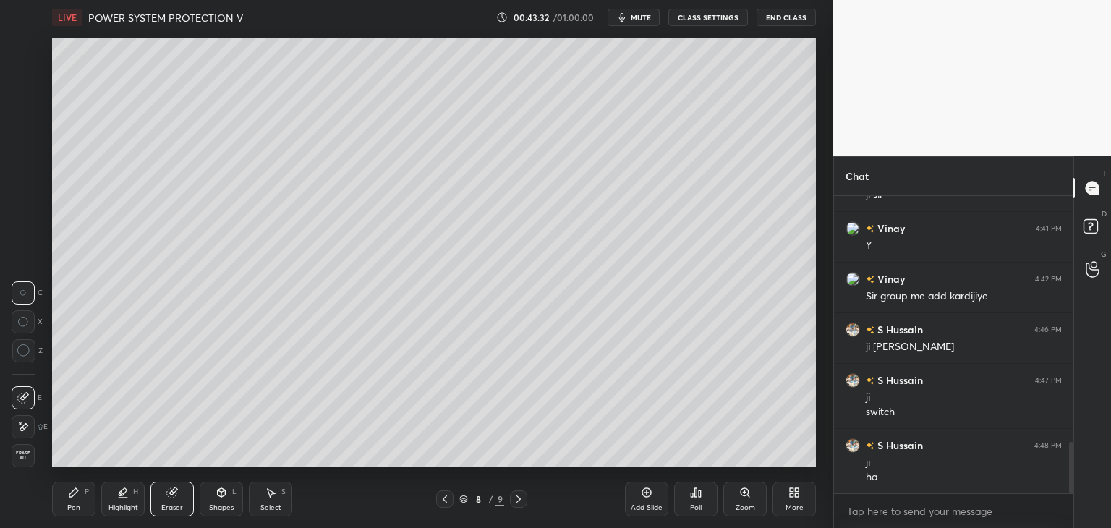
click at [67, 504] on div "Pen P" at bounding box center [73, 499] width 43 height 35
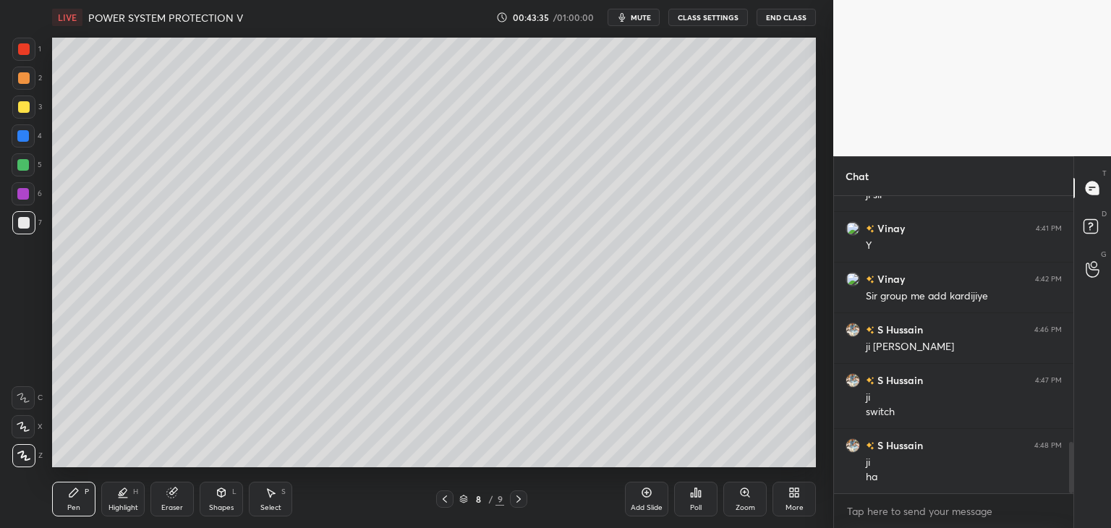
click at [27, 137] on div at bounding box center [23, 136] width 12 height 12
click at [32, 111] on div at bounding box center [23, 106] width 23 height 23
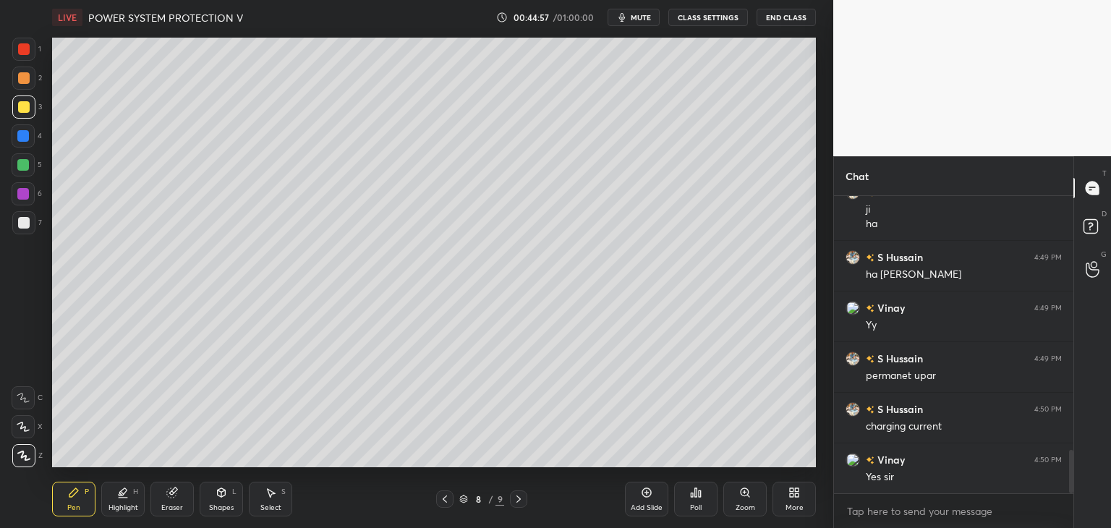
scroll to position [1728, 0]
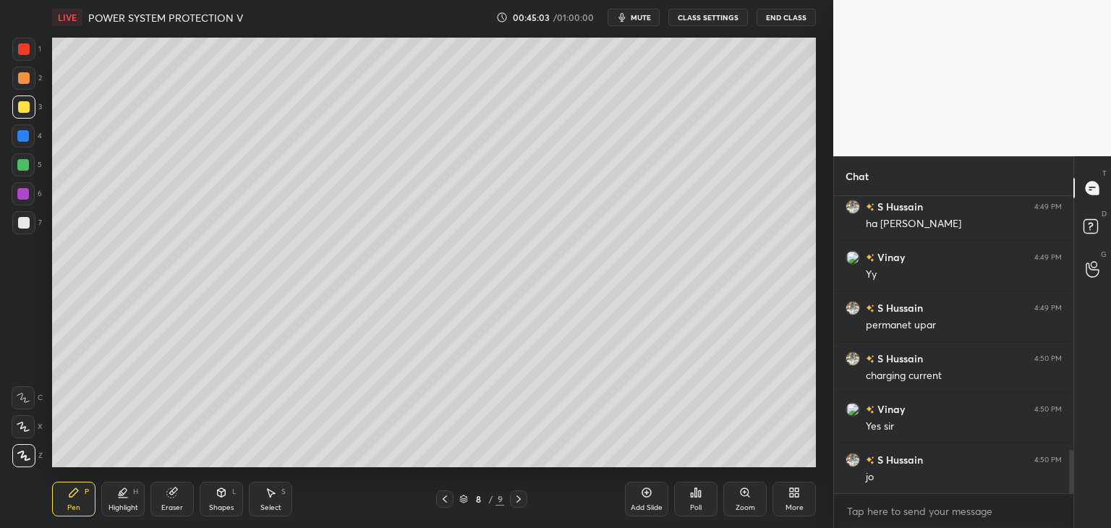
click at [27, 50] on div at bounding box center [24, 49] width 12 height 12
click at [220, 499] on div "Shapes L" at bounding box center [221, 499] width 43 height 35
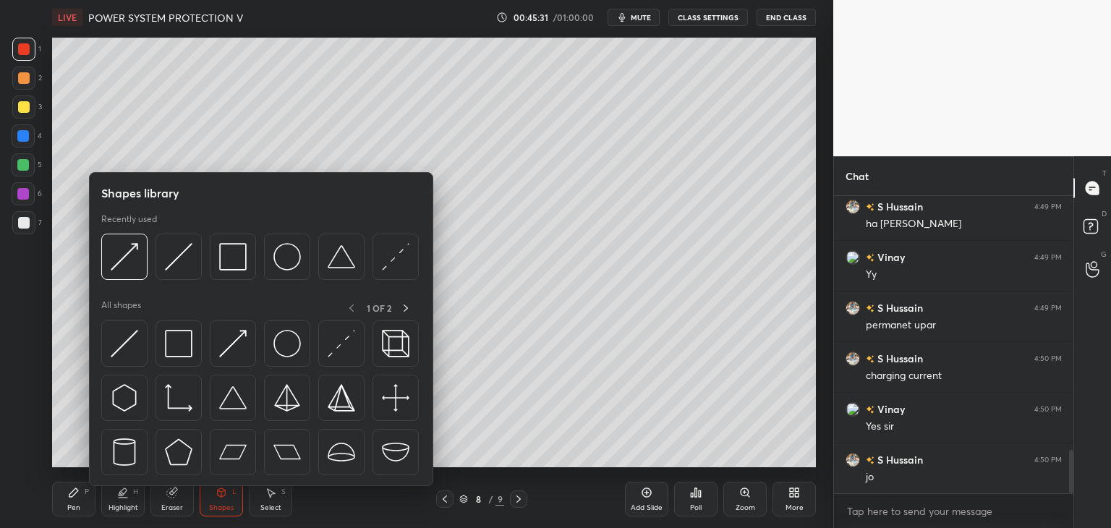
click at [229, 509] on div "Shapes" at bounding box center [221, 507] width 25 height 7
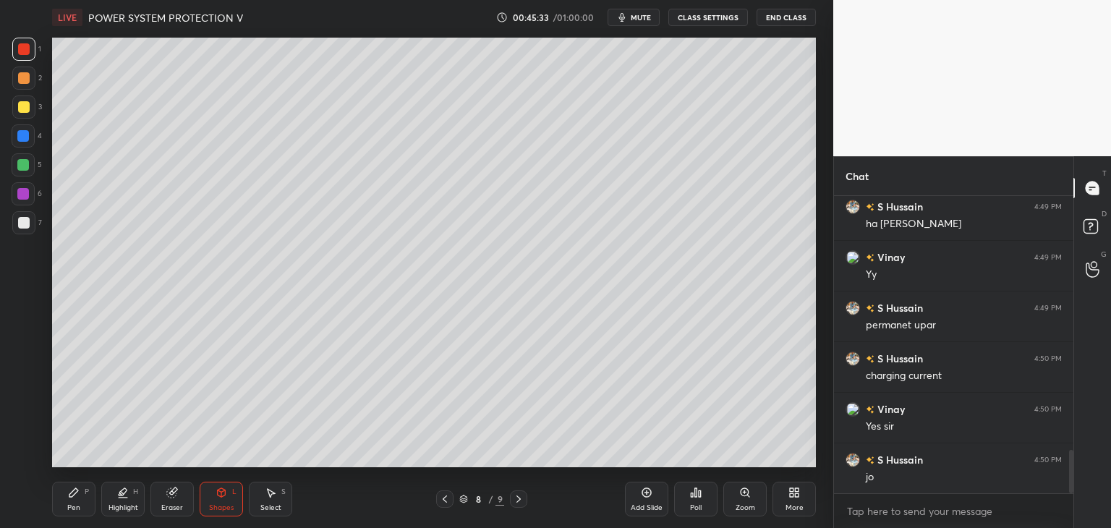
click at [176, 499] on div "Eraser" at bounding box center [171, 499] width 43 height 35
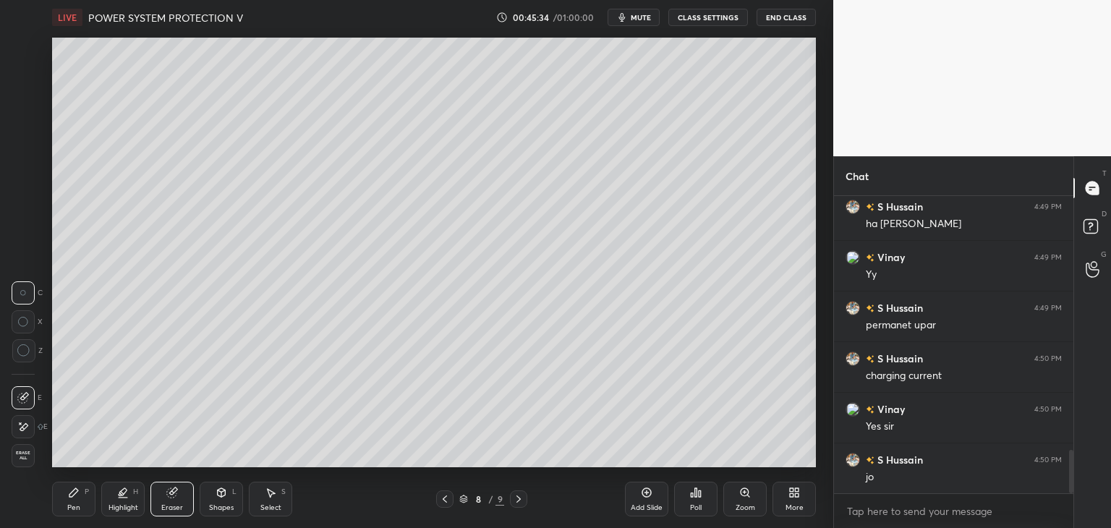
click at [26, 291] on icon at bounding box center [23, 293] width 7 height 7
click at [77, 507] on div "Pen" at bounding box center [73, 507] width 13 height 7
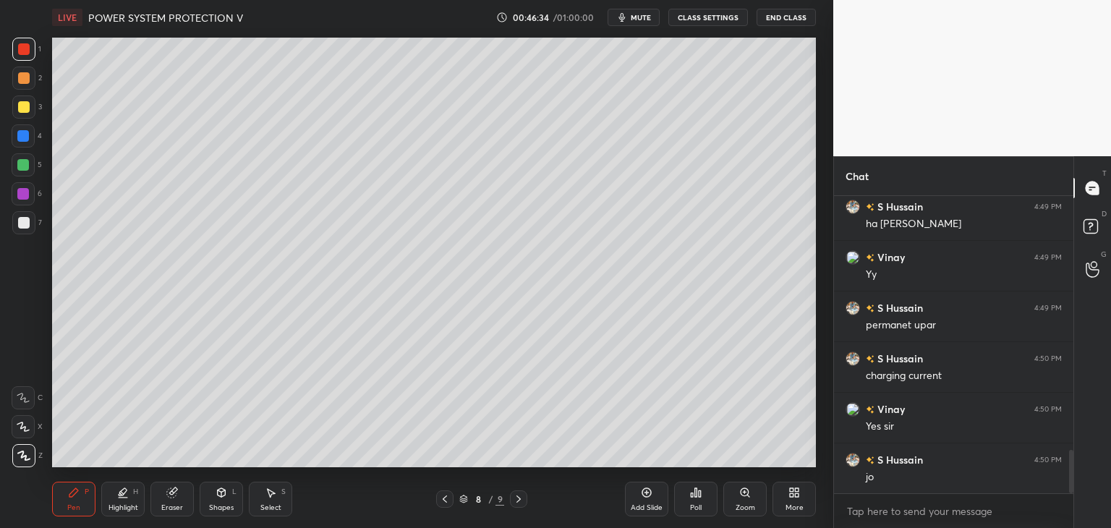
click at [800, 495] on div "More" at bounding box center [793, 499] width 43 height 35
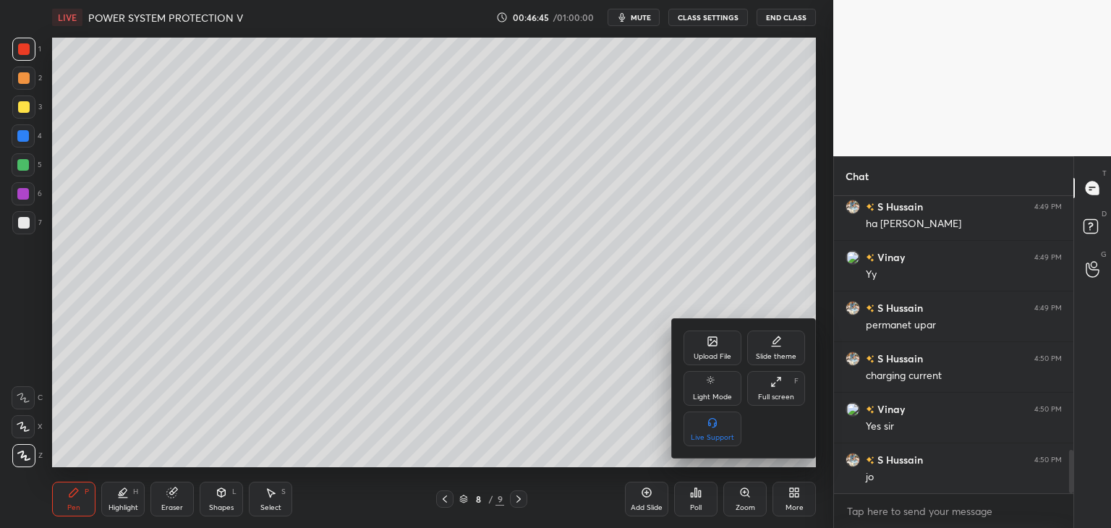
click at [795, 498] on div at bounding box center [555, 264] width 1111 height 528
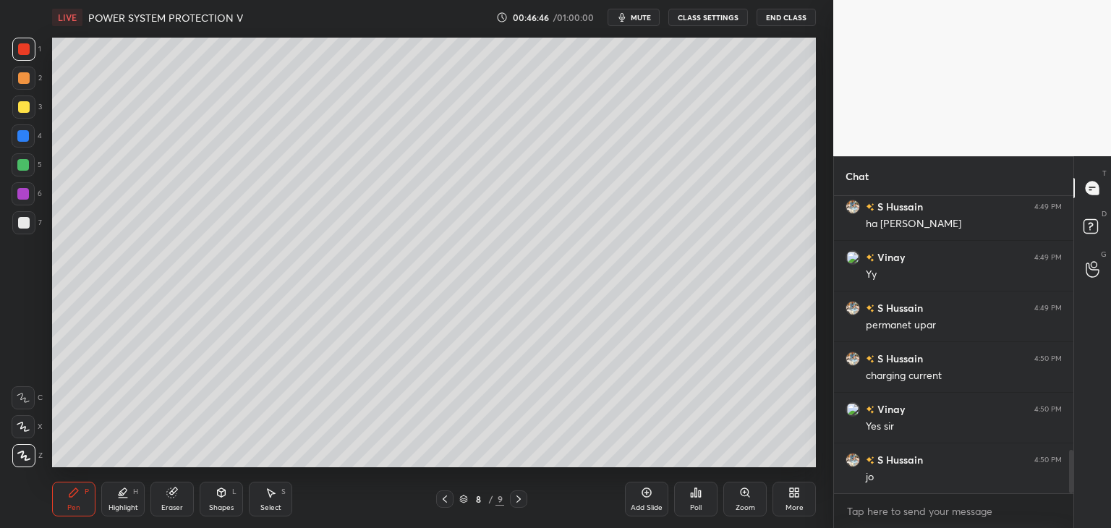
click at [793, 498] on div "More" at bounding box center [793, 499] width 43 height 35
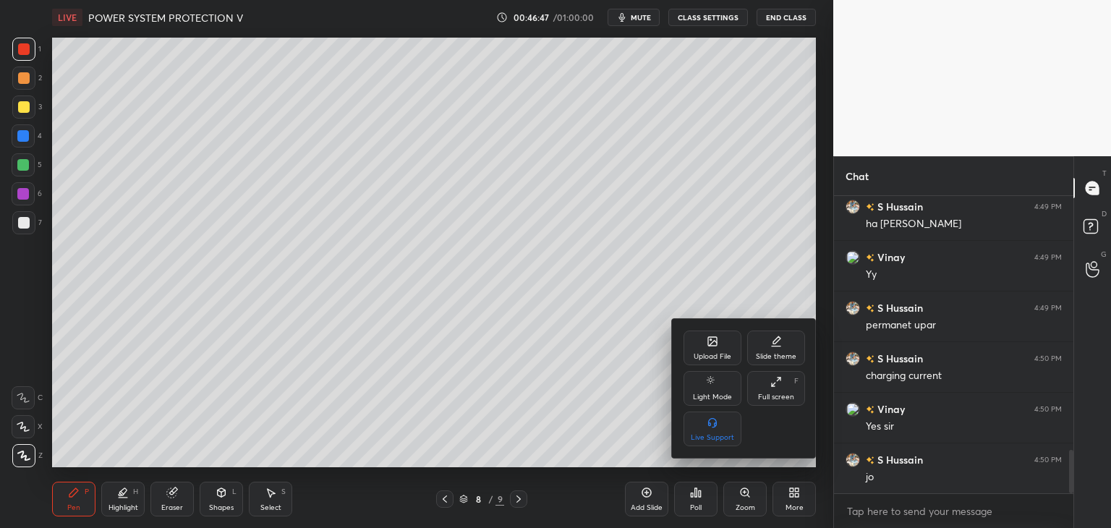
click at [704, 349] on div "Upload File" at bounding box center [712, 347] width 58 height 35
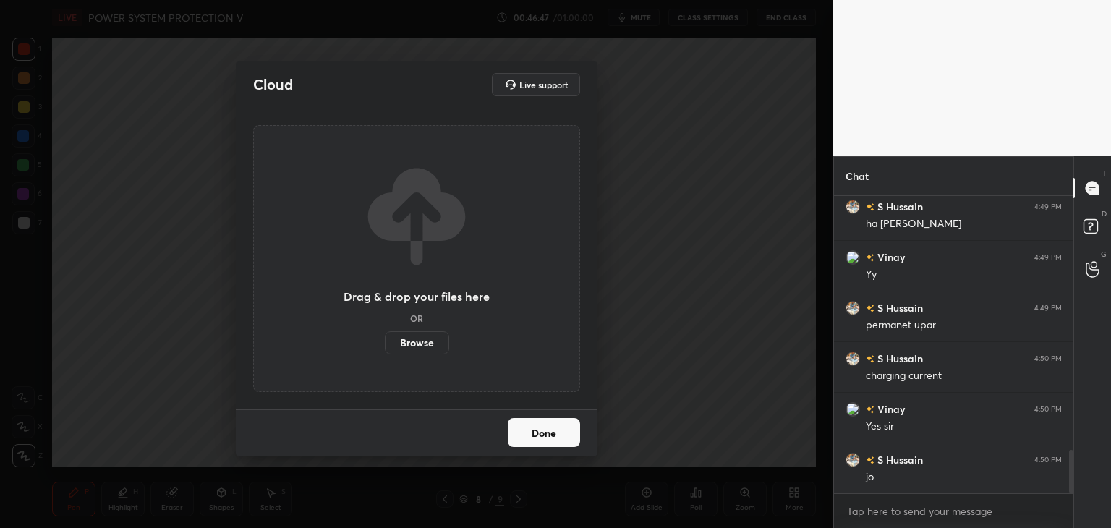
click at [430, 340] on label "Browse" at bounding box center [417, 342] width 64 height 23
click at [385, 340] on input "Browse" at bounding box center [385, 342] width 0 height 23
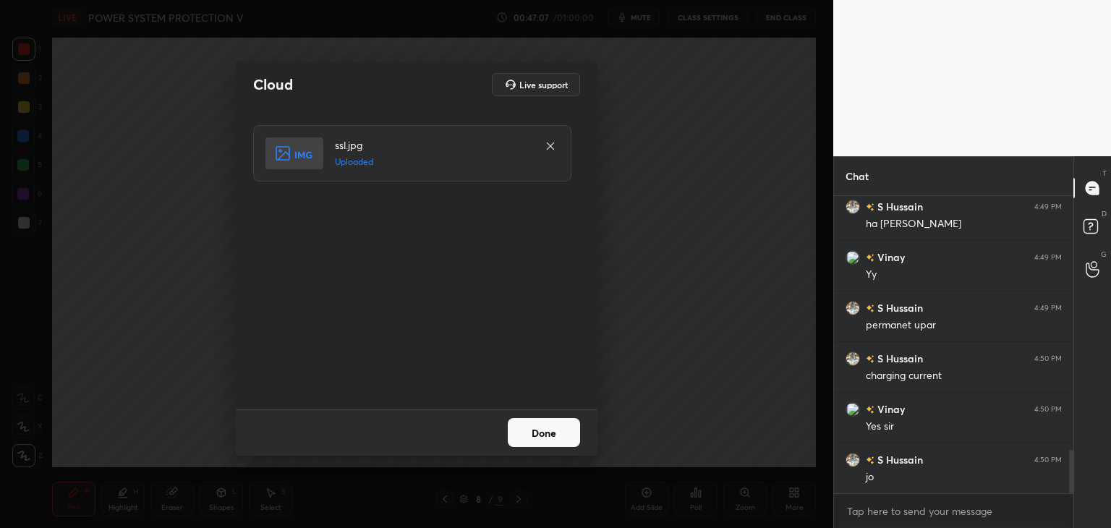
click at [542, 442] on button "Done" at bounding box center [544, 432] width 72 height 29
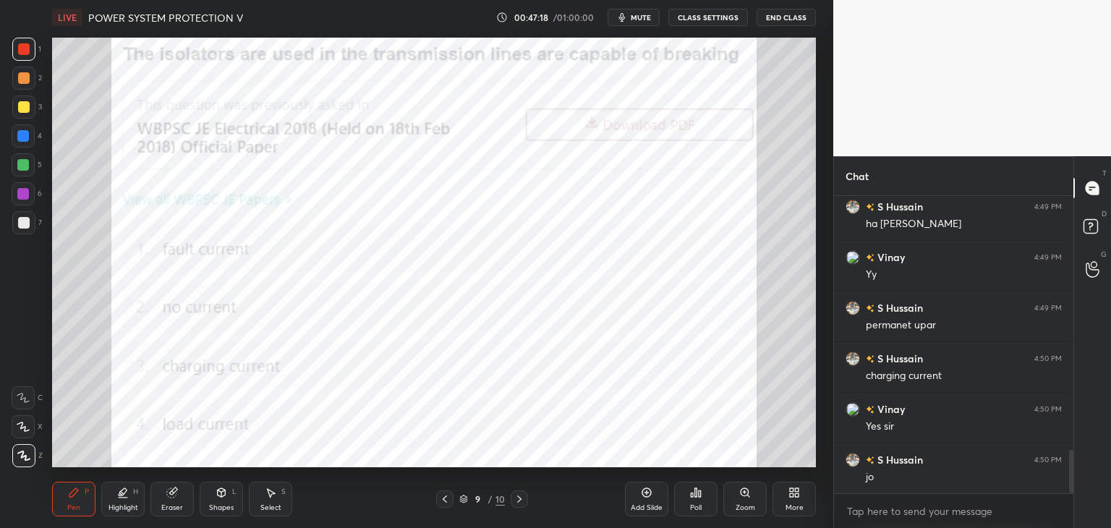
click at [698, 505] on div "Poll" at bounding box center [696, 507] width 12 height 7
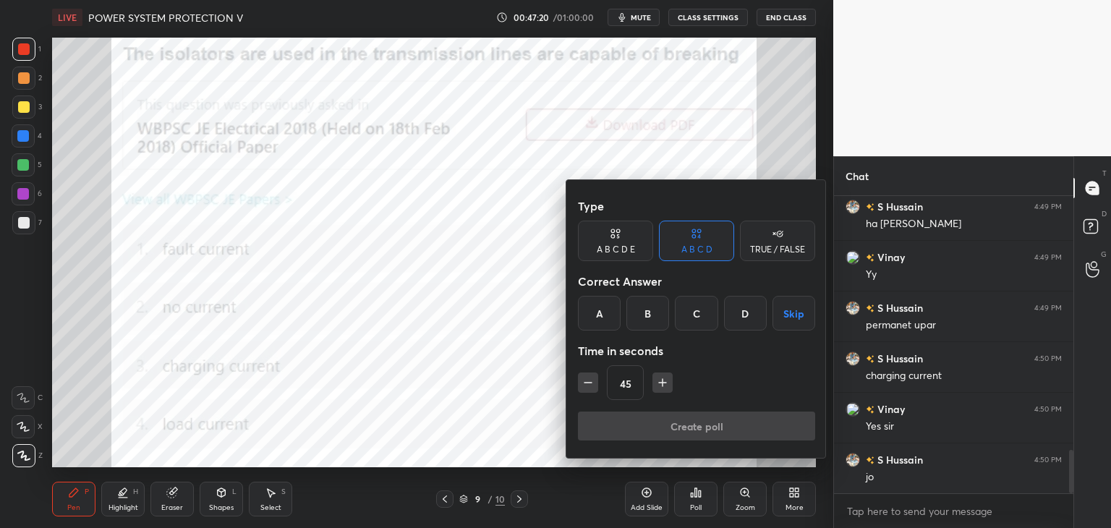
click at [691, 320] on div "C" at bounding box center [696, 313] width 43 height 35
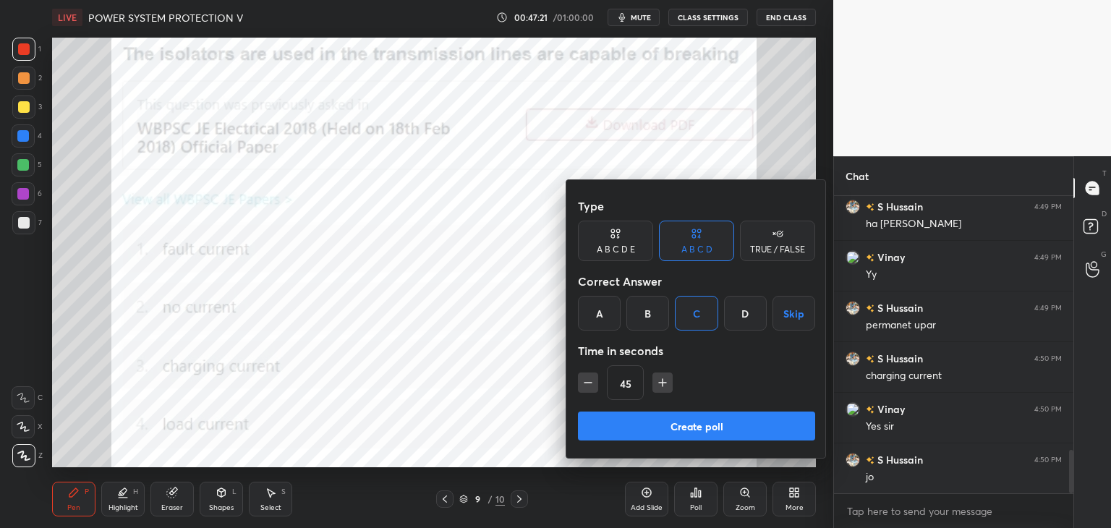
click at [651, 419] on button "Create poll" at bounding box center [696, 425] width 237 height 29
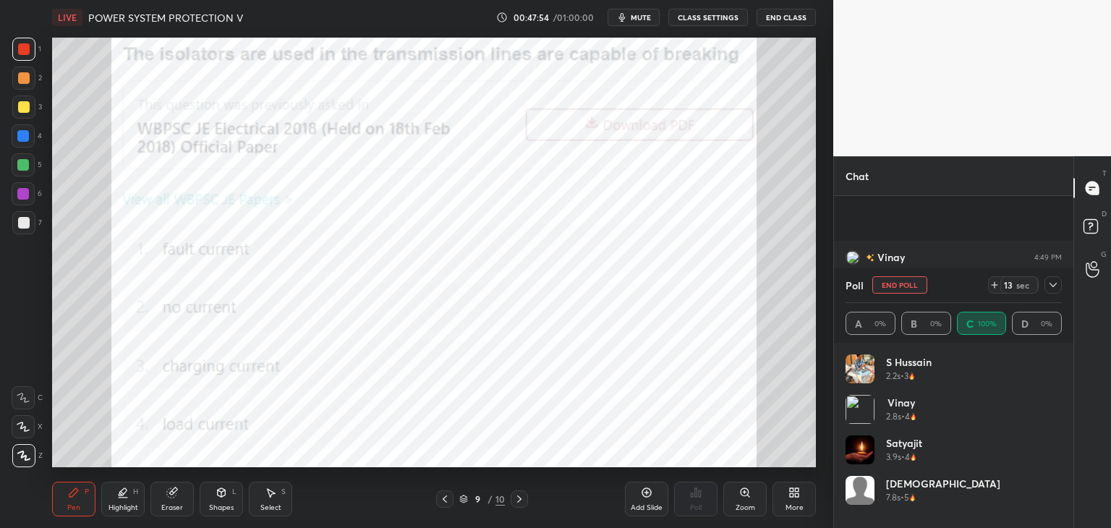
scroll to position [1854, 0]
click at [1041, 296] on div "Poll End Poll 8 sec" at bounding box center [953, 285] width 216 height 35
click at [1050, 288] on icon at bounding box center [1053, 285] width 12 height 12
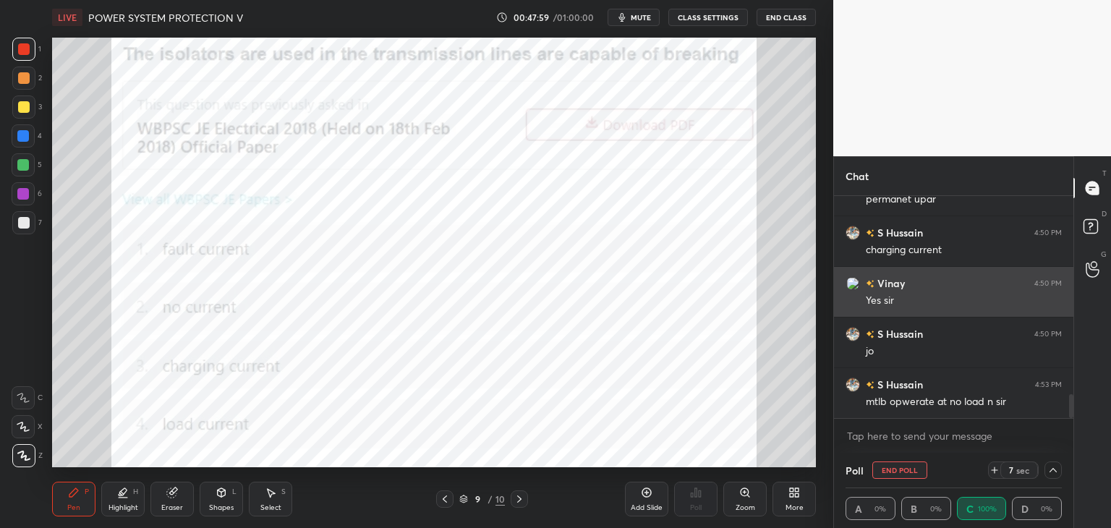
scroll to position [0, 4]
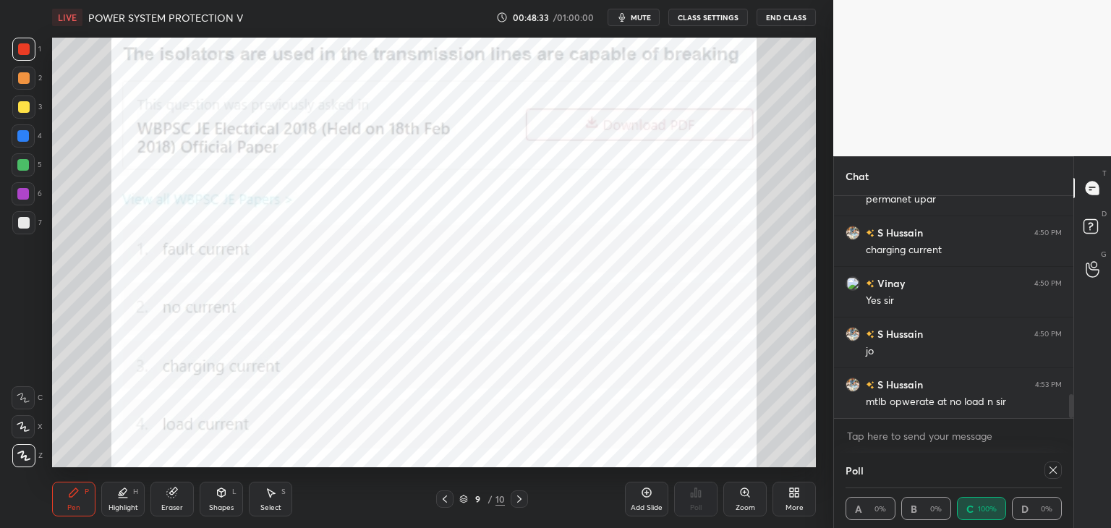
click at [1055, 476] on div at bounding box center [1052, 469] width 17 height 17
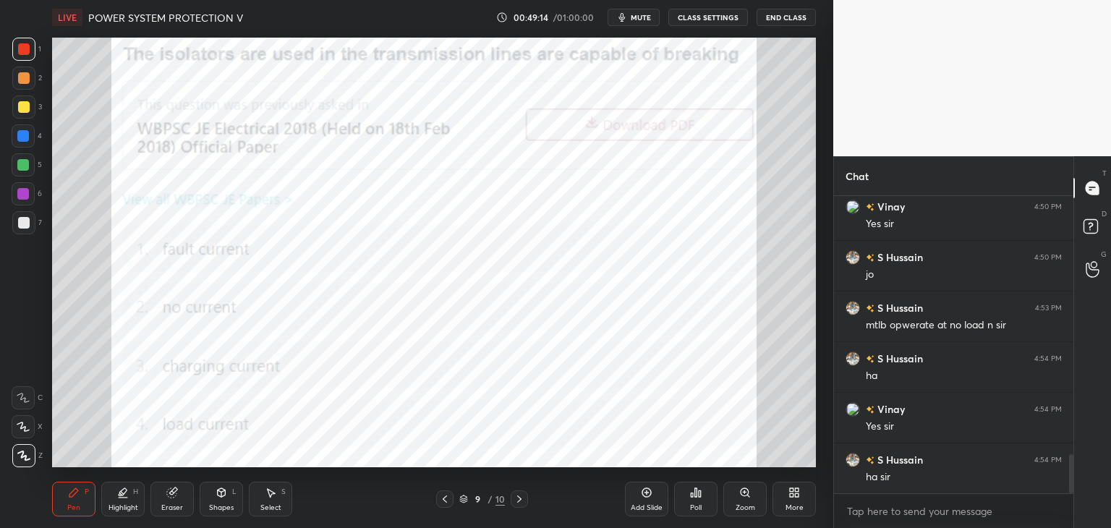
scroll to position [1981, 0]
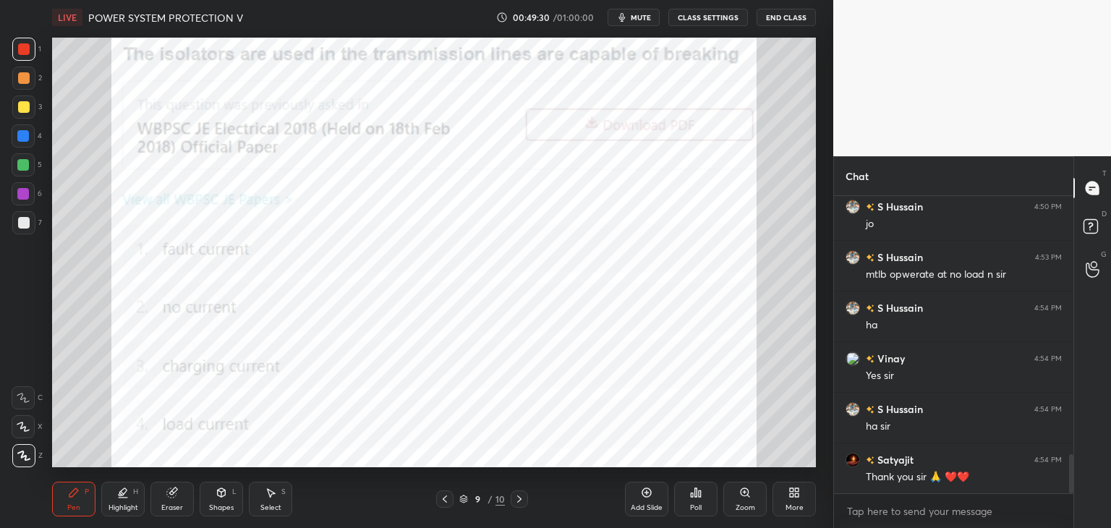
click at [26, 179] on div "5" at bounding box center [27, 167] width 30 height 29
click at [25, 160] on div at bounding box center [23, 165] width 12 height 12
click at [22, 232] on div at bounding box center [23, 222] width 23 height 23
click at [25, 205] on div "6" at bounding box center [27, 196] width 30 height 29
drag, startPoint x: 32, startPoint y: 167, endPoint x: 25, endPoint y: 176, distance: 11.4
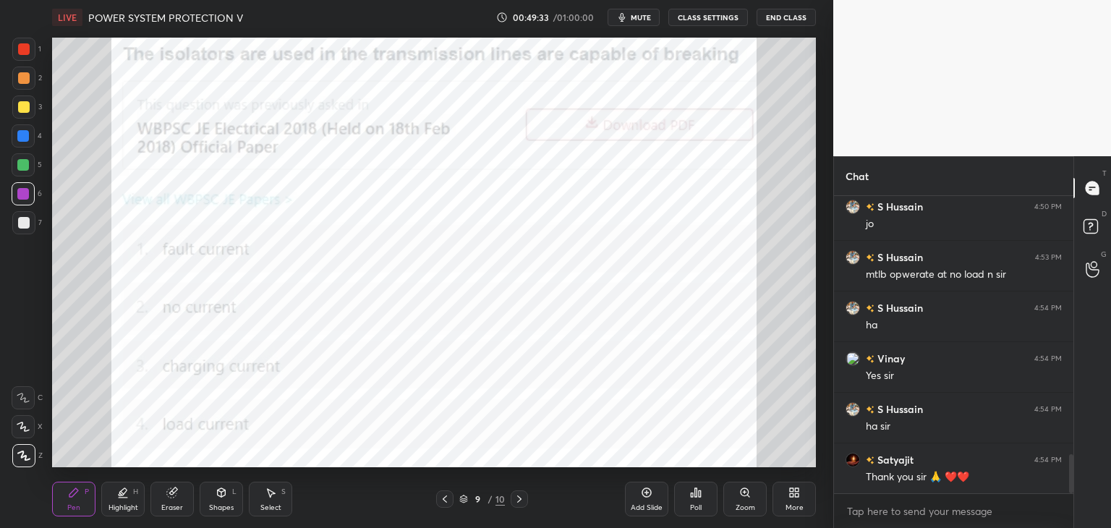
click at [30, 168] on div at bounding box center [23, 164] width 23 height 23
click at [26, 48] on div at bounding box center [24, 49] width 12 height 12
click at [24, 78] on div at bounding box center [24, 78] width 12 height 12
click at [637, 14] on span "mute" at bounding box center [641, 17] width 20 height 10
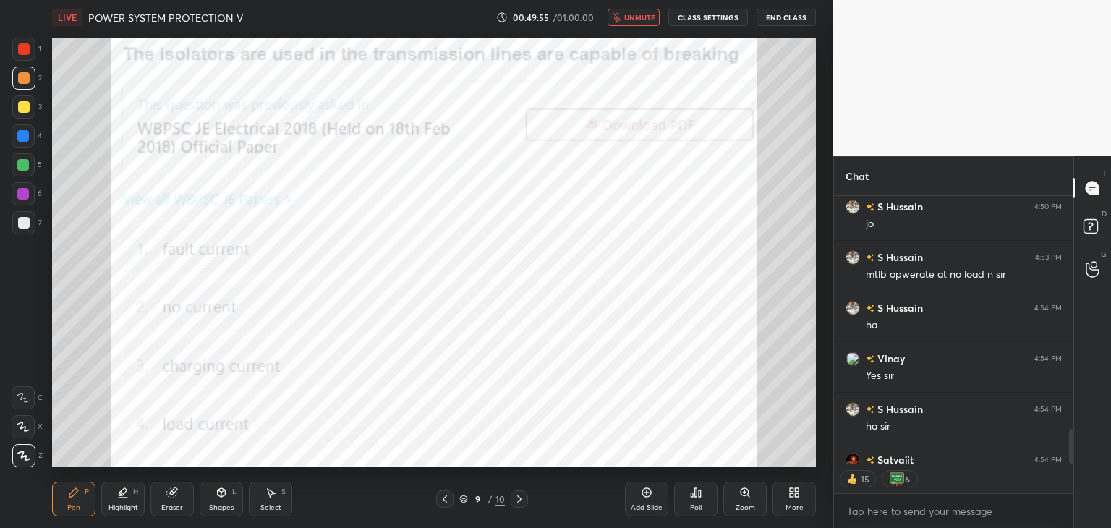
click at [18, 45] on div at bounding box center [23, 49] width 23 height 23
click at [23, 141] on div at bounding box center [23, 136] width 12 height 12
click at [30, 197] on div at bounding box center [23, 193] width 23 height 23
click at [32, 221] on div at bounding box center [23, 222] width 23 height 23
click at [462, 498] on div "9 / 10" at bounding box center [482, 498] width 92 height 17
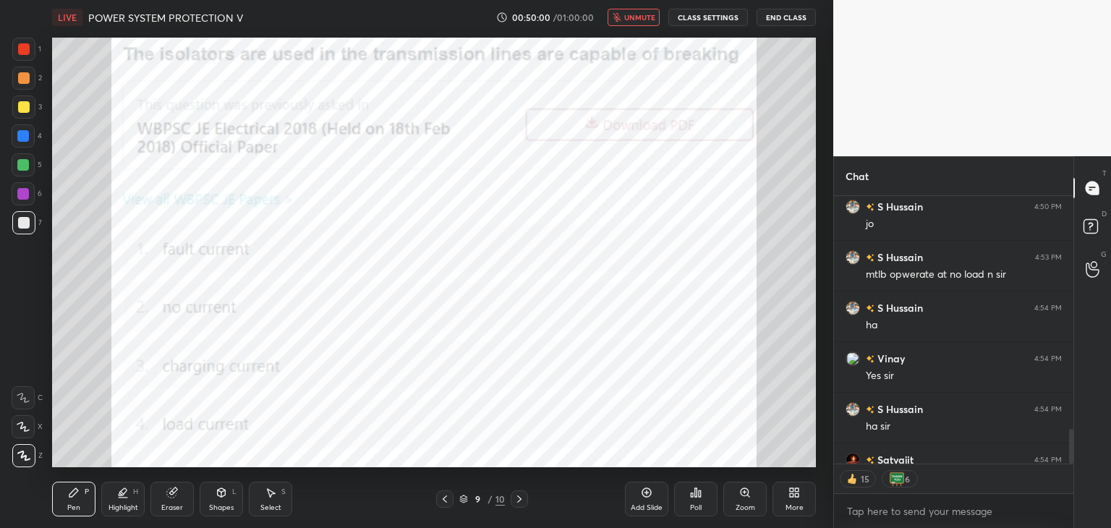
click at [464, 497] on icon at bounding box center [463, 499] width 9 height 9
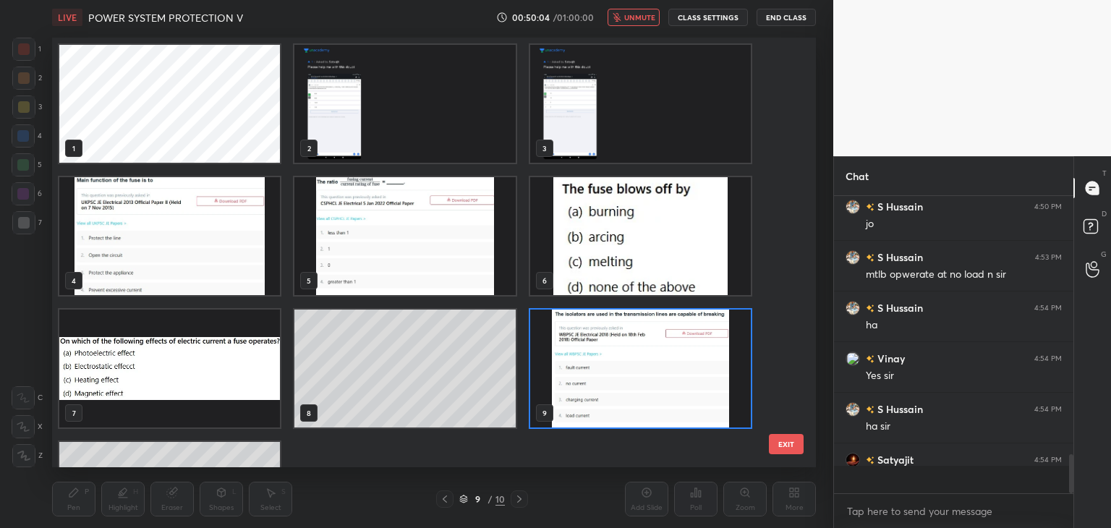
scroll to position [293, 235]
drag, startPoint x: 784, startPoint y: 446, endPoint x: 772, endPoint y: 445, distance: 11.7
click at [781, 445] on button "EXIT" at bounding box center [786, 444] width 35 height 20
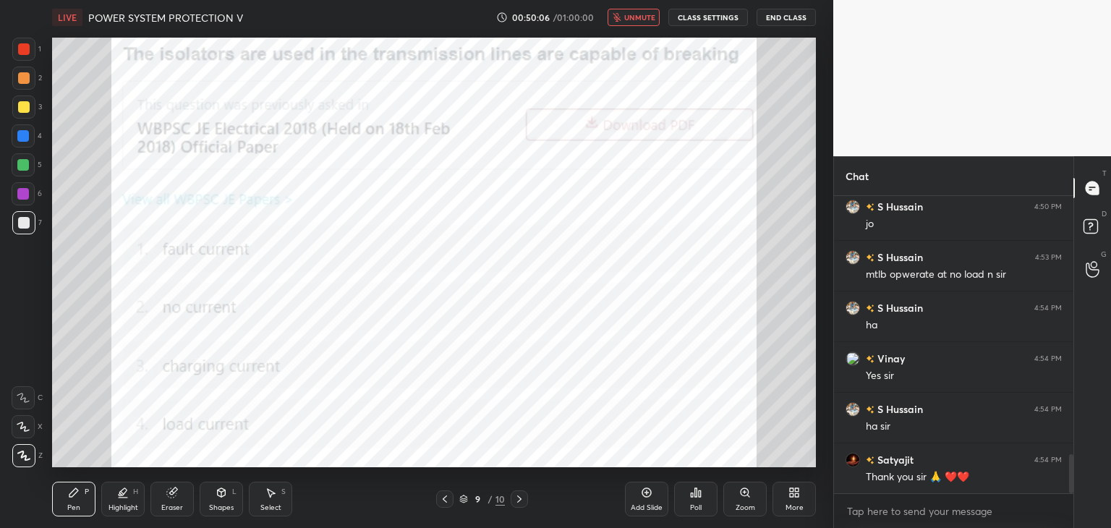
scroll to position [2032, 0]
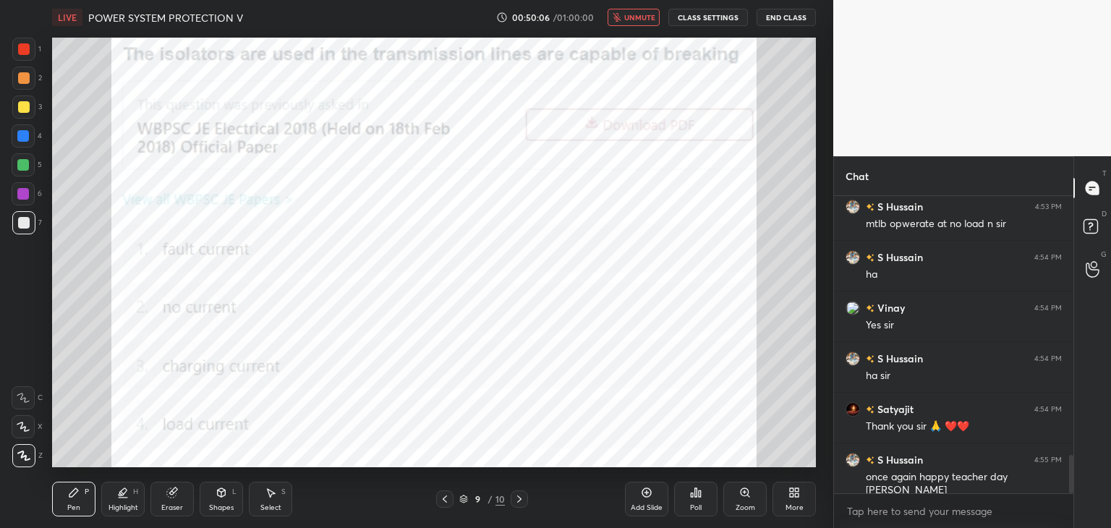
click at [805, 18] on button "End Class" at bounding box center [785, 17] width 59 height 17
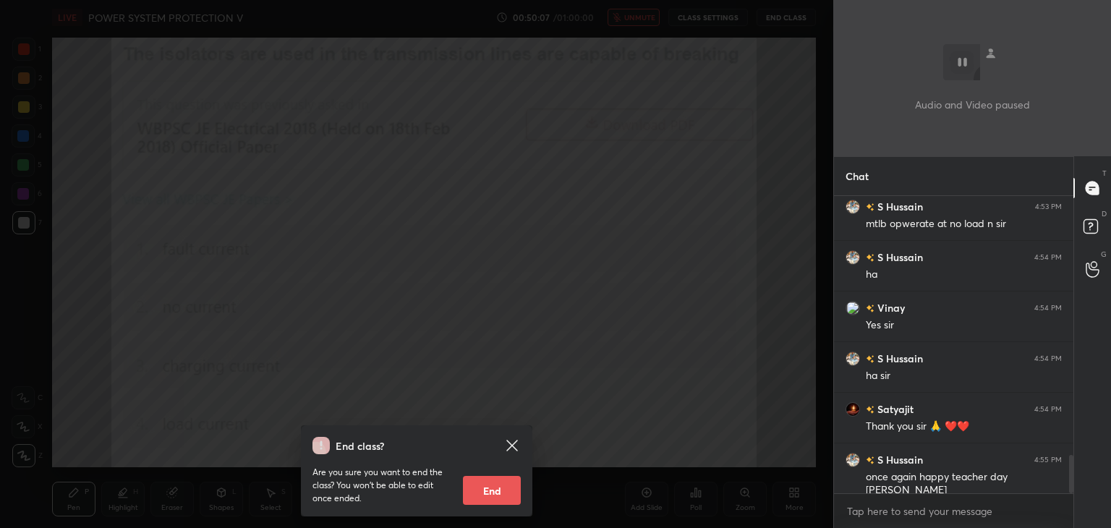
click at [482, 487] on button "End" at bounding box center [492, 490] width 58 height 29
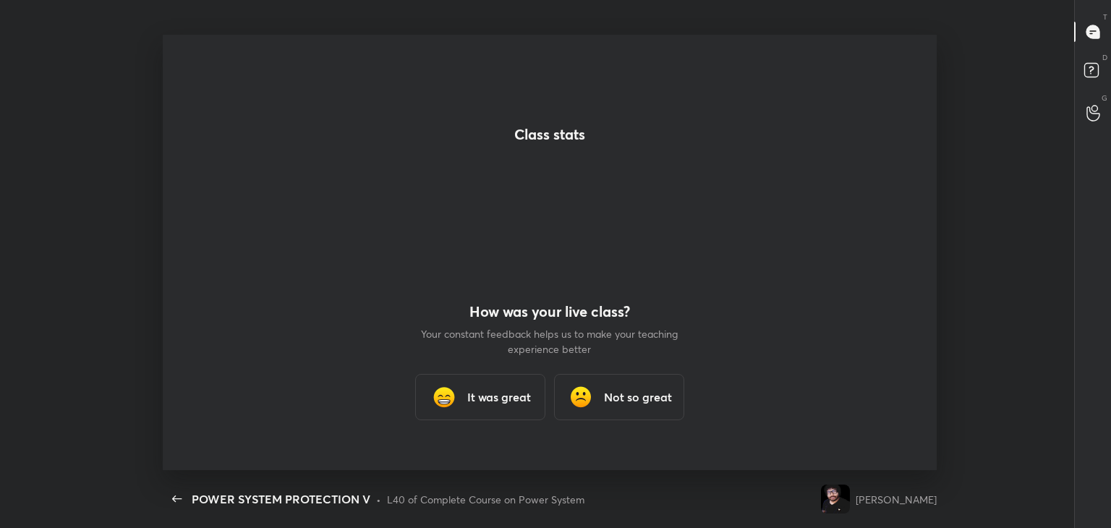
scroll to position [0, 0]
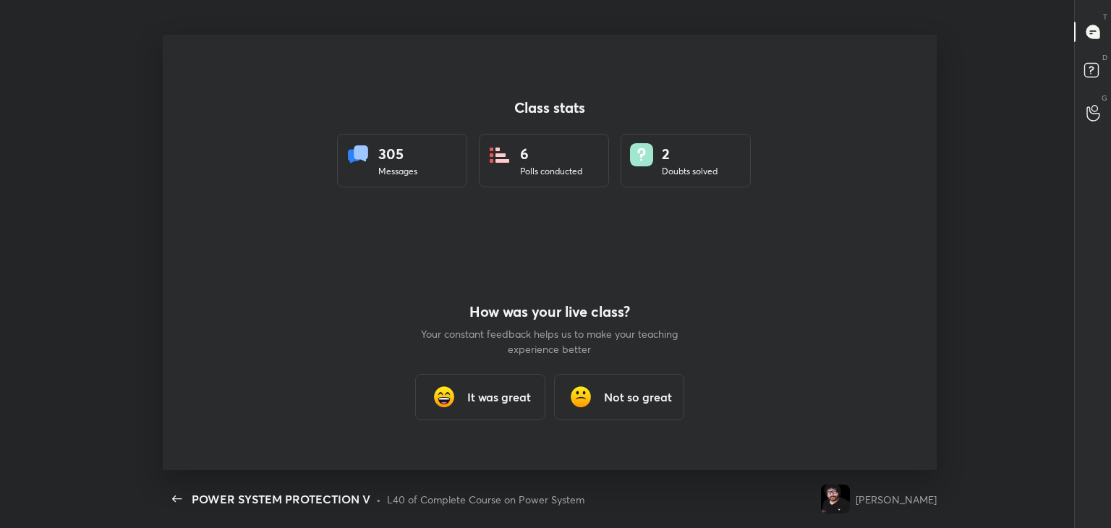
click at [506, 401] on h3 "It was great" at bounding box center [499, 396] width 64 height 17
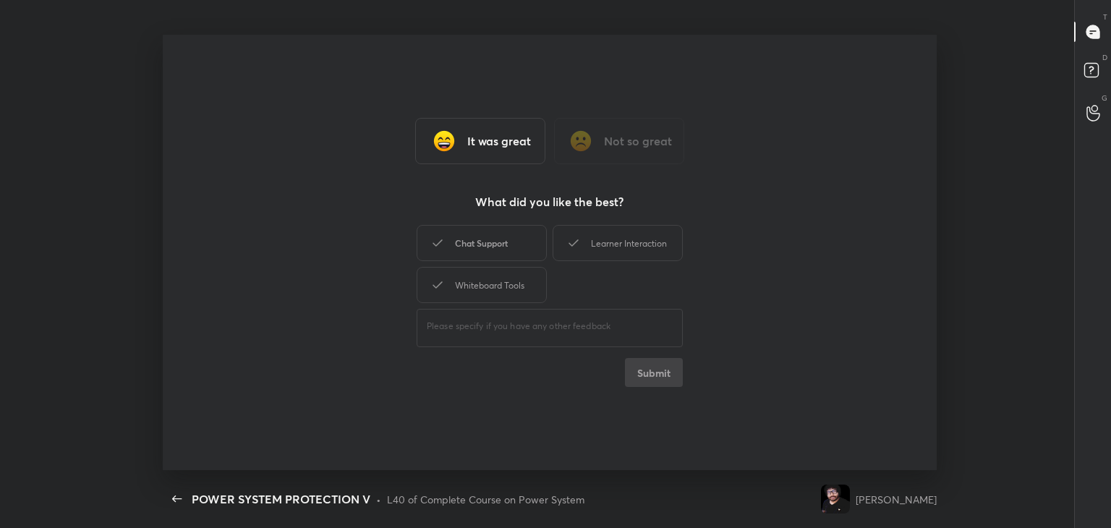
click at [475, 245] on div "Chat Support" at bounding box center [482, 243] width 130 height 36
drag, startPoint x: 479, startPoint y: 241, endPoint x: 487, endPoint y: 296, distance: 55.5
click at [478, 247] on div "Chat Support" at bounding box center [482, 243] width 130 height 36
drag, startPoint x: 487, startPoint y: 296, endPoint x: 507, endPoint y: 292, distance: 20.6
click at [488, 296] on div "Whiteboard Tools" at bounding box center [482, 285] width 130 height 36
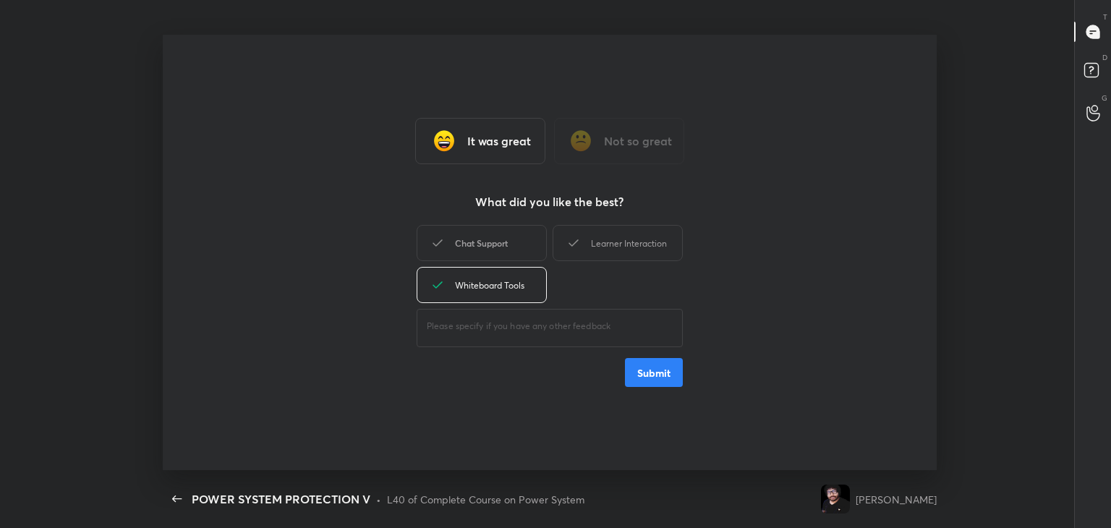
drag, startPoint x: 498, startPoint y: 248, endPoint x: 521, endPoint y: 256, distance: 23.8
click at [500, 249] on div "Chat Support" at bounding box center [482, 243] width 130 height 36
drag, startPoint x: 616, startPoint y: 235, endPoint x: 615, endPoint y: 287, distance: 52.1
click at [618, 240] on div "Learner Interaction" at bounding box center [617, 243] width 130 height 36
click at [647, 375] on button "Submit" at bounding box center [654, 372] width 58 height 29
